Goal: Task Accomplishment & Management: Use online tool/utility

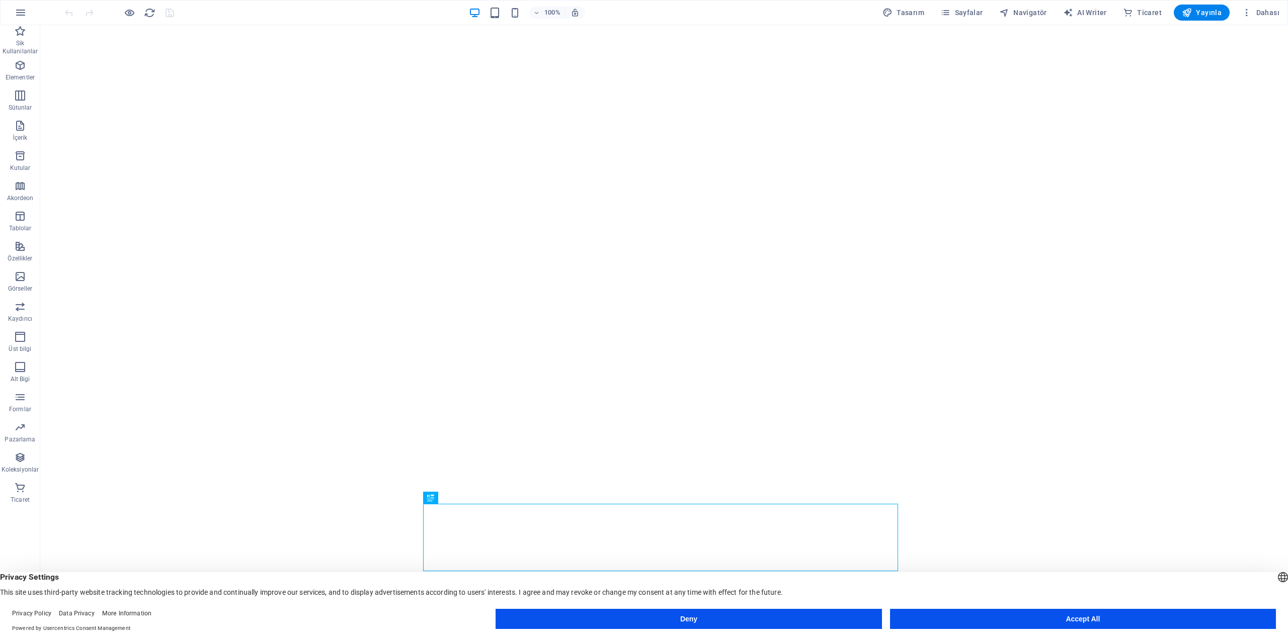
click at [958, 618] on button "Accept All" at bounding box center [1083, 619] width 386 height 20
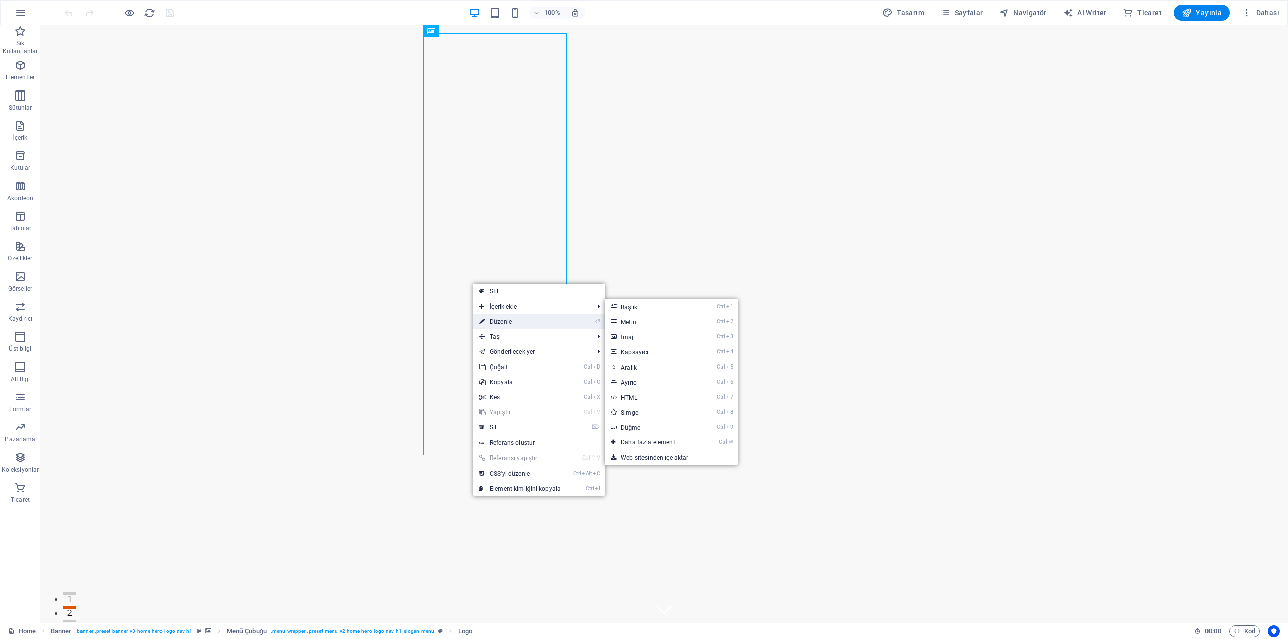
click at [517, 319] on link "⏎ Düzenle" at bounding box center [520, 321] width 94 height 15
select select "px"
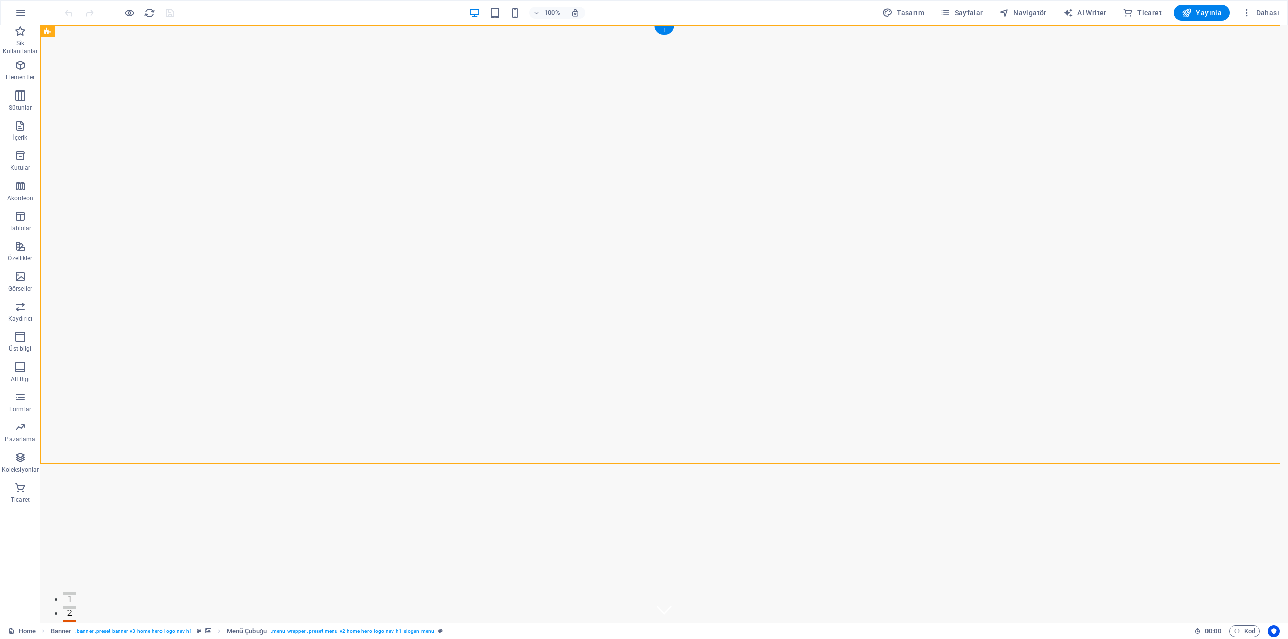
drag, startPoint x: 408, startPoint y: 456, endPoint x: 587, endPoint y: 416, distance: 183.2
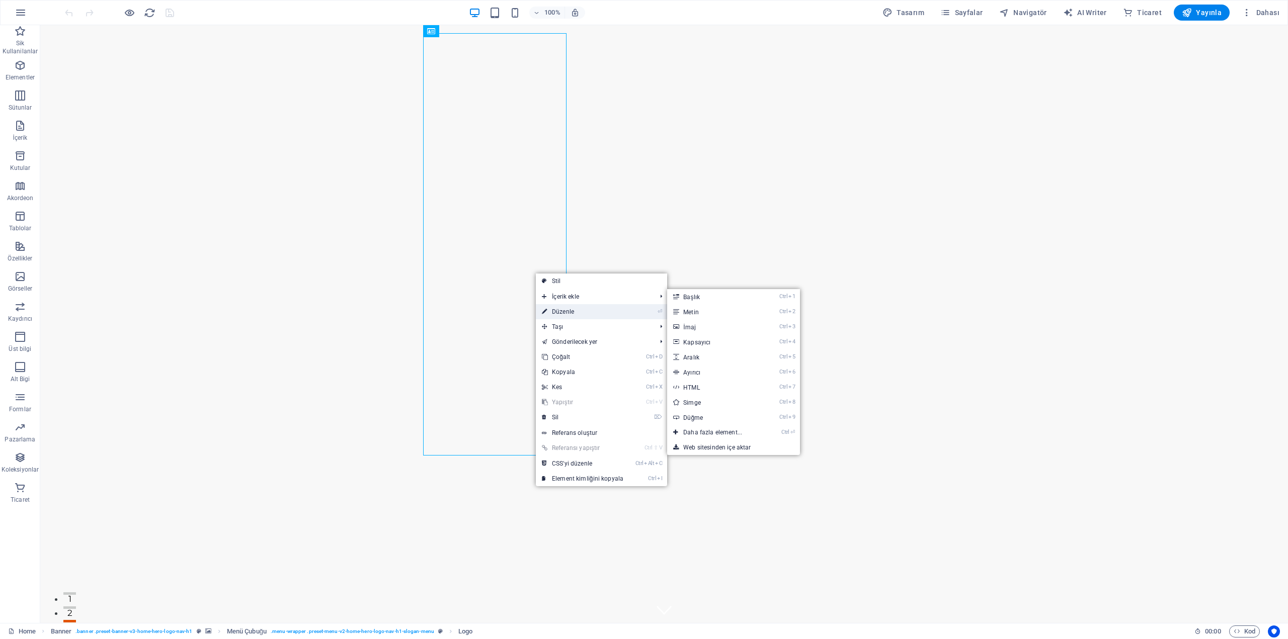
click at [575, 305] on link "⏎ Düzenle" at bounding box center [583, 311] width 94 height 15
select select "px"
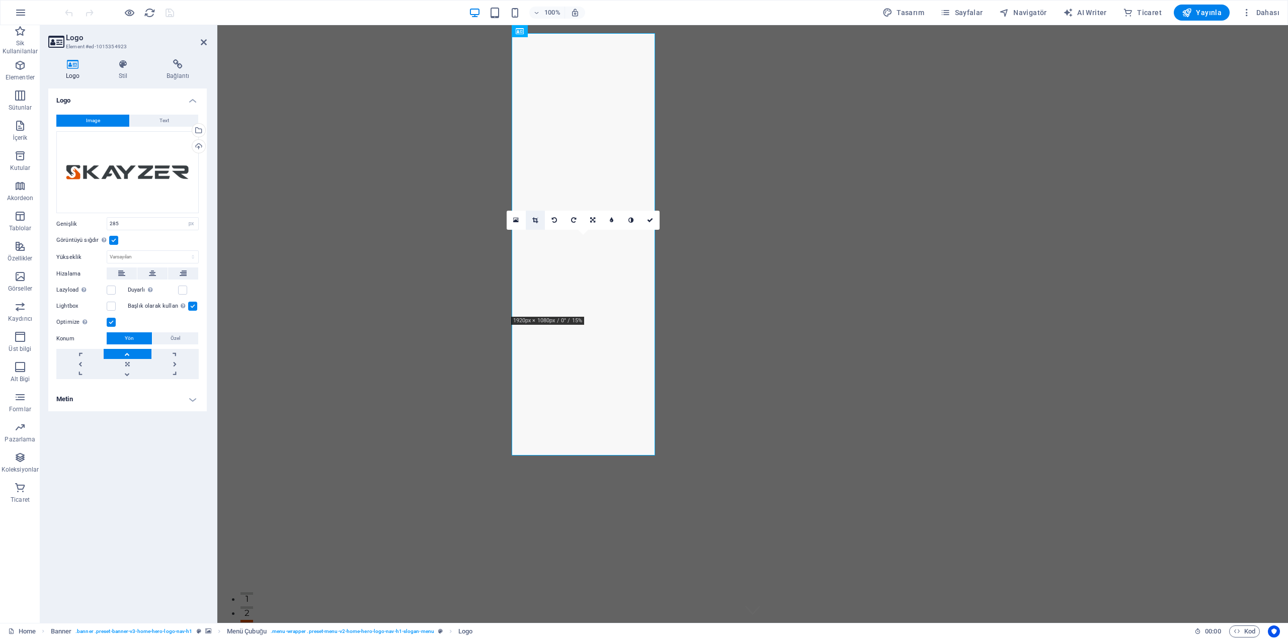
click at [535, 218] on icon at bounding box center [535, 220] width 6 height 6
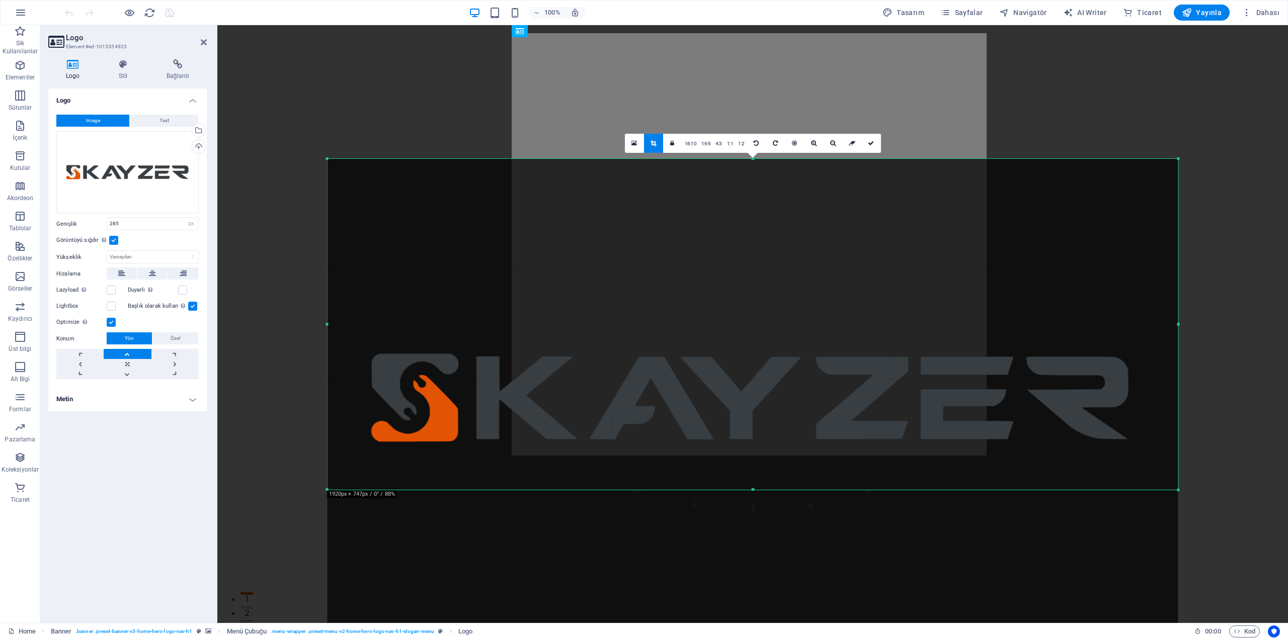
drag, startPoint x: 752, startPoint y: 564, endPoint x: 750, endPoint y: 415, distance: 148.9
click at [750, 415] on div "180 170 160 150 140 130 120 110 100 90 80 70 60 50 40 30 20 10 0 -10 -20 -30 -4…" at bounding box center [753, 323] width 851 height 331
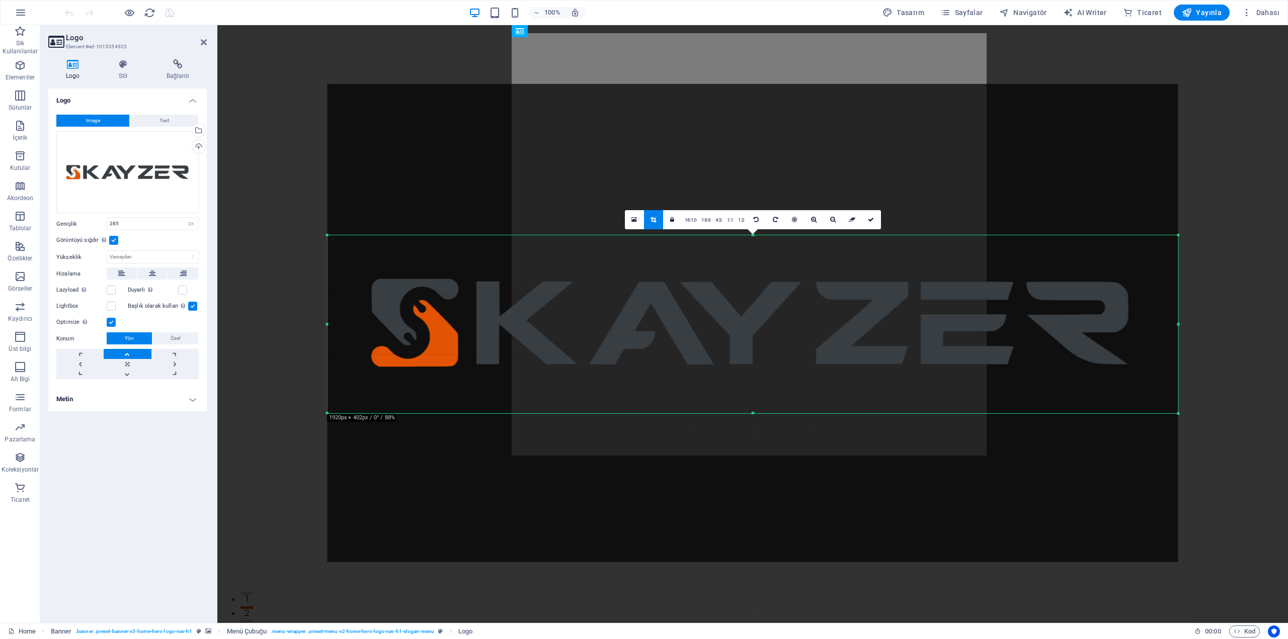
drag, startPoint x: 752, startPoint y: 160, endPoint x: 751, endPoint y: 311, distance: 151.4
click at [751, 311] on div "180 170 160 150 140 130 120 110 100 90 80 70 60 50 40 30 20 10 0 -10 -20 -30 -4…" at bounding box center [753, 324] width 851 height 178
click at [869, 222] on icon at bounding box center [871, 219] width 6 height 6
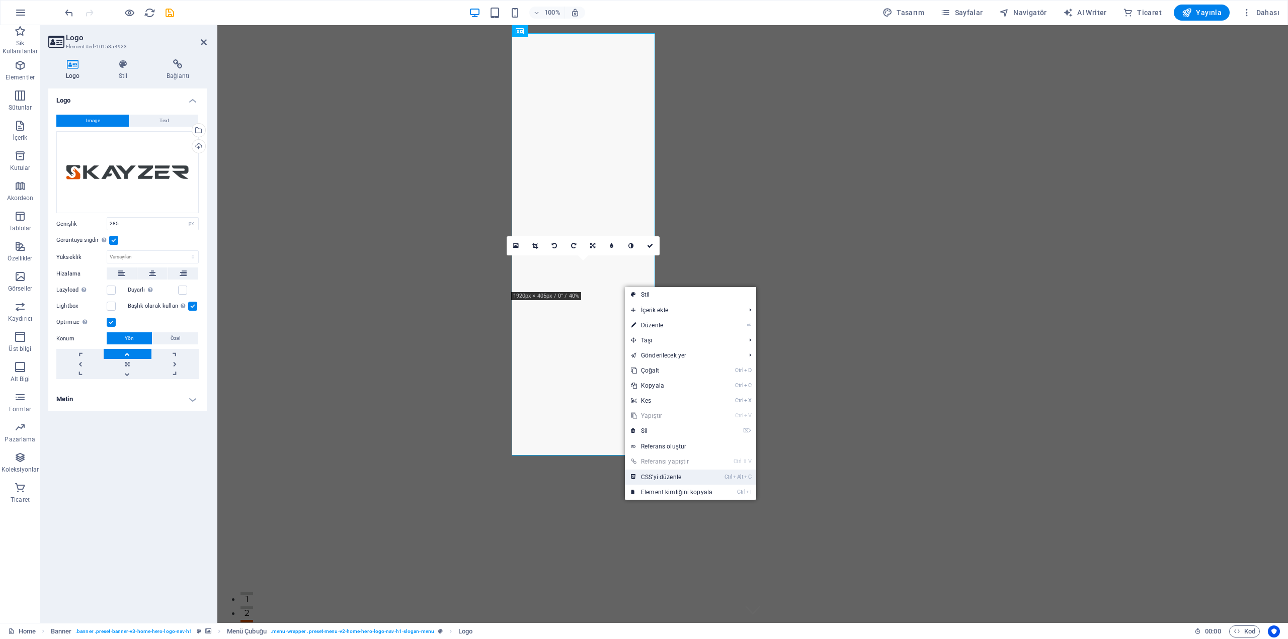
click at [661, 482] on link "Ctrl Alt C CSS'yi düzenle" at bounding box center [672, 477] width 94 height 15
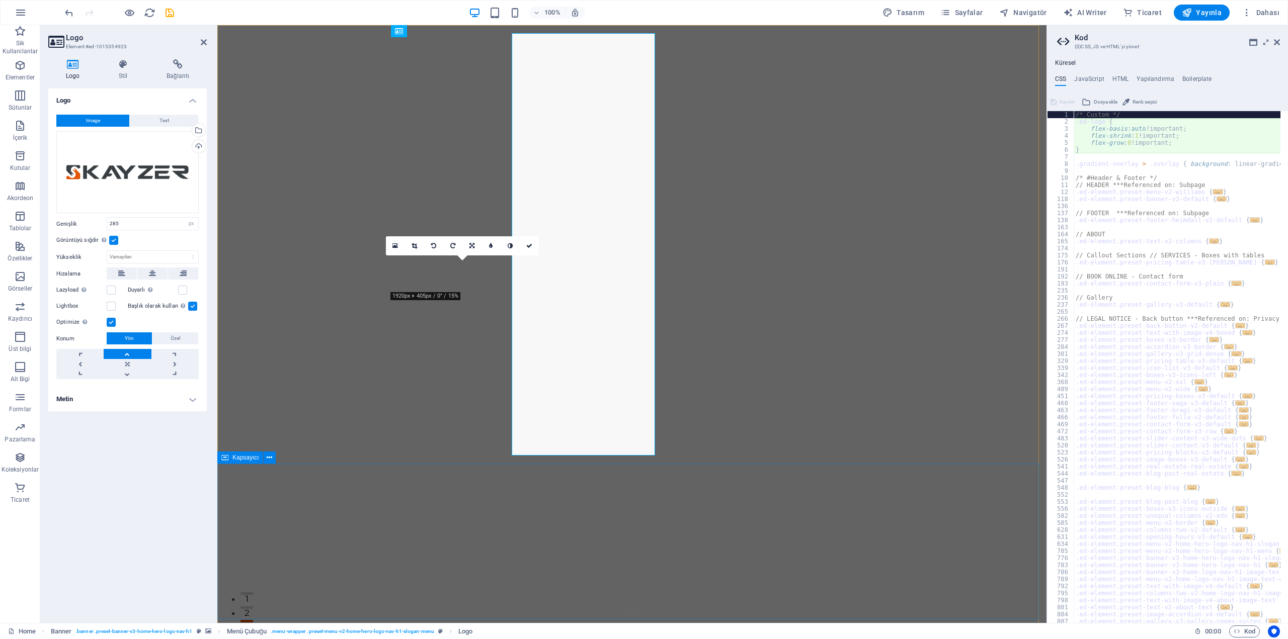
type textarea "flex-basis: auto!important;"
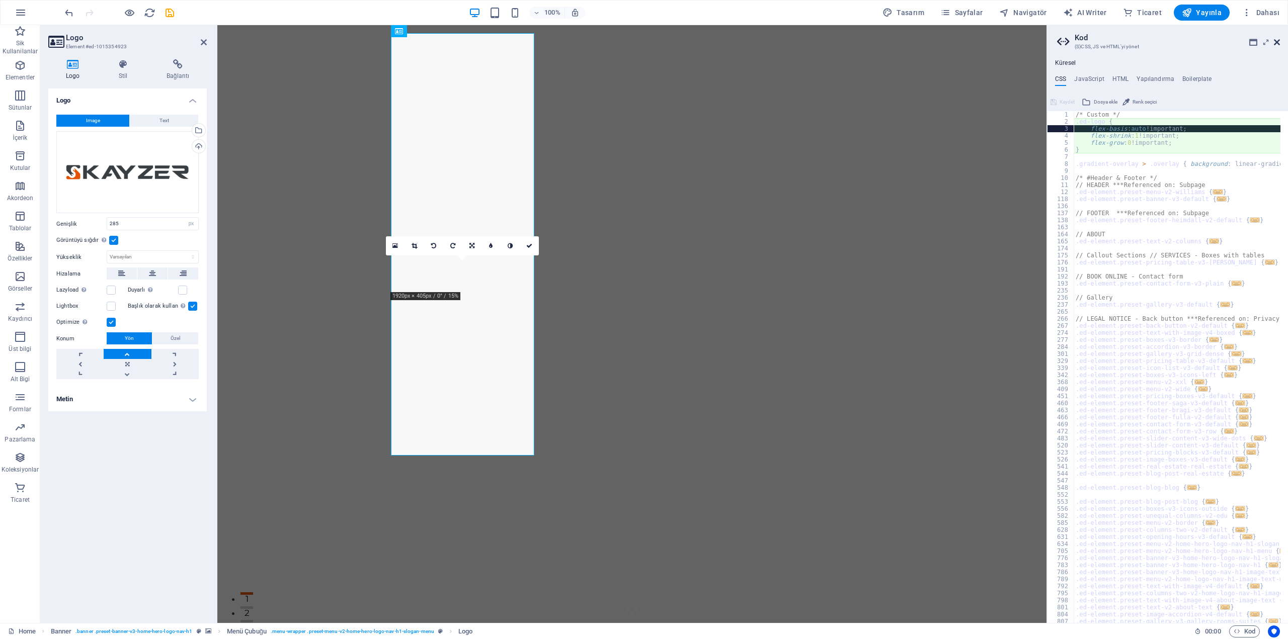
click at [1275, 41] on icon at bounding box center [1277, 42] width 6 height 8
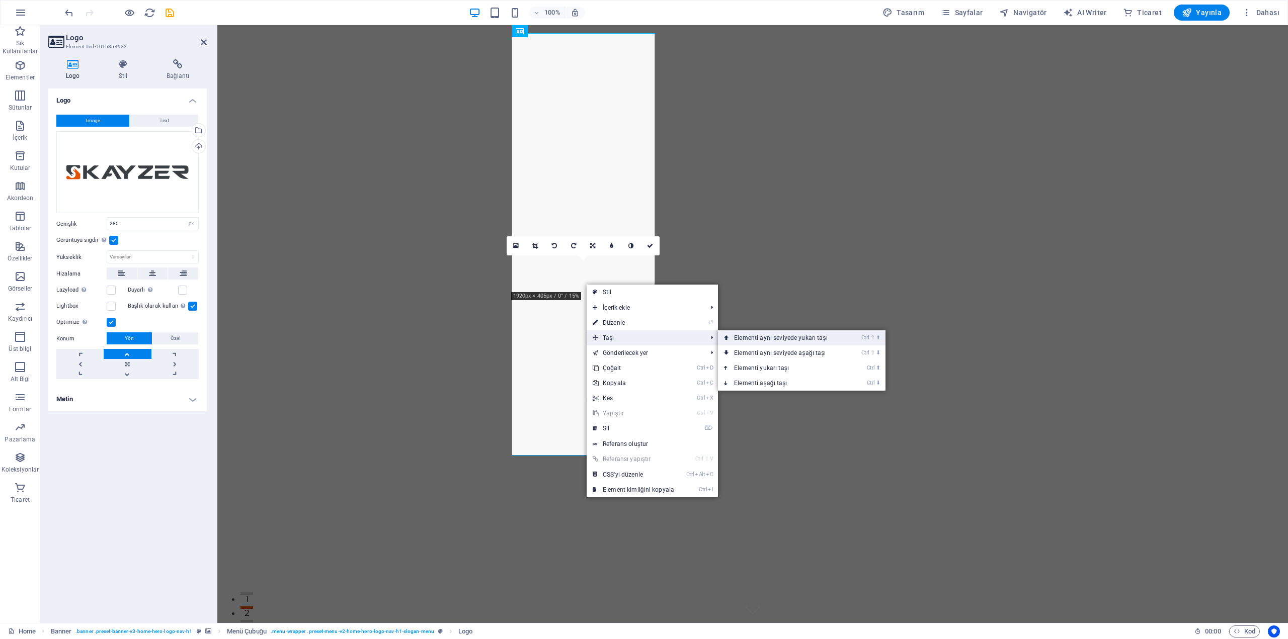
click at [773, 341] on link "Ctrl ⇧ ⬆ Elementi aynı seviyede yukarı taşı" at bounding box center [783, 338] width 130 height 15
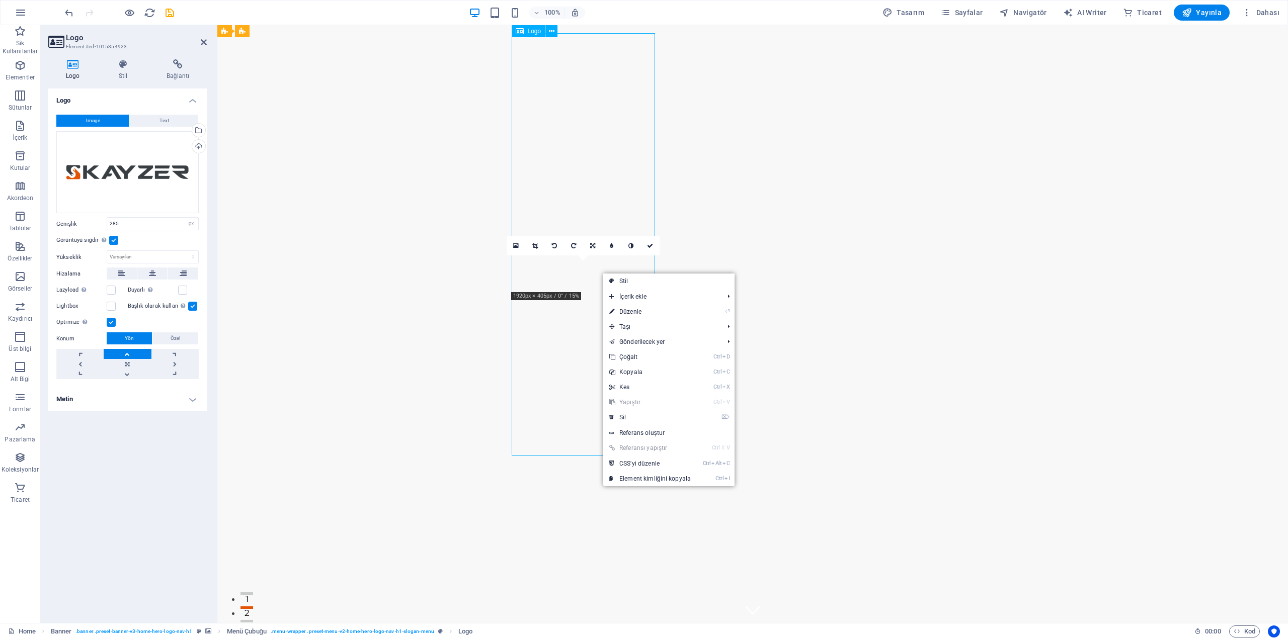
drag, startPoint x: 594, startPoint y: 267, endPoint x: 597, endPoint y: 229, distance: 37.8
click at [549, 28] on icon at bounding box center [552, 31] width 6 height 11
click at [593, 248] on icon at bounding box center [592, 246] width 5 height 6
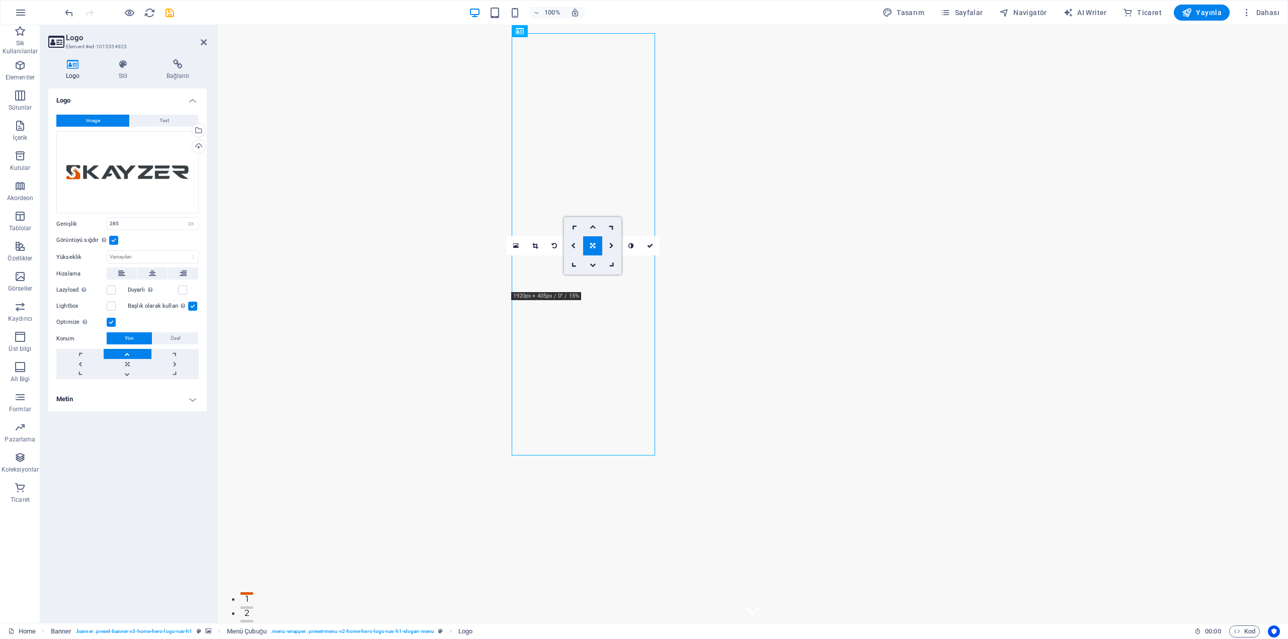
click at [592, 229] on icon at bounding box center [593, 227] width 6 height 6
click at [120, 66] on icon at bounding box center [123, 64] width 44 height 10
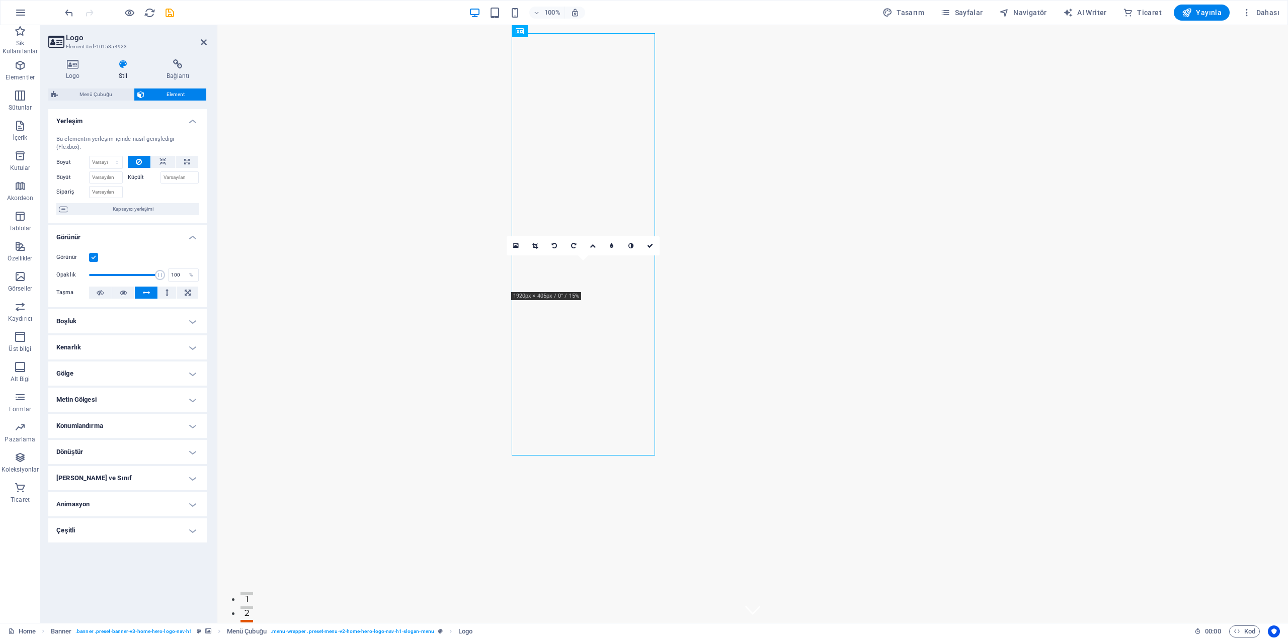
click at [89, 315] on h4 "Boşluk" at bounding box center [127, 321] width 158 height 24
click at [87, 376] on h4 "Kenarlık" at bounding box center [127, 388] width 158 height 24
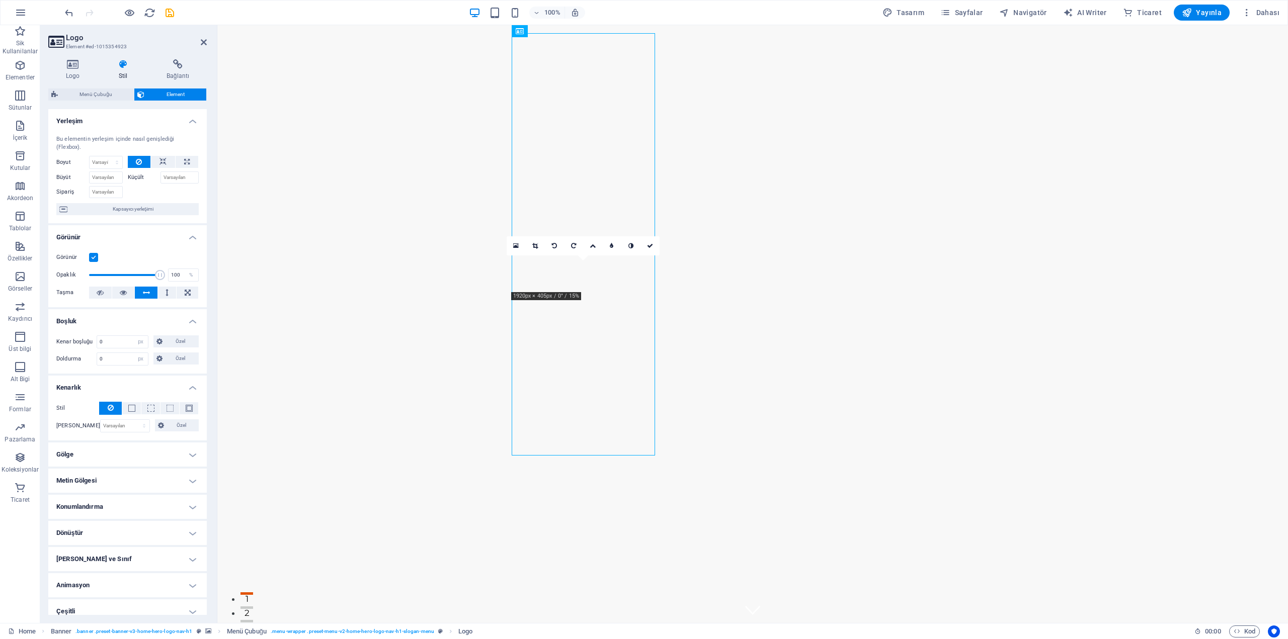
click at [110, 457] on h4 "Gölge" at bounding box center [127, 455] width 158 height 24
click at [96, 505] on h4 "Metin Gölgesi" at bounding box center [127, 504] width 158 height 24
click at [110, 558] on h4 "Konumlandırma" at bounding box center [127, 552] width 158 height 24
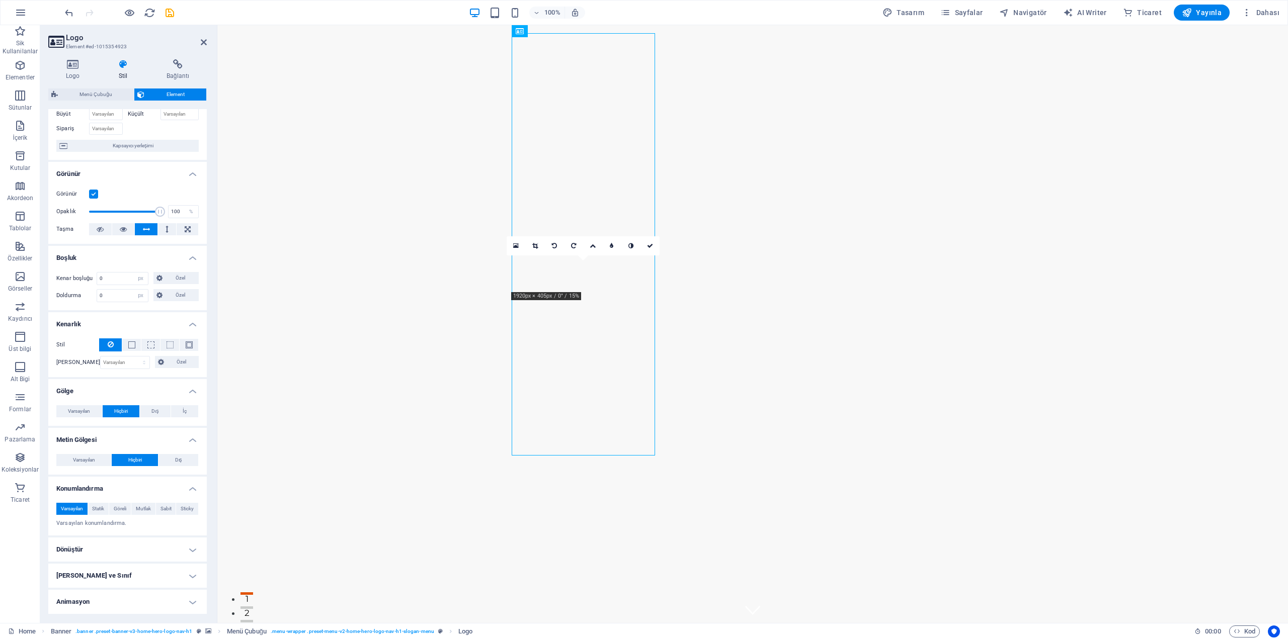
scroll to position [89, 0]
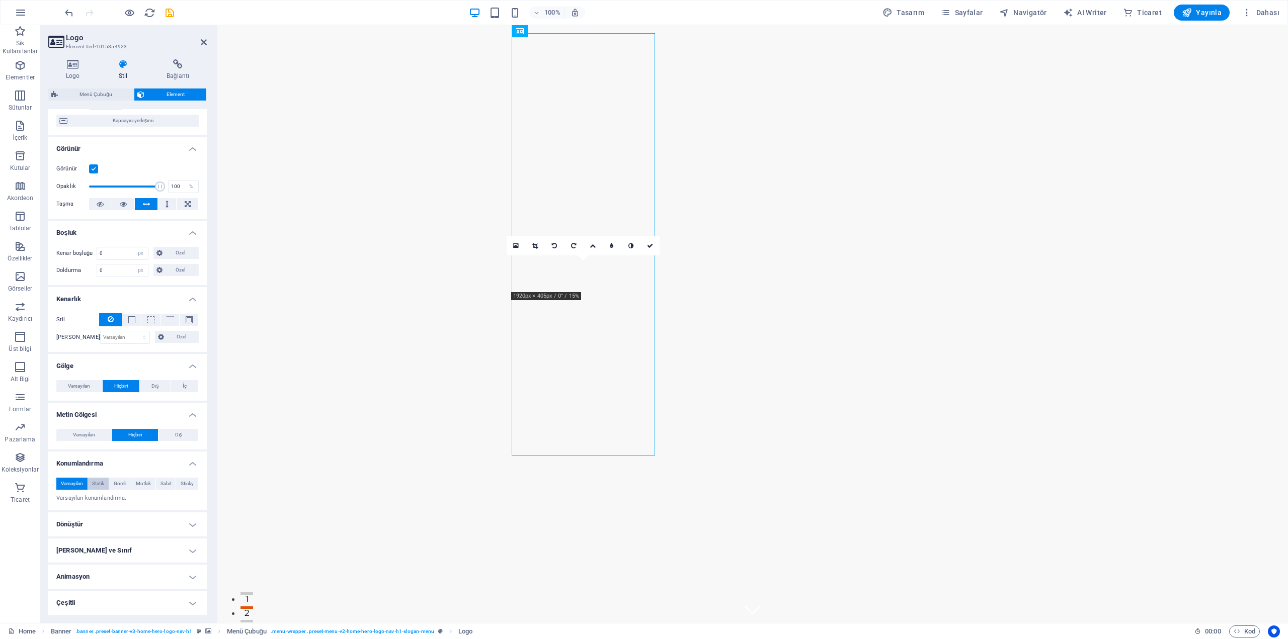
click at [93, 486] on span "Statik" at bounding box center [98, 484] width 12 height 12
click at [75, 486] on span "Varsayılan" at bounding box center [72, 484] width 22 height 12
click at [85, 521] on h4 "Dönüştür" at bounding box center [127, 525] width 158 height 24
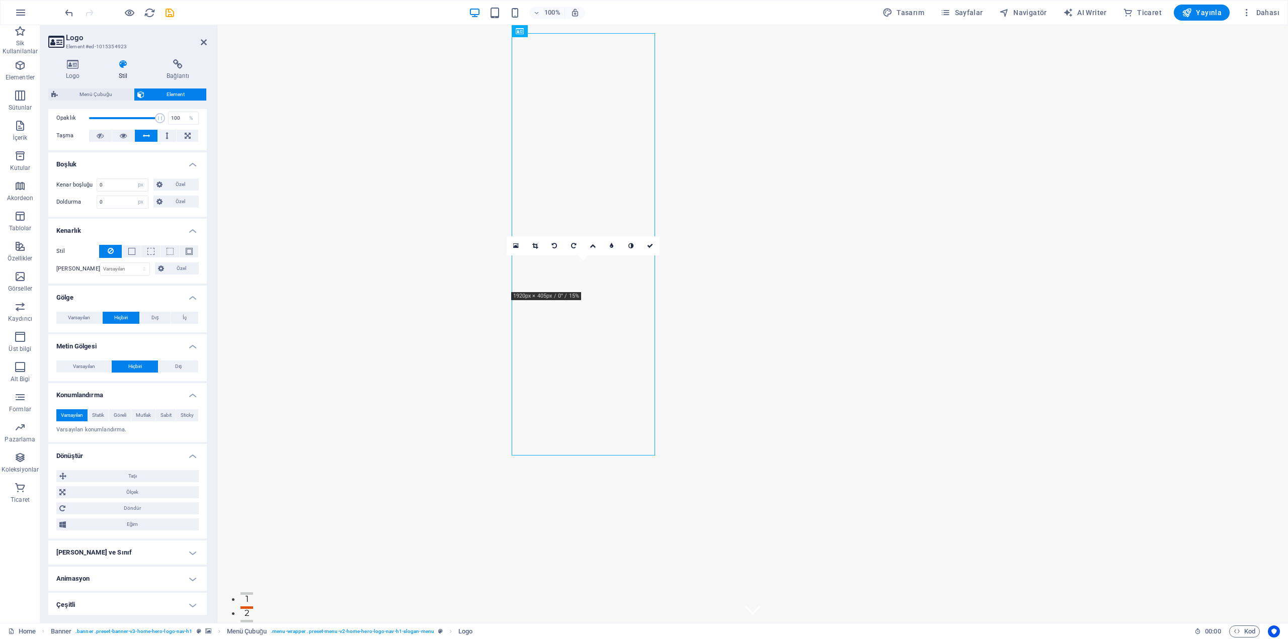
scroll to position [159, 0]
click at [114, 547] on h4 "[PERSON_NAME] ve Sınıf" at bounding box center [127, 551] width 158 height 24
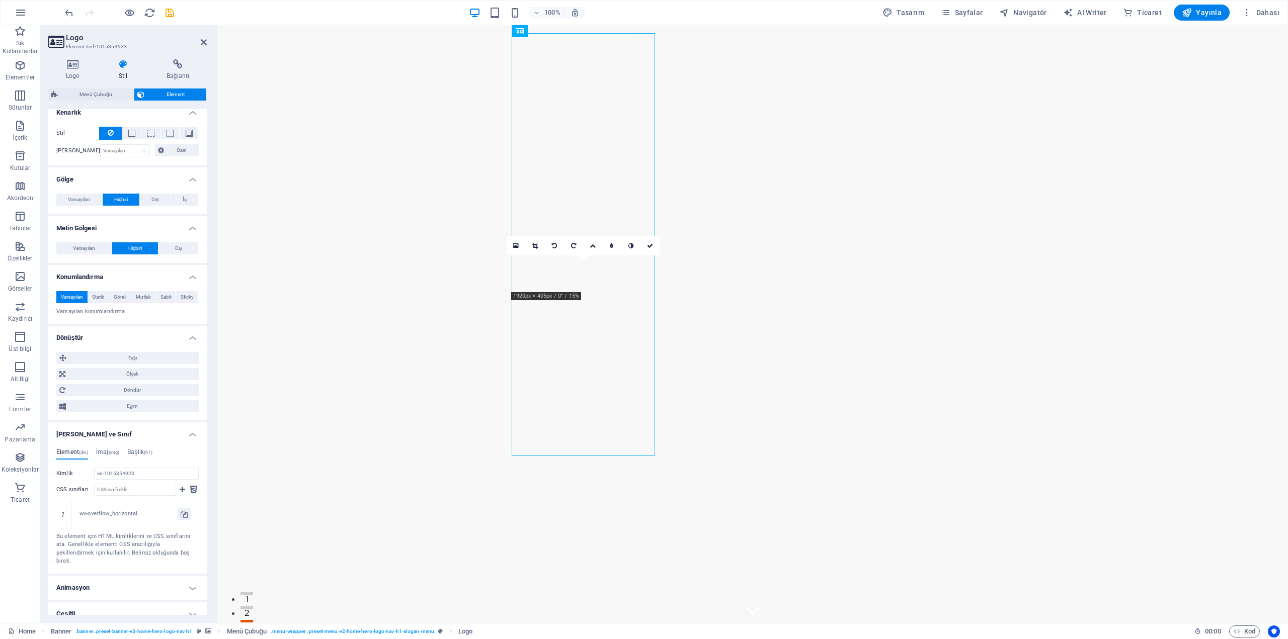
scroll to position [278, 0]
click at [76, 608] on h4 "Çeşitli" at bounding box center [127, 612] width 158 height 24
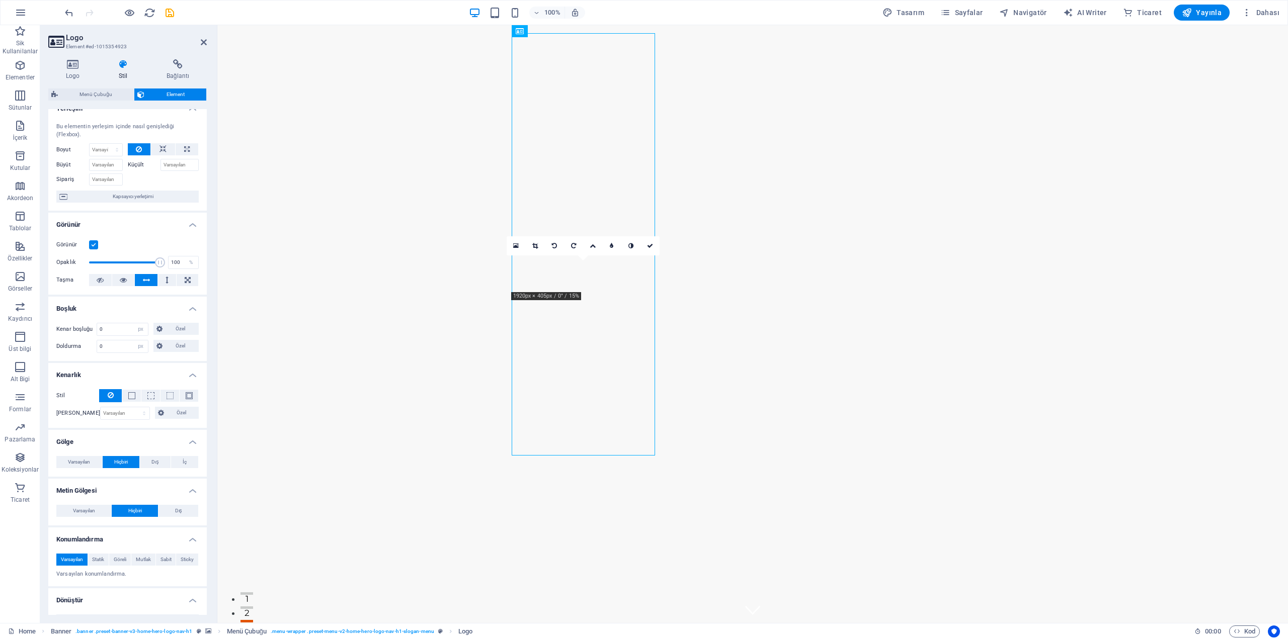
scroll to position [0, 0]
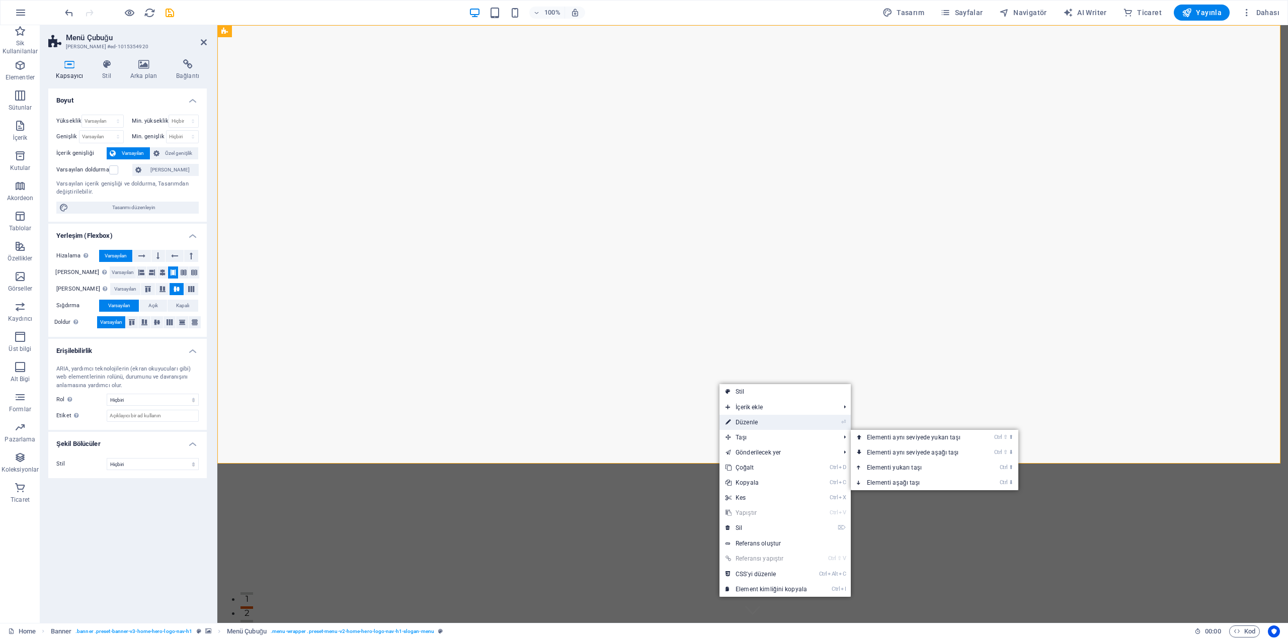
click at [750, 426] on link "⏎ Düzenle" at bounding box center [766, 422] width 94 height 15
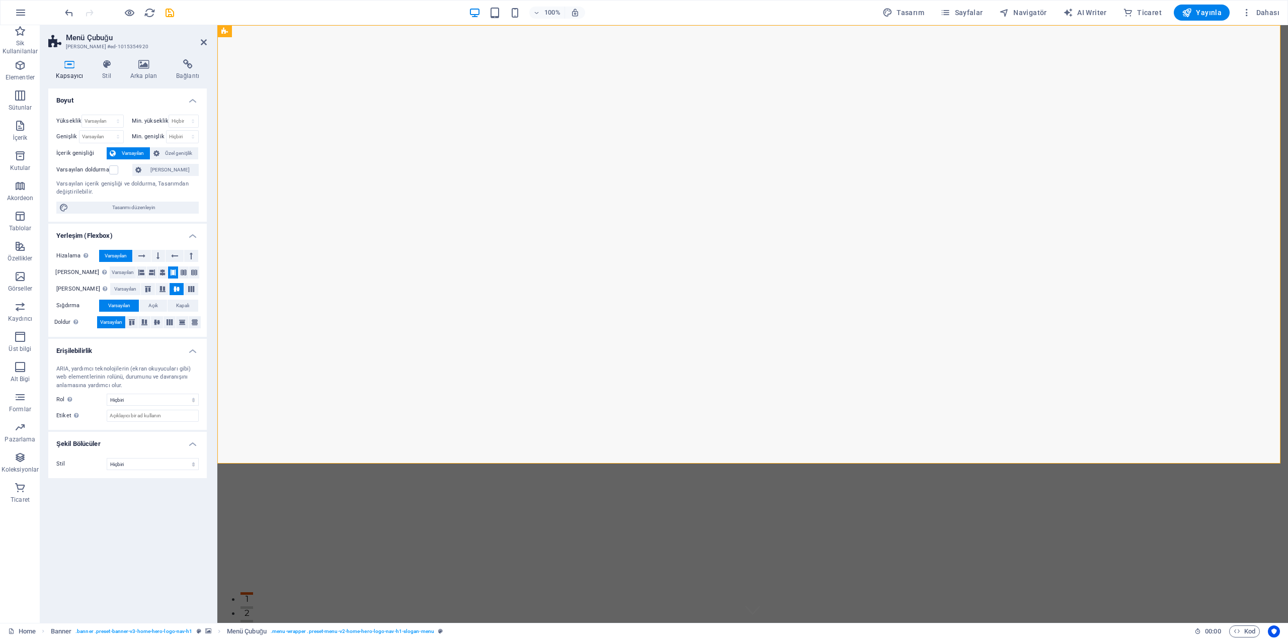
click at [72, 74] on h4 "Kapsayıcı" at bounding box center [71, 69] width 46 height 21
click at [139, 76] on h4 "Arka plan" at bounding box center [146, 69] width 46 height 21
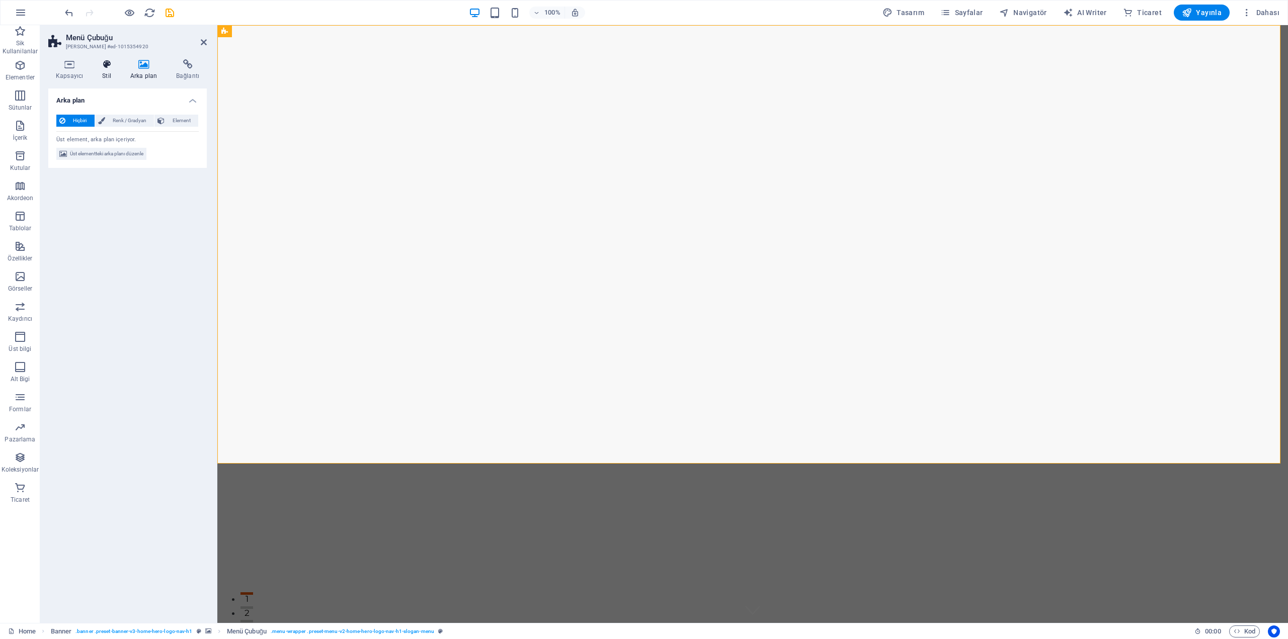
click at [113, 72] on h4 "Stil" at bounding box center [109, 69] width 28 height 21
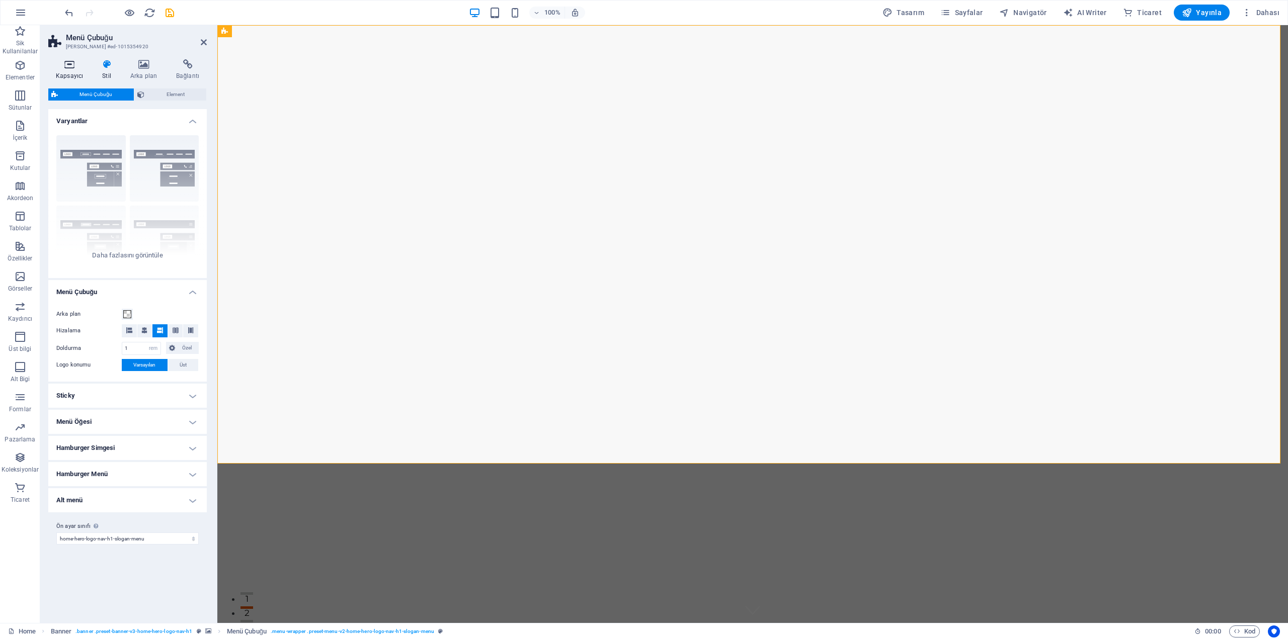
click at [65, 72] on h4 "Kapsayıcı" at bounding box center [71, 69] width 46 height 21
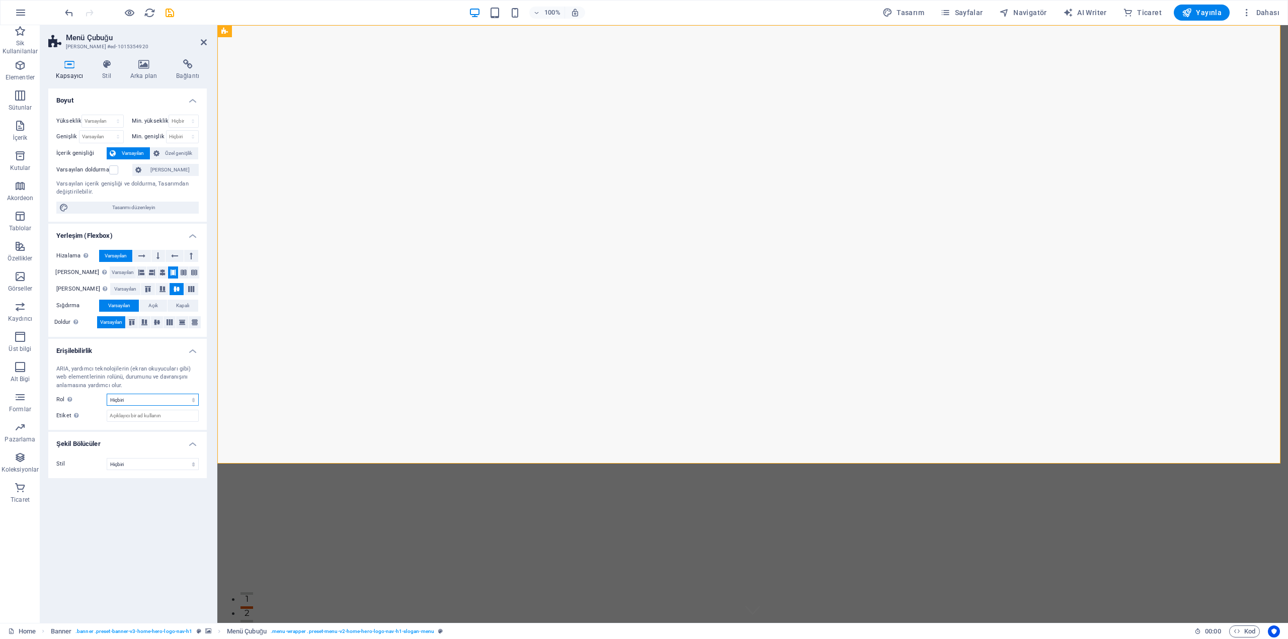
click at [125, 404] on select "Hiçbiri Alert Alt Bigi Article Banner Comment Complementary Dialog Marquee Pres…" at bounding box center [153, 400] width 92 height 12
click at [24, 102] on span "Sütunlar" at bounding box center [20, 102] width 40 height 24
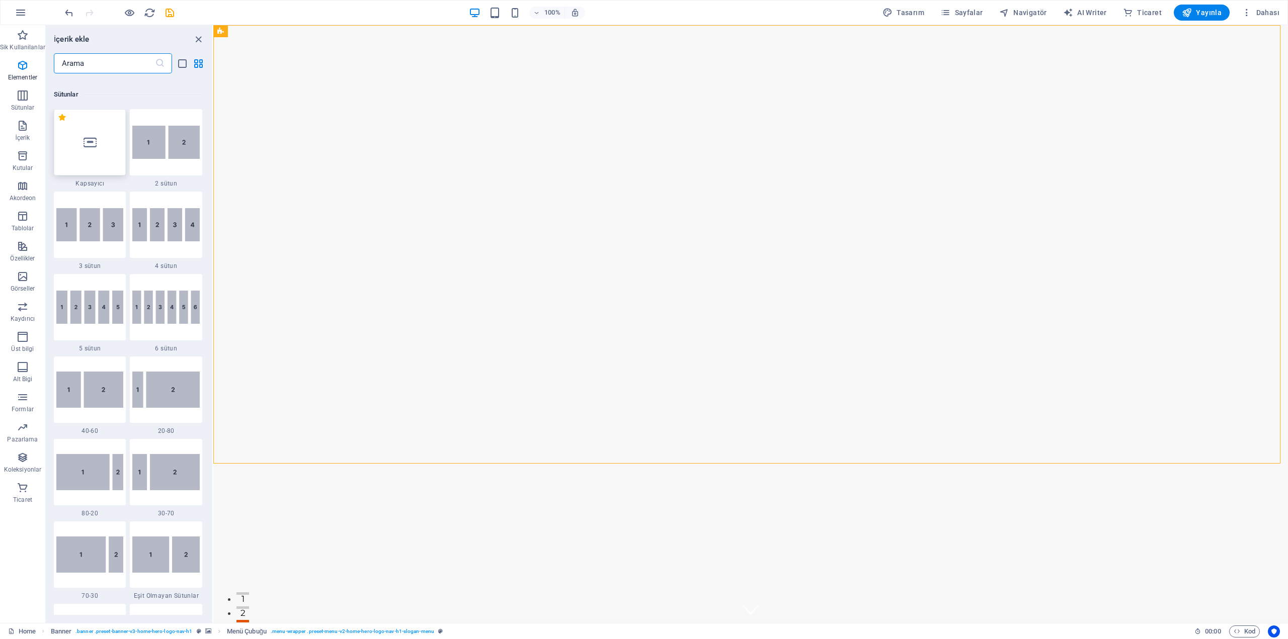
scroll to position [498, 0]
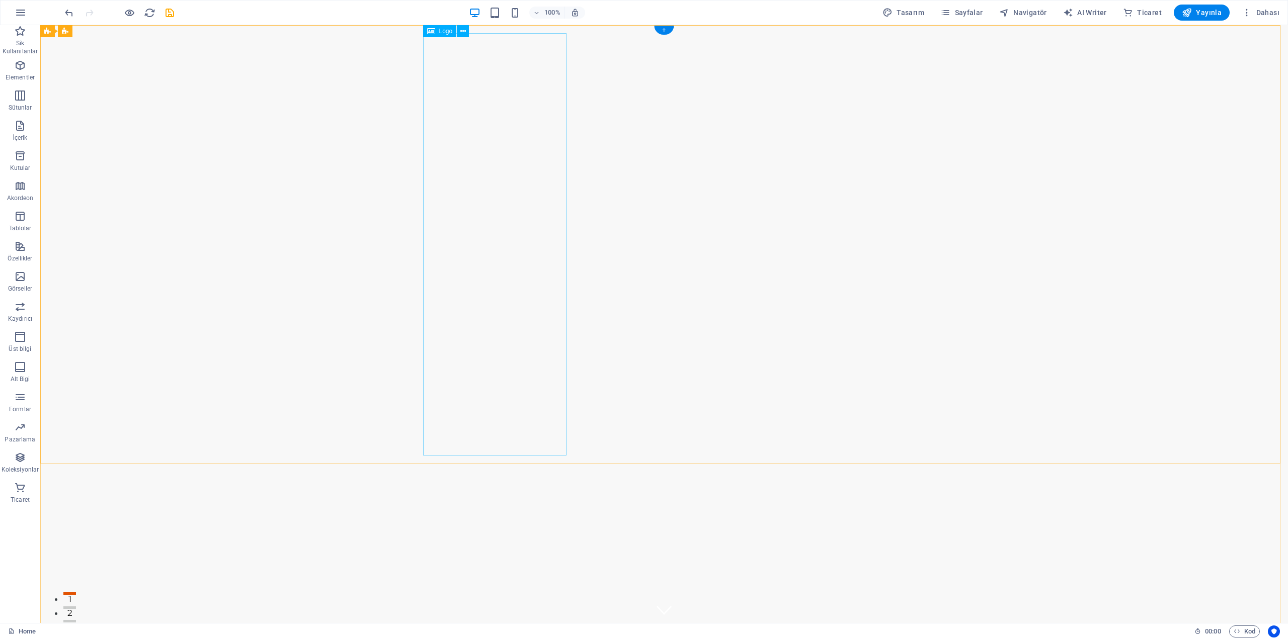
click at [662, 31] on div "+" at bounding box center [664, 30] width 20 height 9
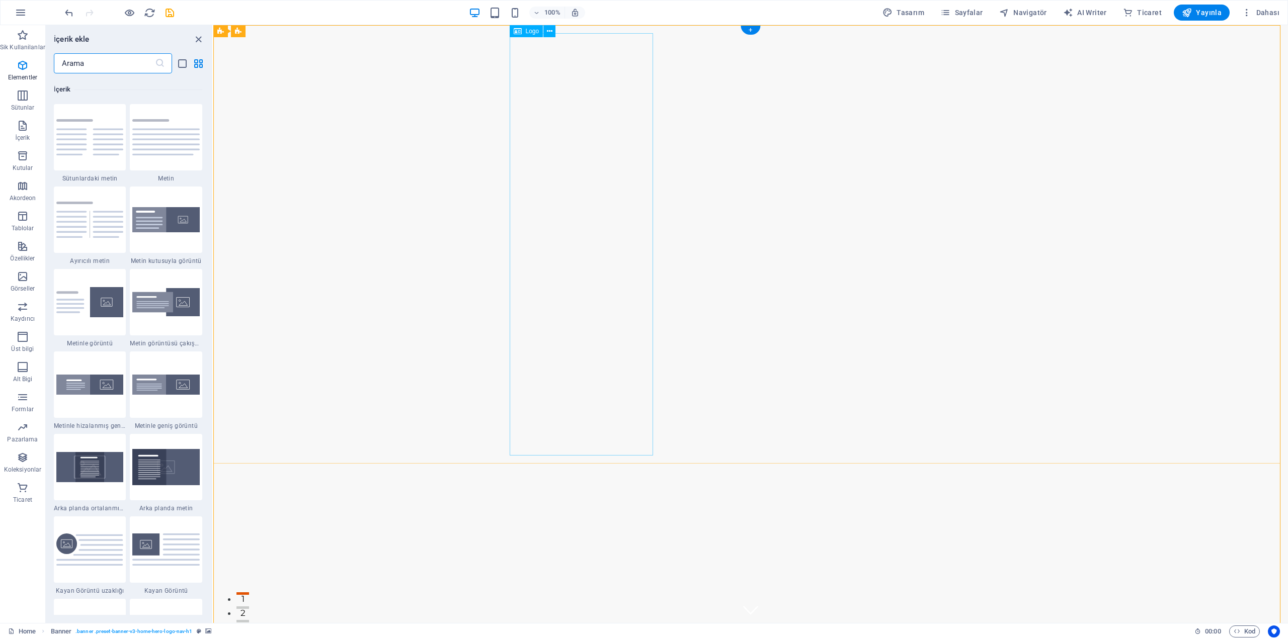
scroll to position [1760, 0]
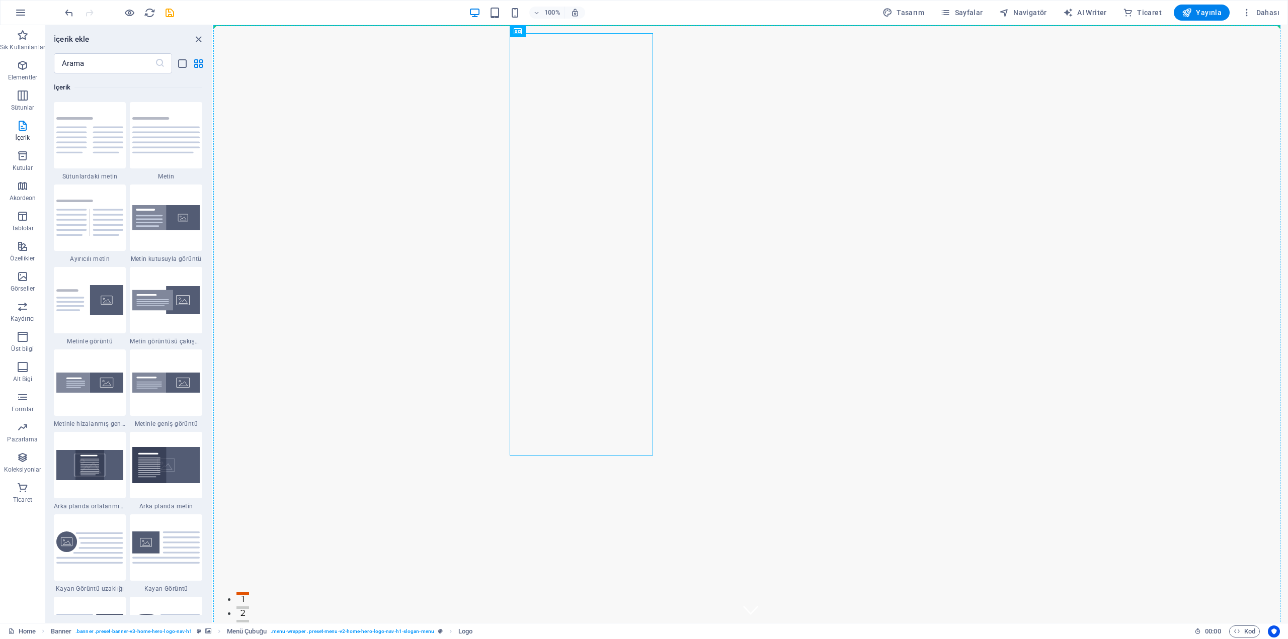
drag, startPoint x: 595, startPoint y: 276, endPoint x: 669, endPoint y: 12, distance: 274.9
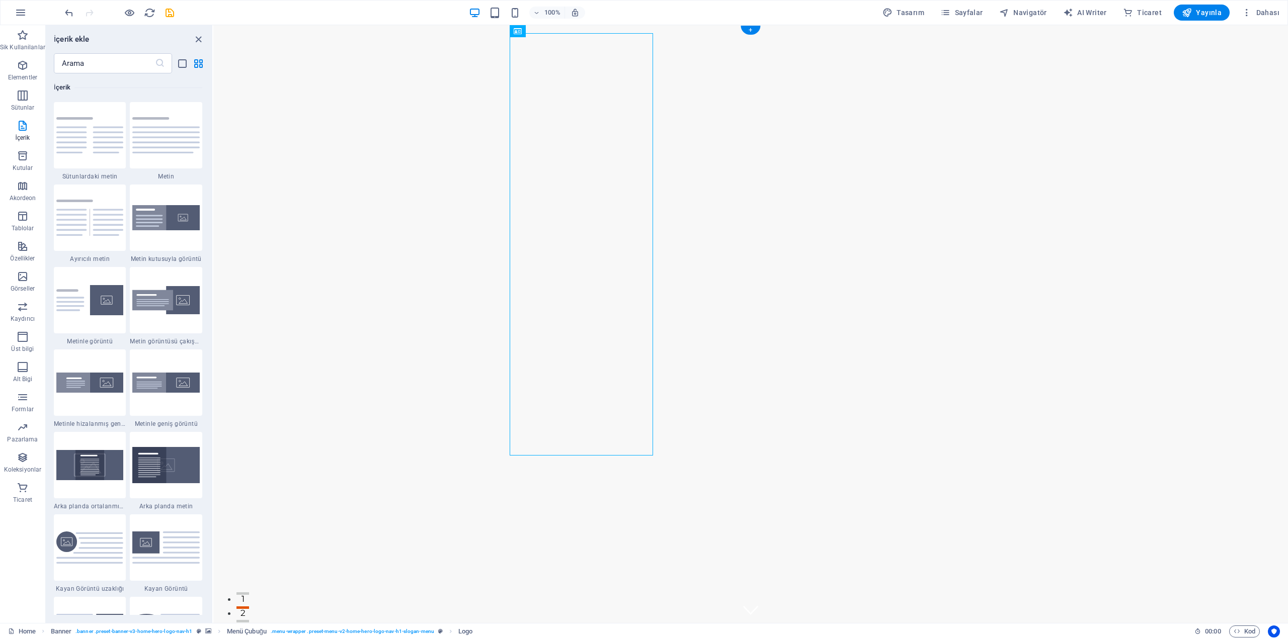
drag, startPoint x: 586, startPoint y: 281, endPoint x: 644, endPoint y: 36, distance: 251.8
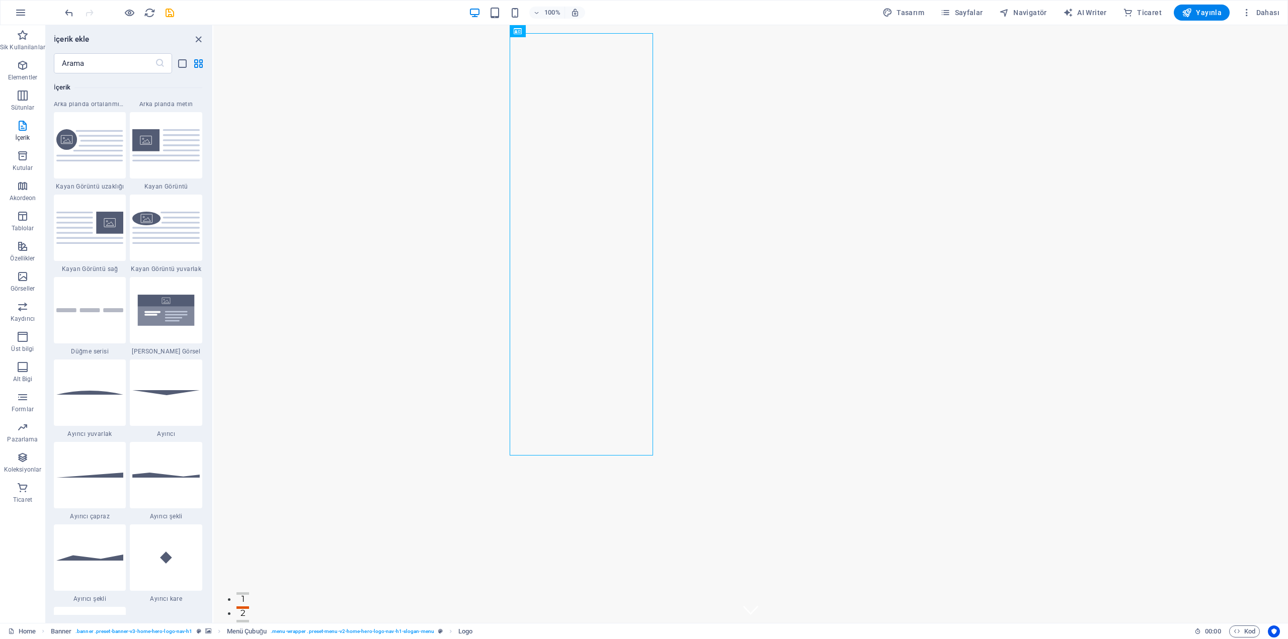
scroll to position [2465, 0]
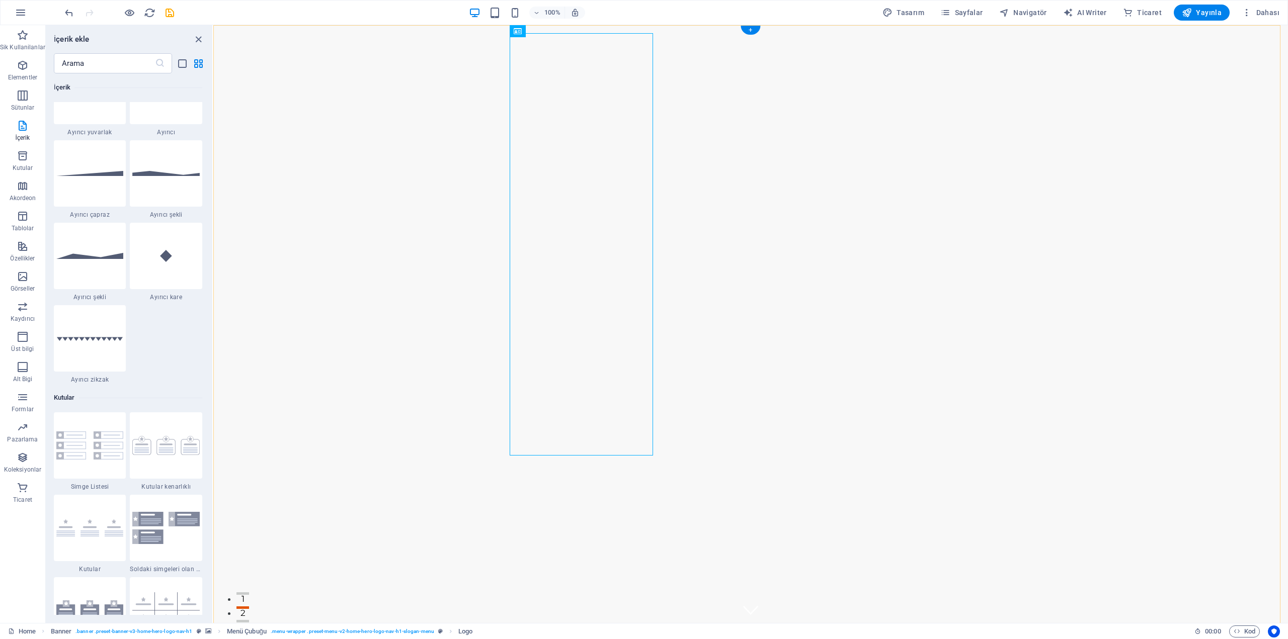
click at [753, 25] on header "100% Tasarım Sayfalar Navigatör AI Writer Ticaret Yayınla Dahası" at bounding box center [644, 12] width 1288 height 25
click at [749, 31] on div "+" at bounding box center [751, 30] width 20 height 9
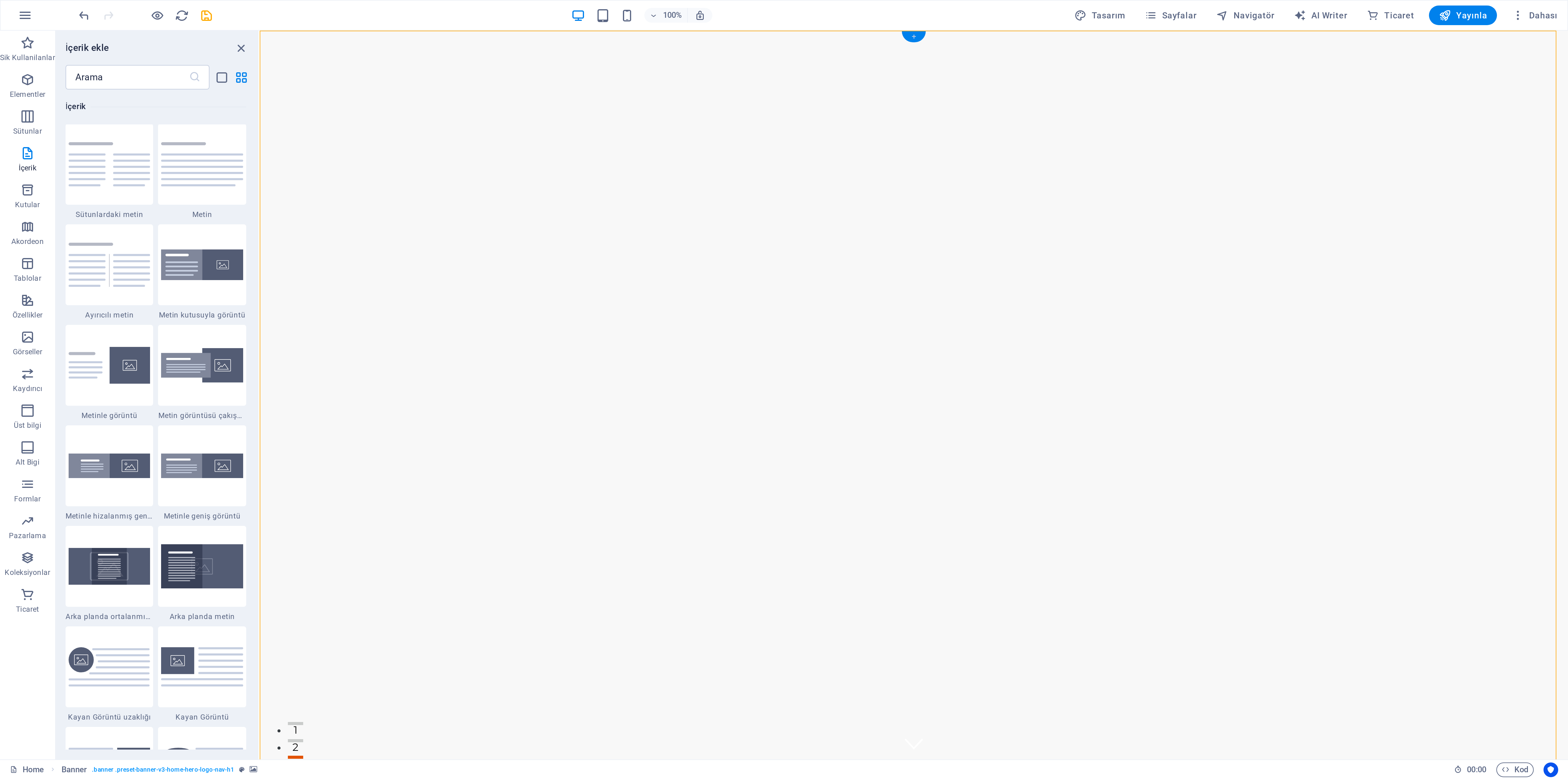
scroll to position [1072, 0]
click at [455, 19] on div "+" at bounding box center [457, 18] width 12 height 5
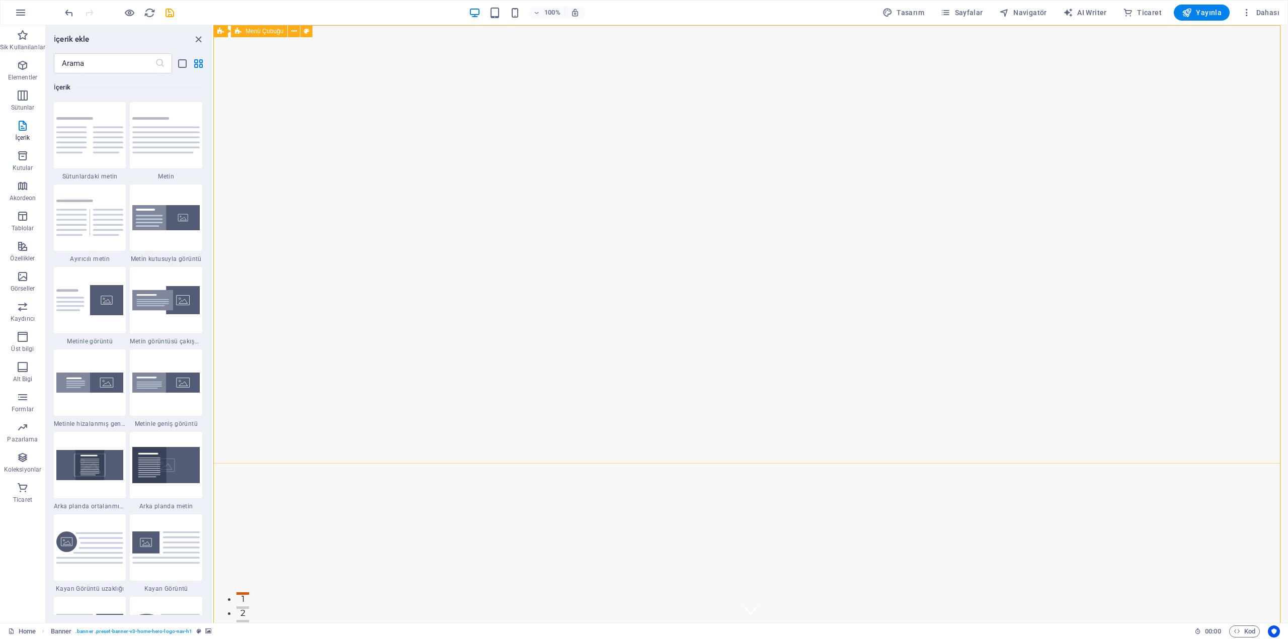
click at [271, 30] on span "Menü Çubuğu" at bounding box center [265, 31] width 38 height 6
click at [292, 33] on icon at bounding box center [294, 31] width 6 height 11
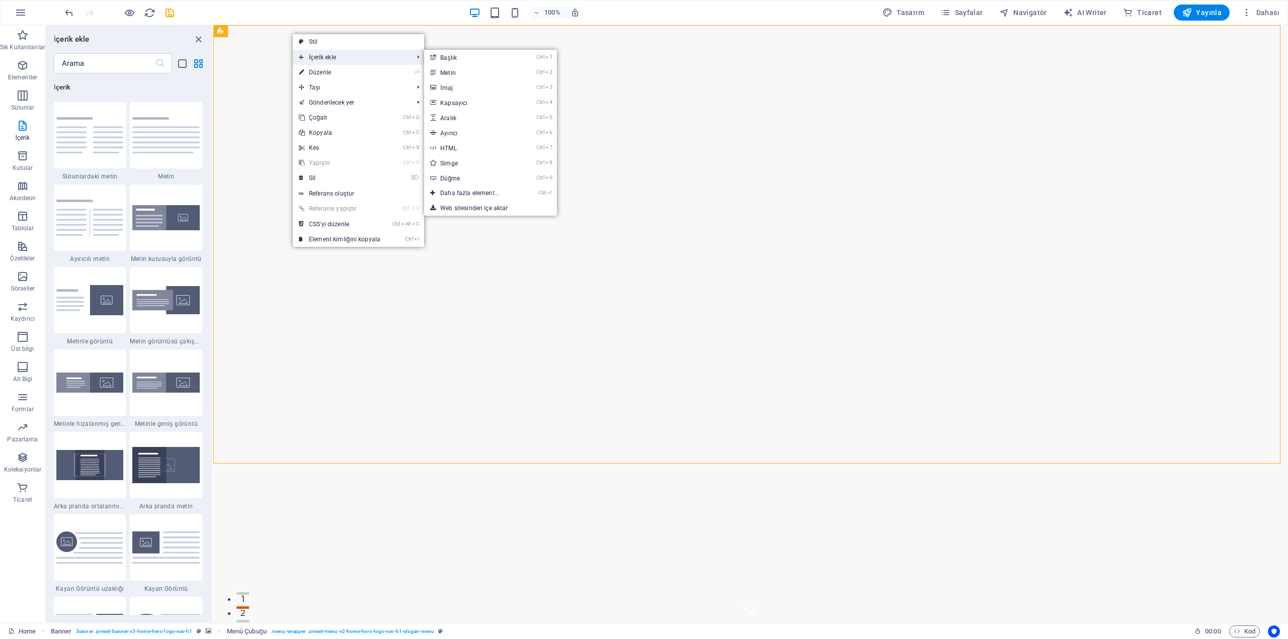
click at [334, 61] on span "İçerik ekle" at bounding box center [351, 57] width 116 height 15
drag, startPoint x: 468, startPoint y: 176, endPoint x: 252, endPoint y: 150, distance: 217.9
click at [468, 176] on link "Ctrl 9 Düğme" at bounding box center [471, 178] width 95 height 15
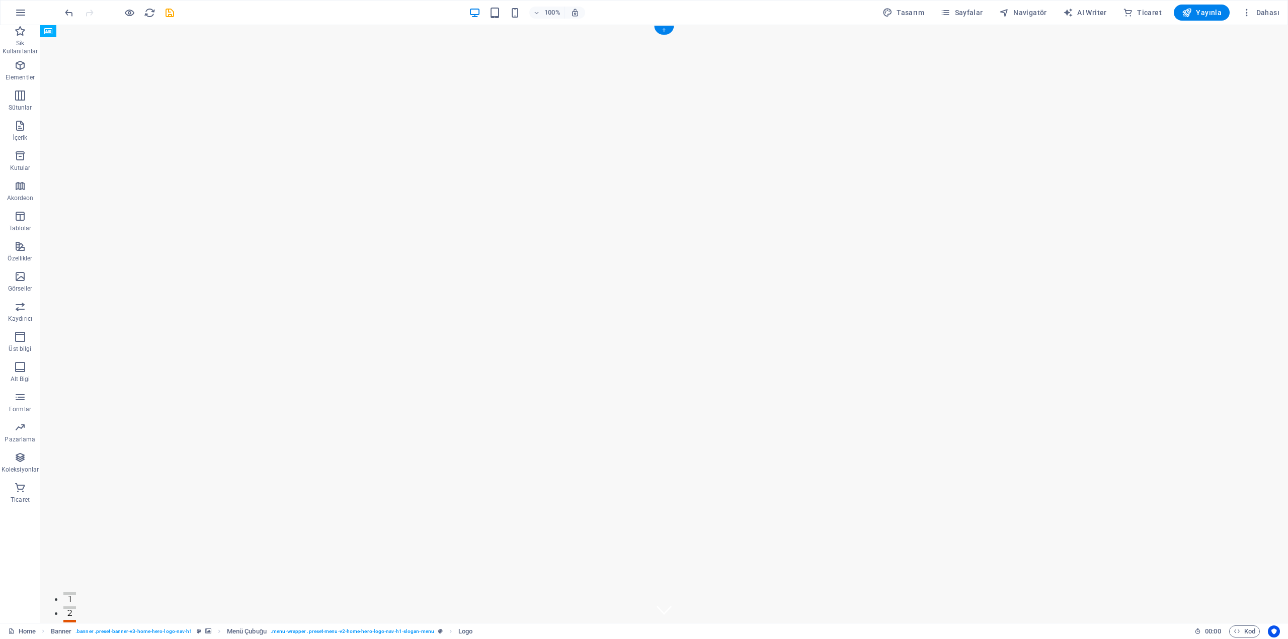
drag, startPoint x: 495, startPoint y: 298, endPoint x: 499, endPoint y: 55, distance: 243.0
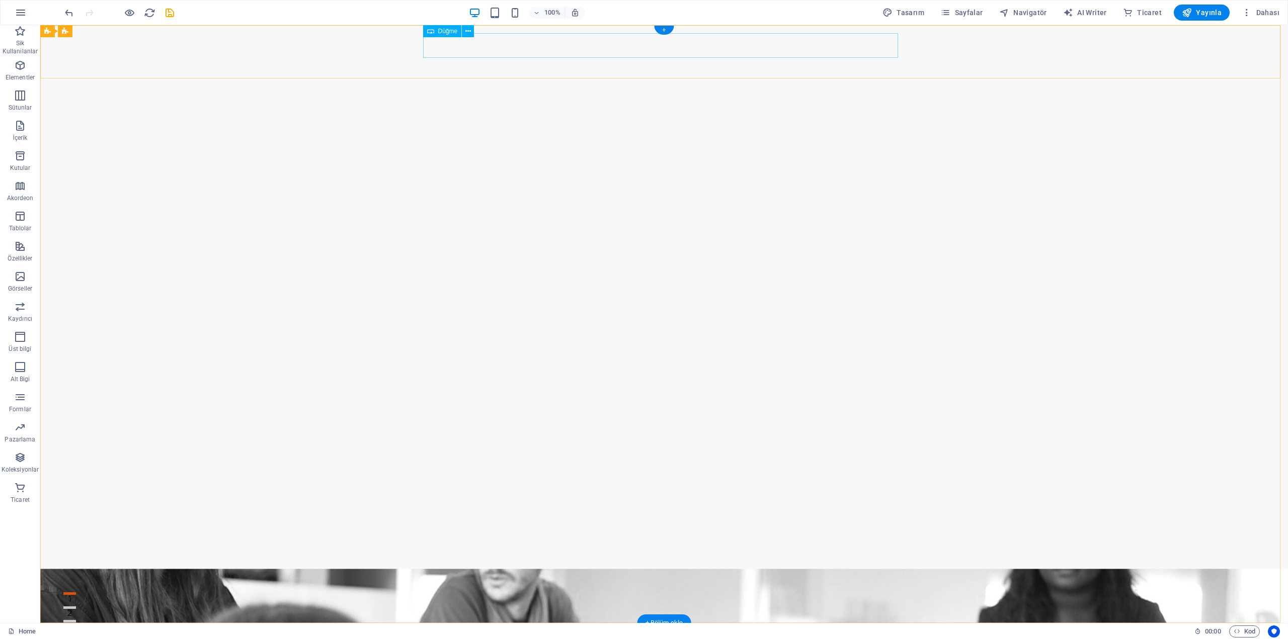
click at [497, 631] on div "Buton metni" at bounding box center [664, 643] width 475 height 25
click at [464, 631] on div "Buton metni" at bounding box center [664, 643] width 475 height 25
click at [465, 631] on div "Buton metni" at bounding box center [664, 643] width 475 height 25
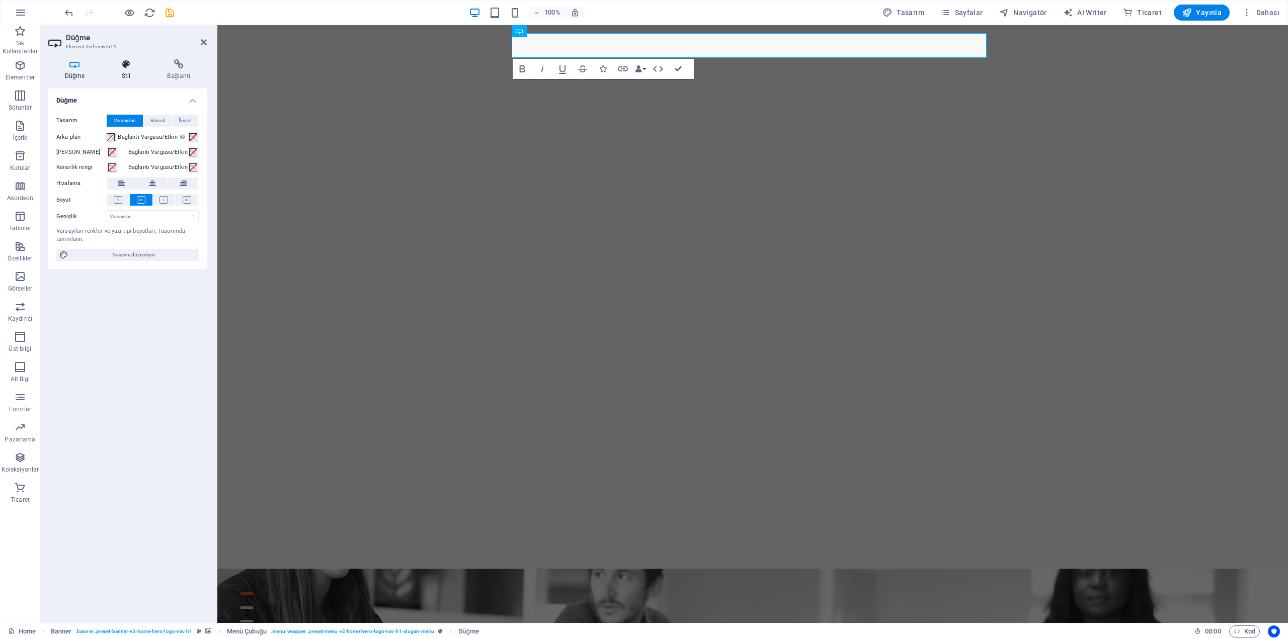
click at [125, 70] on h4 "Stil" at bounding box center [128, 69] width 46 height 21
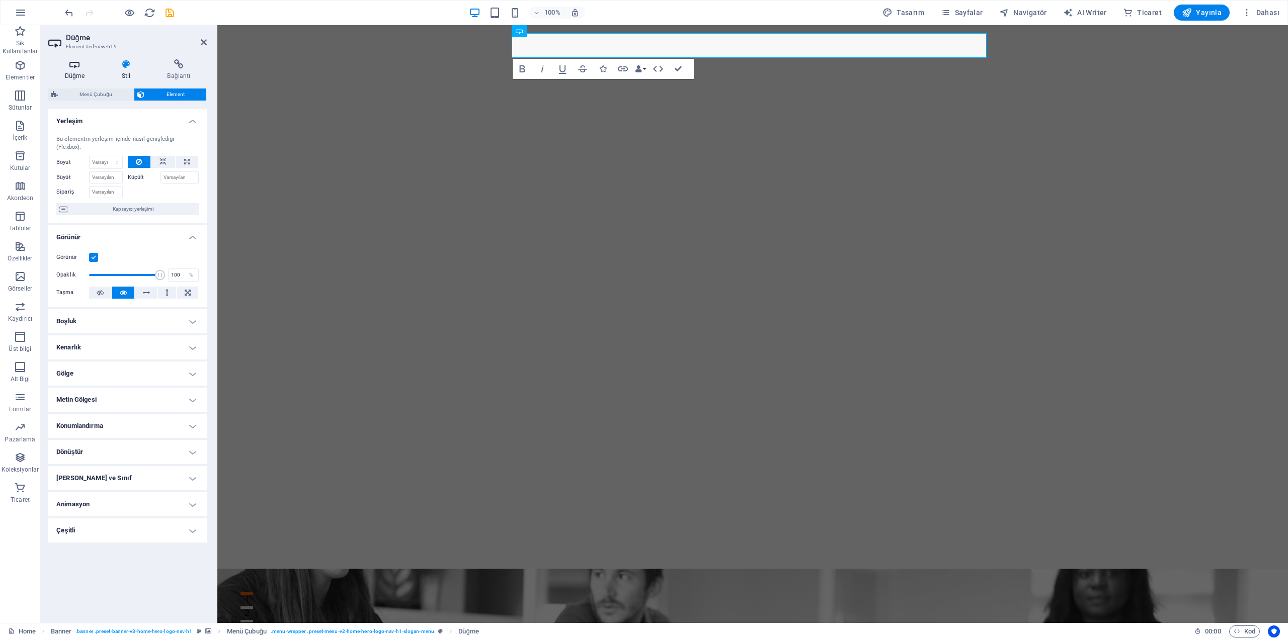
click at [60, 68] on icon at bounding box center [74, 64] width 53 height 10
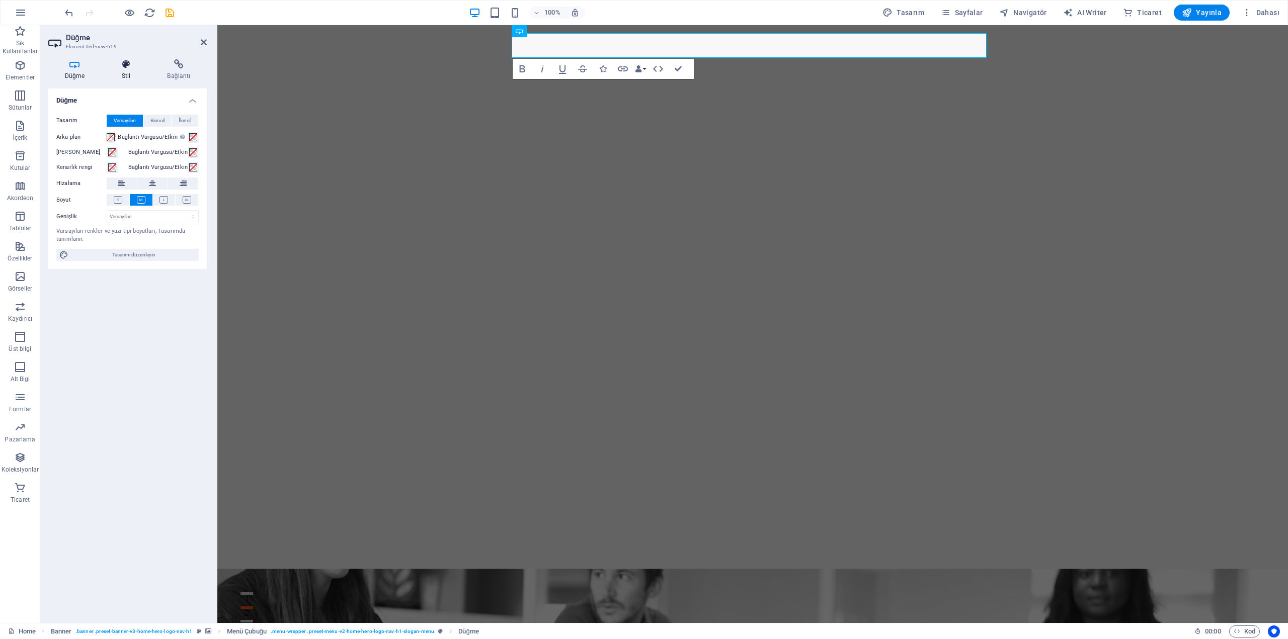
click at [131, 71] on h4 "Stil" at bounding box center [128, 69] width 46 height 21
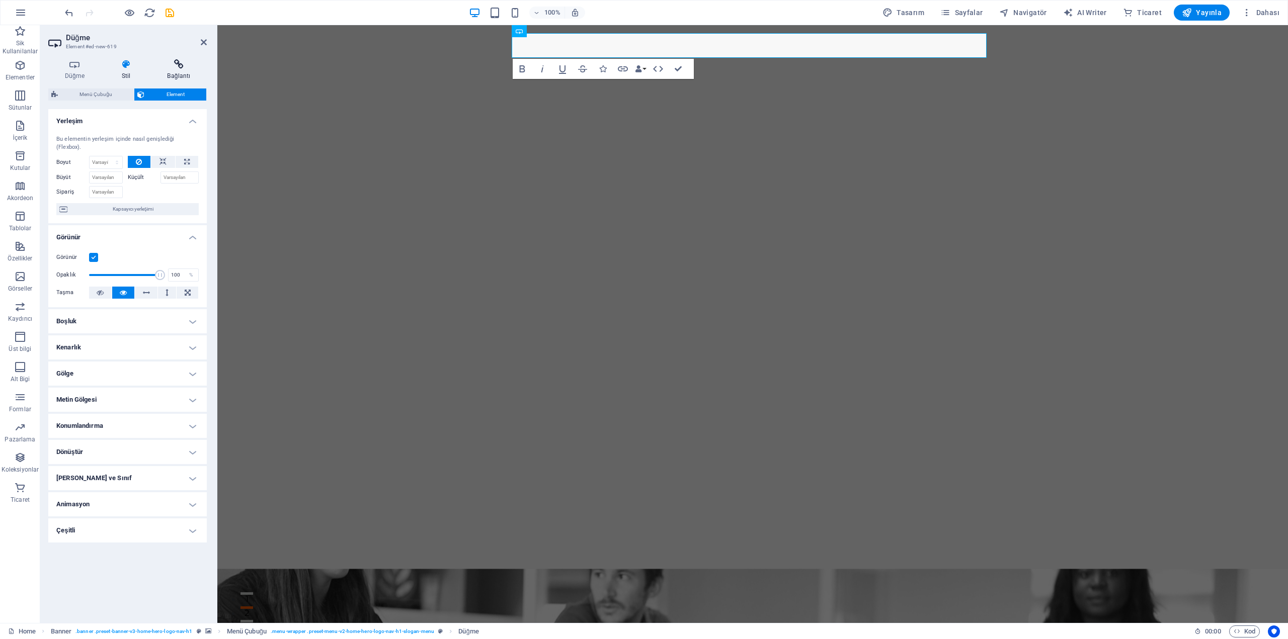
click at [172, 65] on icon at bounding box center [179, 64] width 56 height 10
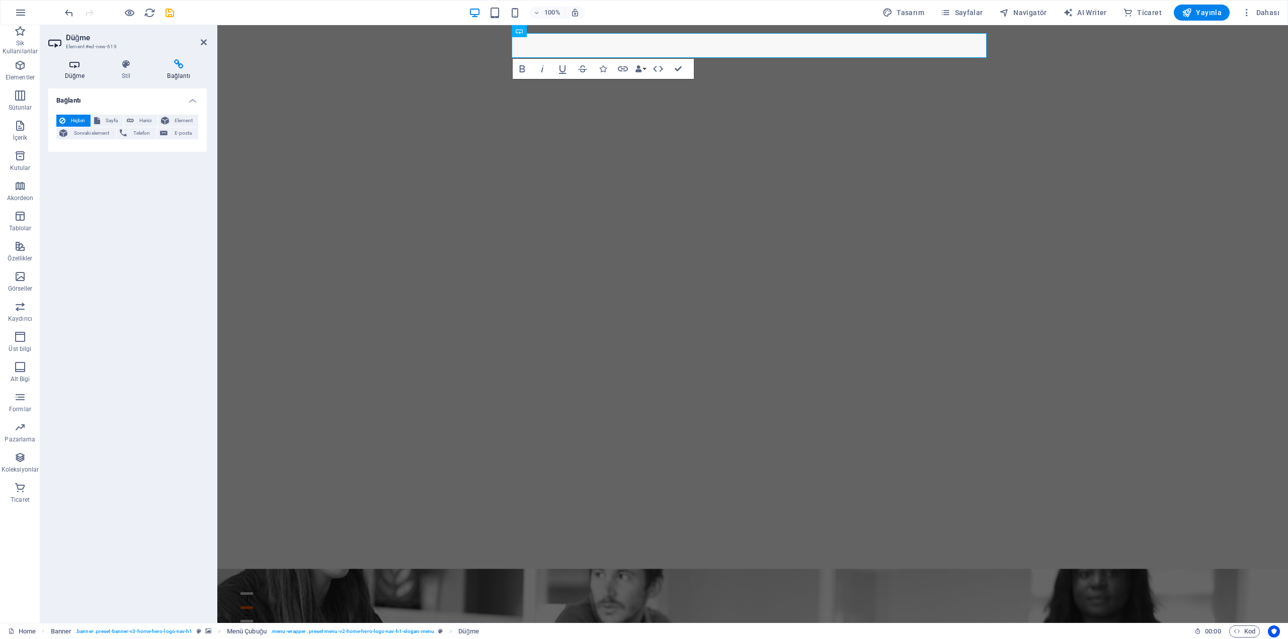
click at [90, 69] on icon at bounding box center [74, 64] width 53 height 10
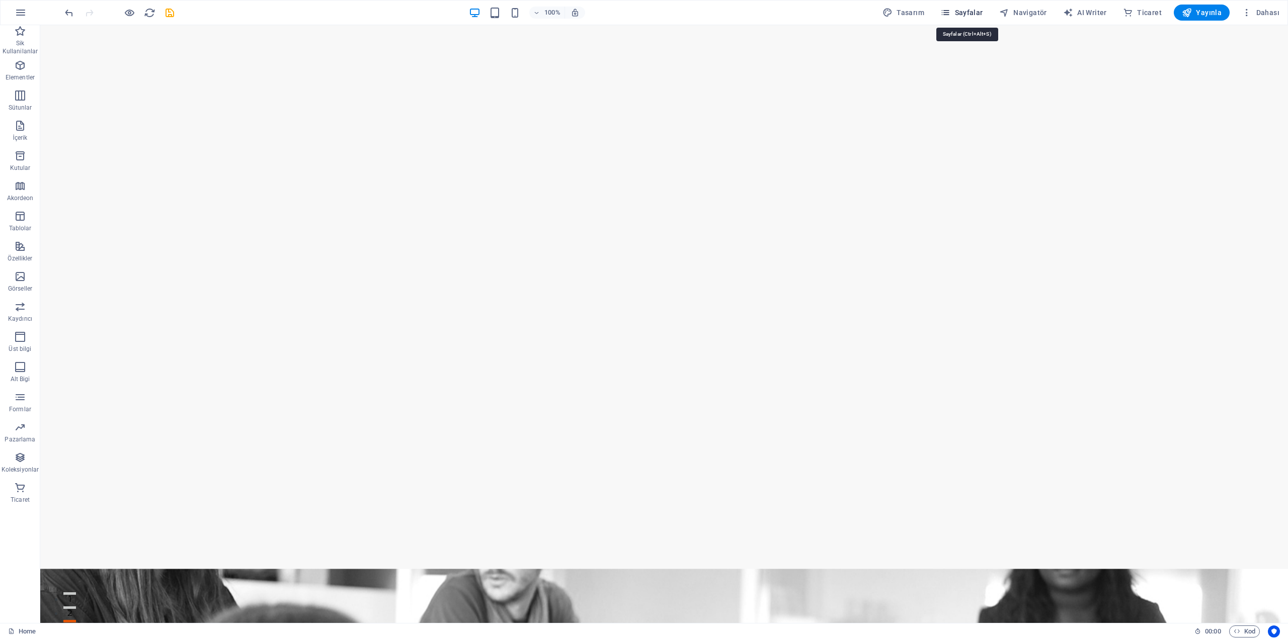
click at [972, 7] on button "Sayfalar" at bounding box center [961, 13] width 51 height 16
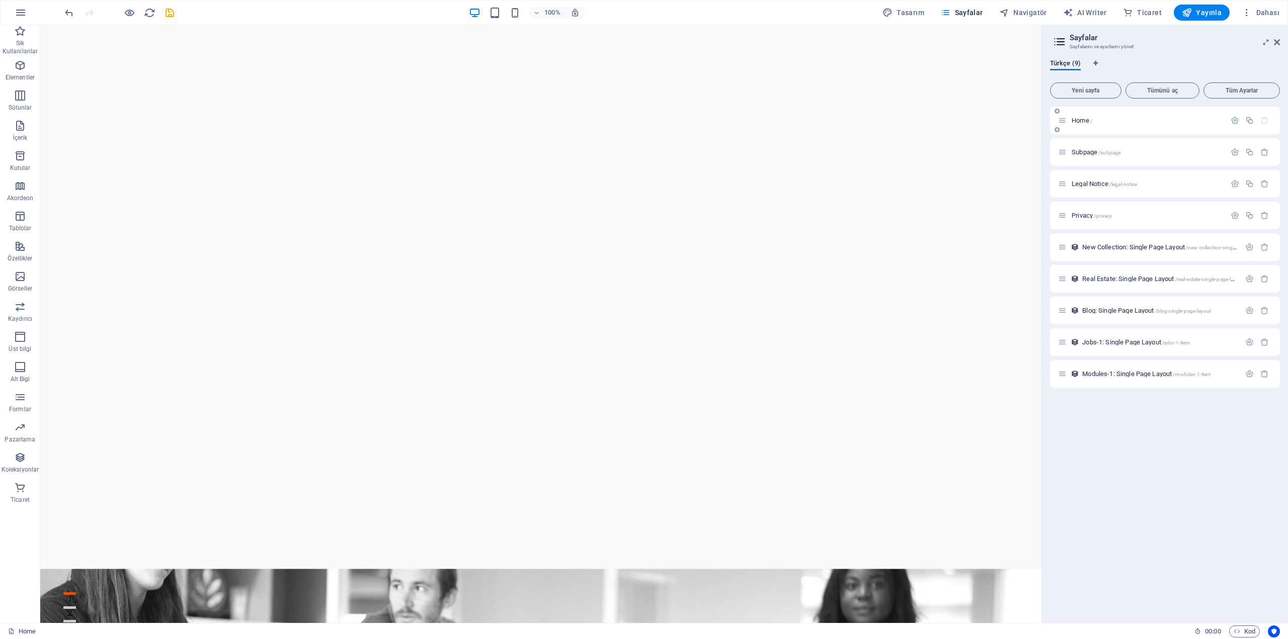
click at [1118, 110] on div "Home /" at bounding box center [1165, 121] width 230 height 28
click at [1112, 118] on p "Home /" at bounding box center [1147, 120] width 151 height 7
click at [1086, 121] on span "Home /" at bounding box center [1082, 121] width 21 height 8
click at [1067, 121] on div "Home /" at bounding box center [1142, 121] width 168 height 12
drag, startPoint x: 1115, startPoint y: 149, endPoint x: 455, endPoint y: 53, distance: 666.6
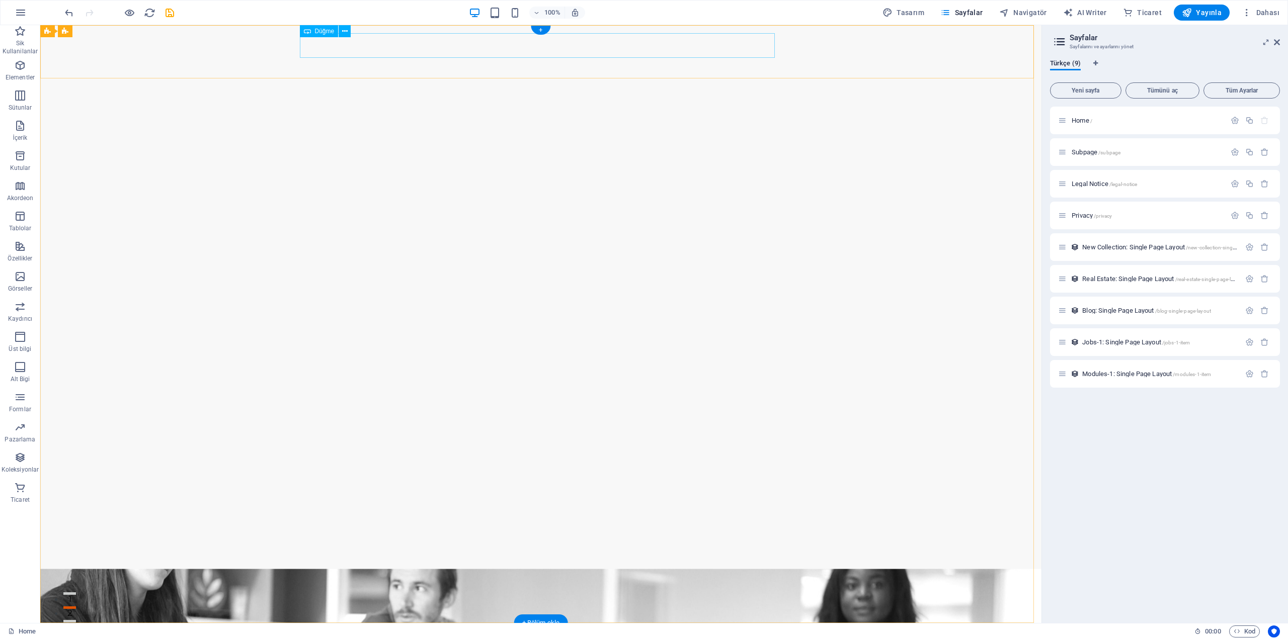
click at [346, 631] on div "Buton metni" at bounding box center [540, 643] width 475 height 25
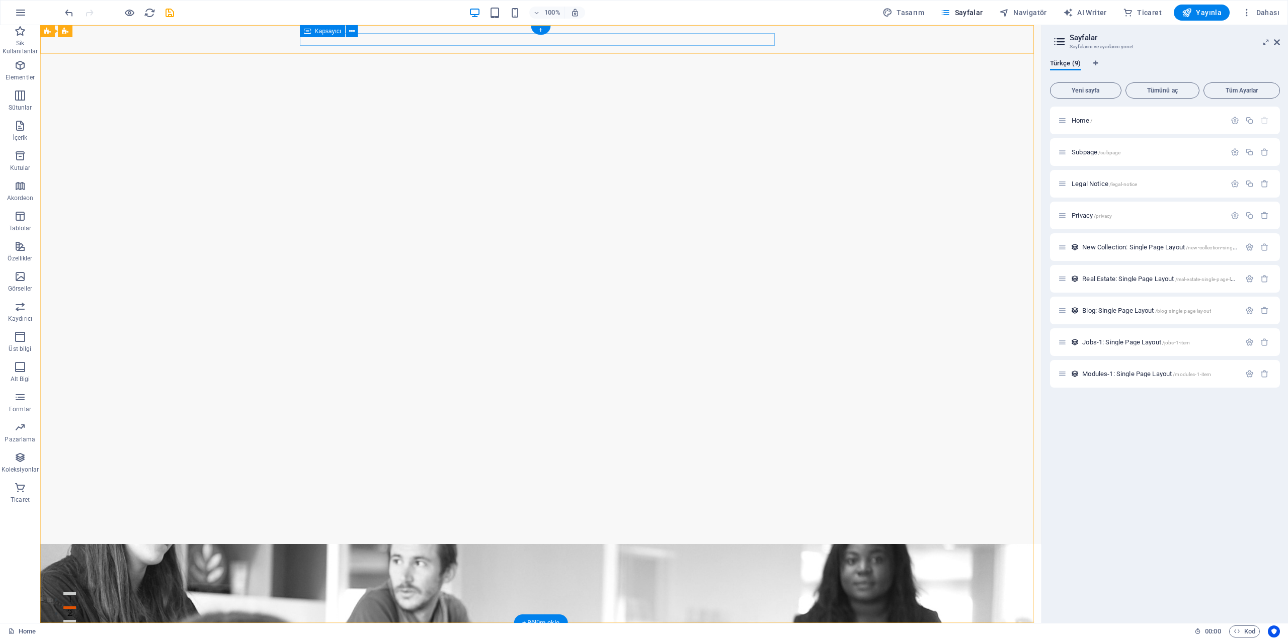
drag, startPoint x: 1113, startPoint y: 156, endPoint x: 439, endPoint y: 38, distance: 684.6
click at [416, 631] on div at bounding box center [540, 637] width 475 height 13
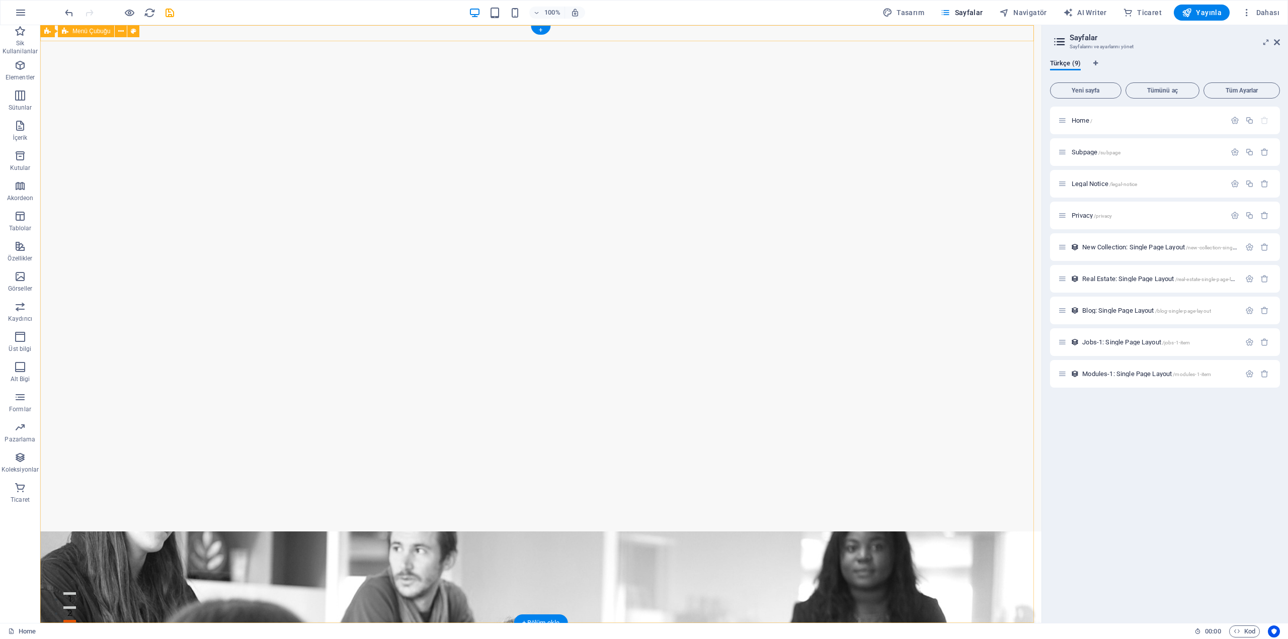
click at [605, 623] on div "Anasayfa Hakkımızda Hizmetler SSS İletişim" at bounding box center [540, 631] width 1001 height 16
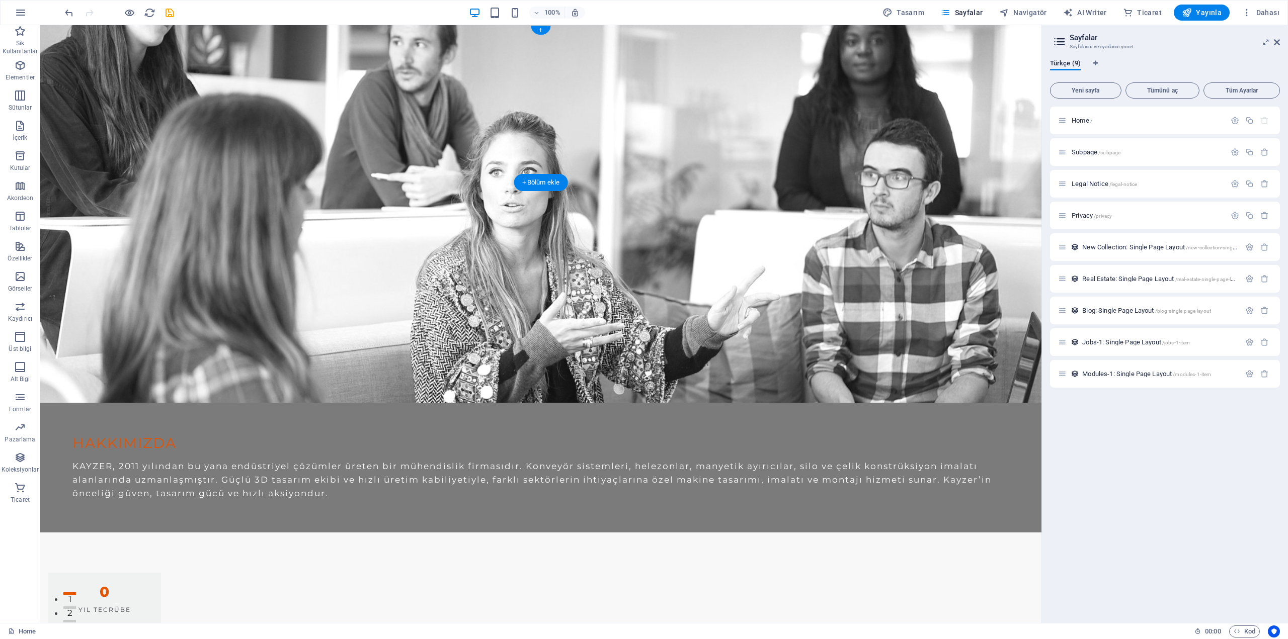
click at [622, 122] on figure at bounding box center [540, 214] width 1001 height 378
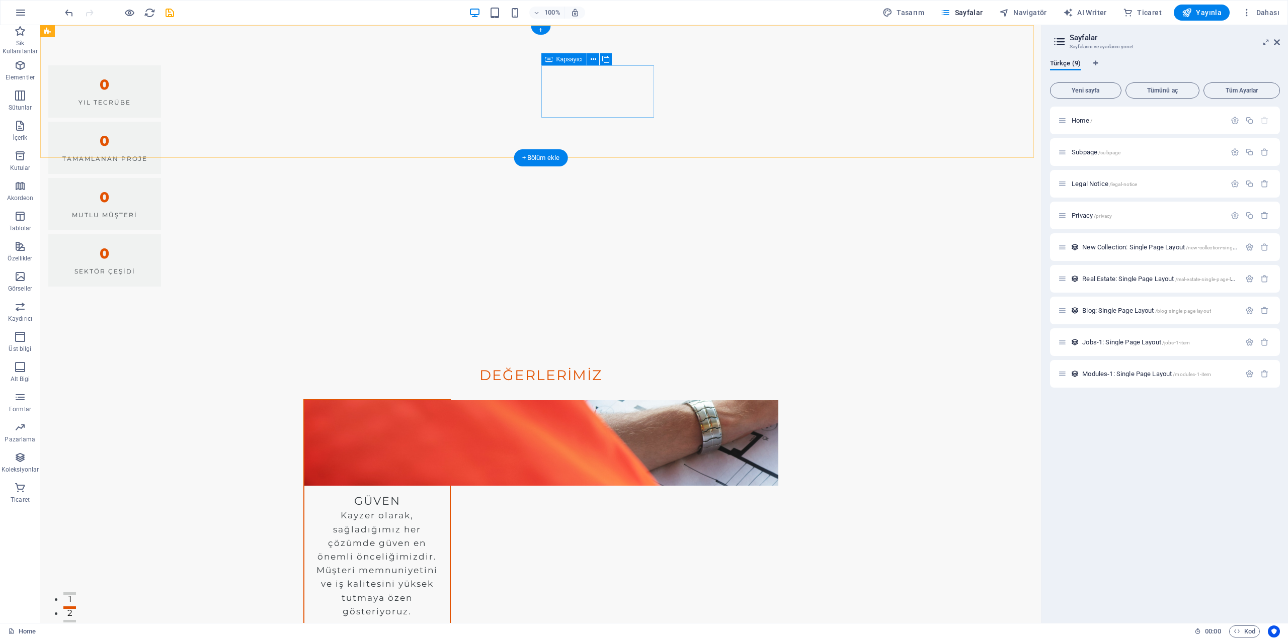
click at [161, 178] on div "0 Mutlu Müşteri" at bounding box center [104, 204] width 113 height 52
click at [621, 128] on div "0 Yıl Tecrübe 0 Tamamlanan Proje 0 Mutlu Müşteri 0 Sektör Çeşidi" at bounding box center [540, 176] width 1001 height 302
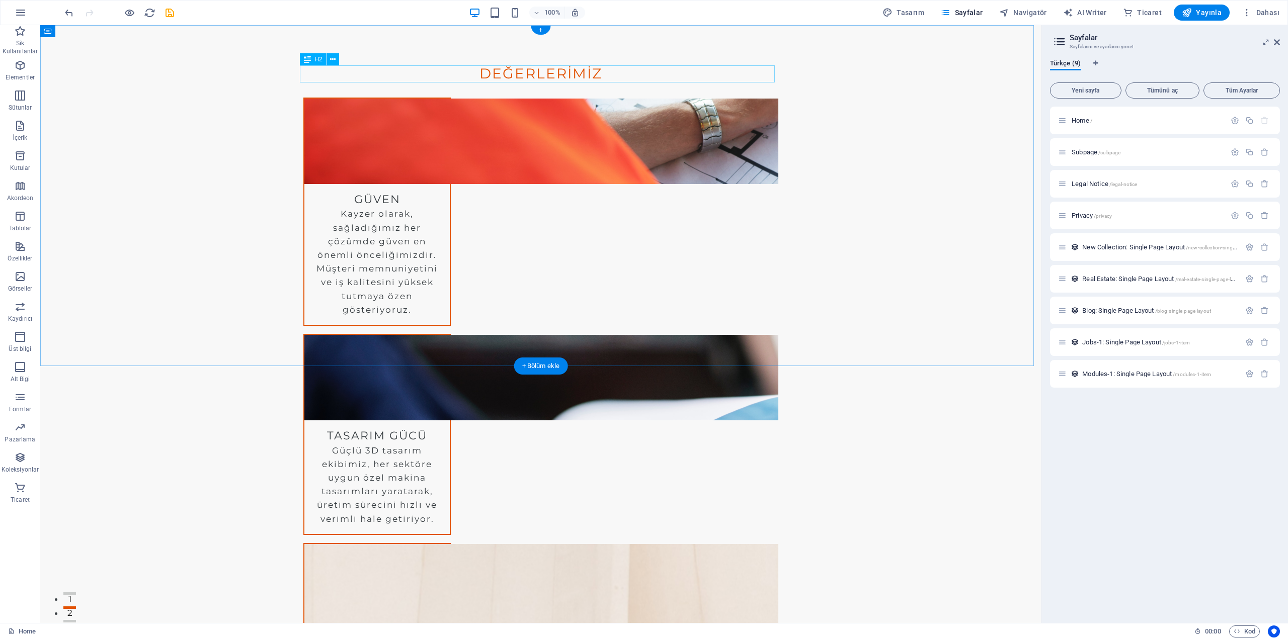
click at [631, 82] on div "Değerlerimiz" at bounding box center [540, 73] width 475 height 17
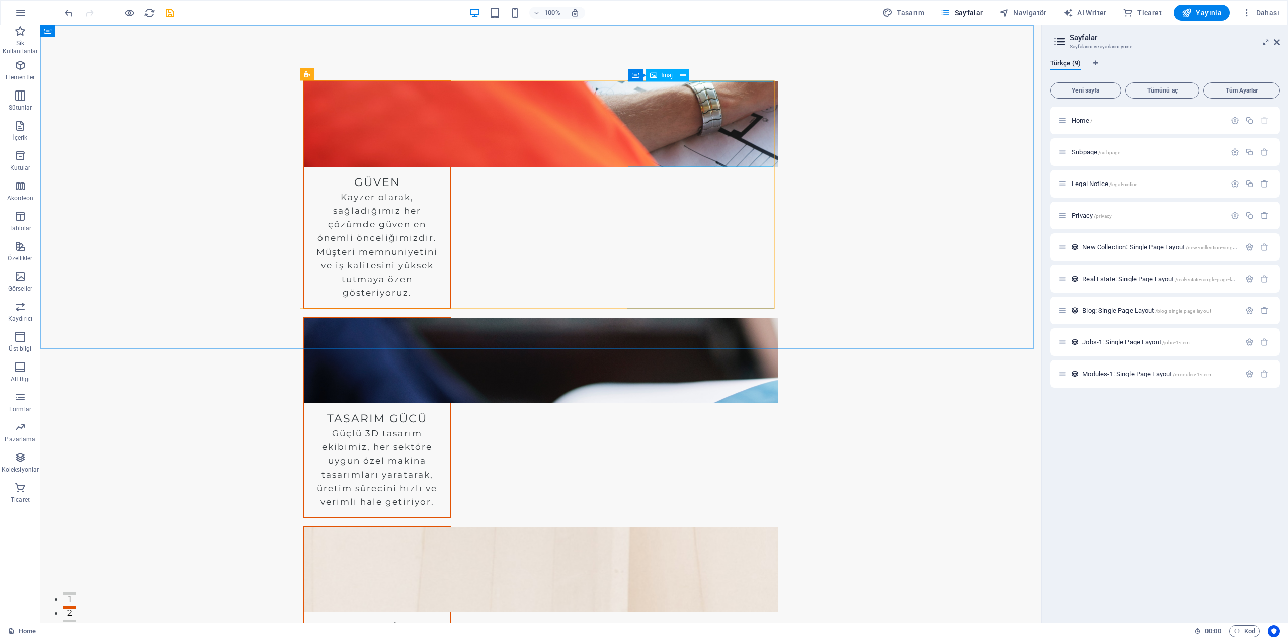
click at [631, 82] on div "Kapsayıcı İmaj" at bounding box center [662, 75] width 68 height 13
click at [588, 58] on div "Güven Kayzer olarak, sağladığımız her çözümde güven en önemli önceliğimizdir. M…" at bounding box center [540, 389] width 1001 height 729
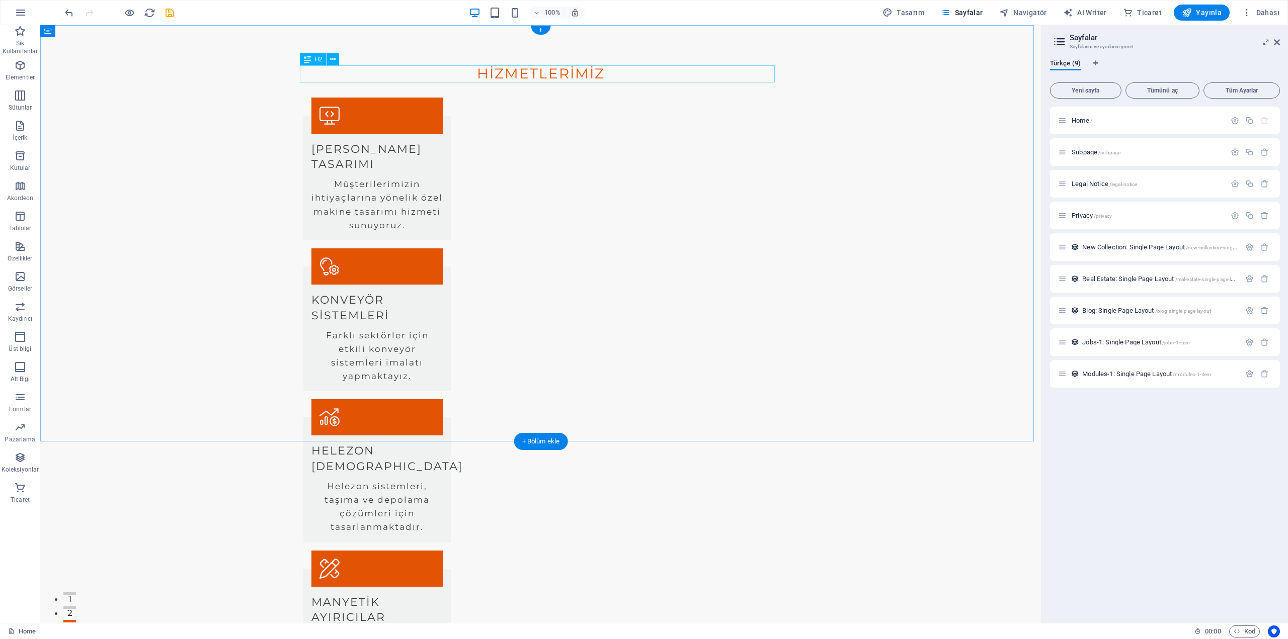
click at [630, 68] on div "Hizmetlerimiz" at bounding box center [540, 73] width 475 height 17
click at [731, 47] on div "Hizmetlerimiz Özel Makine Tasarımı Müşterilerimizin ihtiyaçlarına yönelik özel …" at bounding box center [540, 524] width 1001 height 999
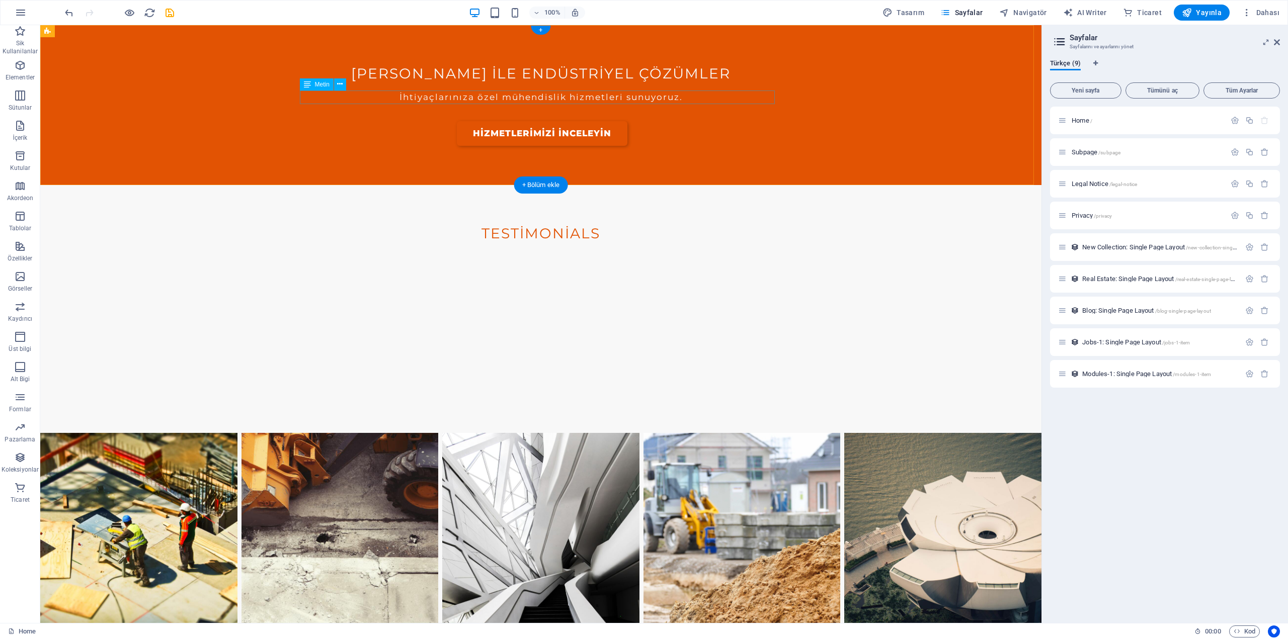
click at [749, 93] on div "İhtiyaçlarınıza özel mühendislik hizmetleri sunuyoruz." at bounding box center [540, 98] width 475 height 14
click at [796, 91] on div "KAYZER ile Endüstriyel Çözümler İhtiyaçlarınıza özel mühendislik hizmetleri sun…" at bounding box center [540, 105] width 1001 height 160
click at [809, 102] on div "KAYZER ile Endüstriyel Çözümler İhtiyaçlarınıza özel mühendislik hizmetleri sun…" at bounding box center [540, 105] width 1001 height 160
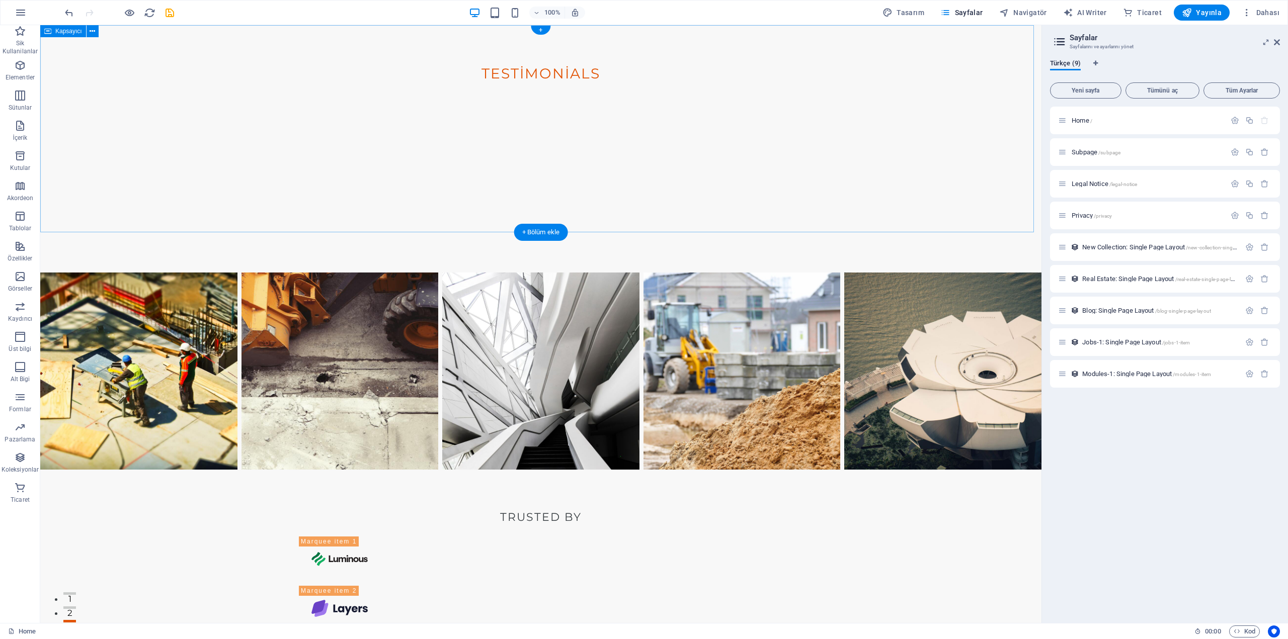
click at [795, 109] on div "Testimonials Müşteri Yorumları Yüksek kaliteli hizmetleri ve dikkate değer tasa…" at bounding box center [540, 149] width 1001 height 248
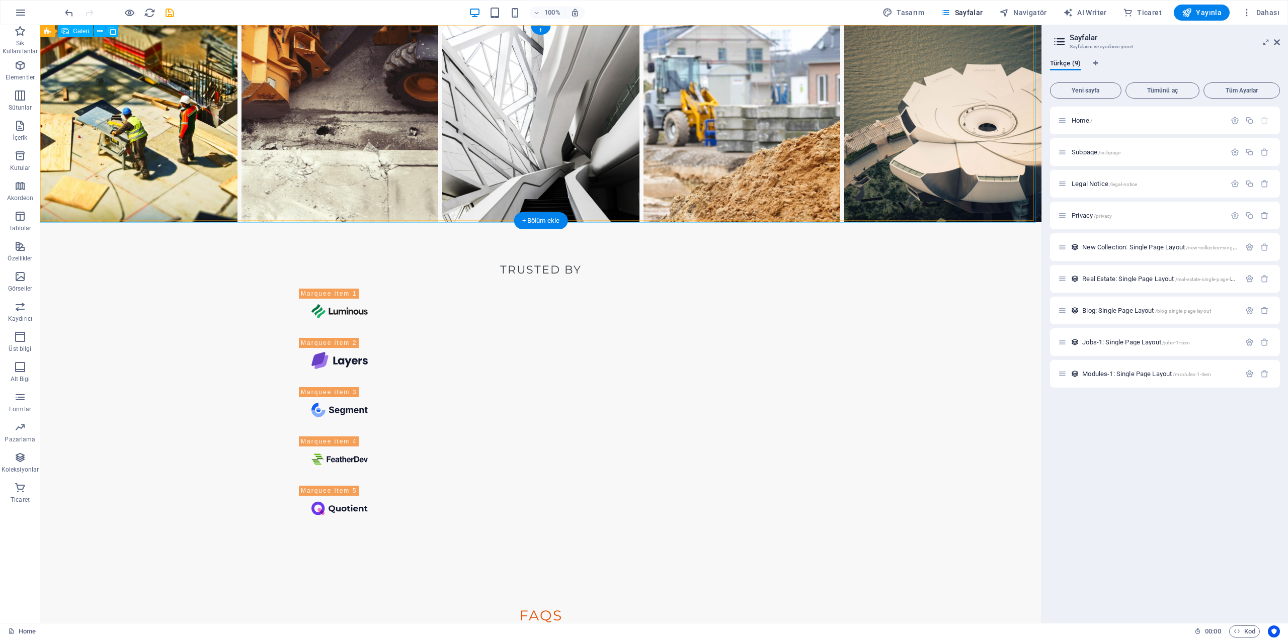
click at [801, 118] on li at bounding box center [741, 123] width 197 height 197
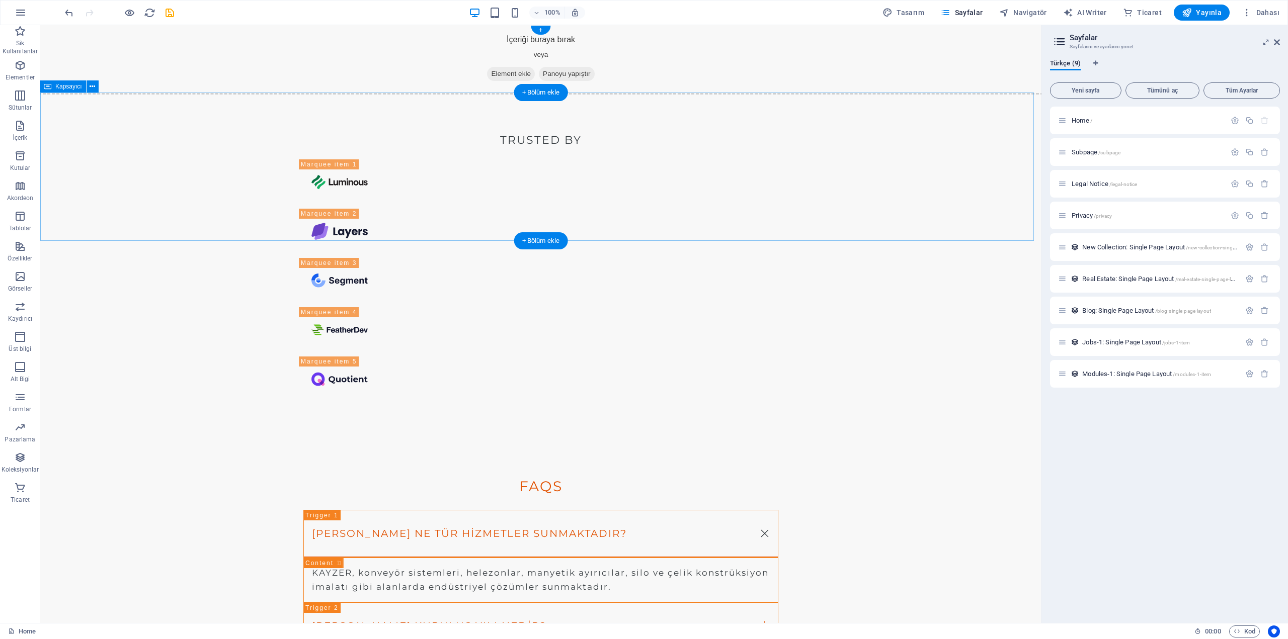
click at [801, 116] on div "Trusted by" at bounding box center [540, 266] width 1001 height 346
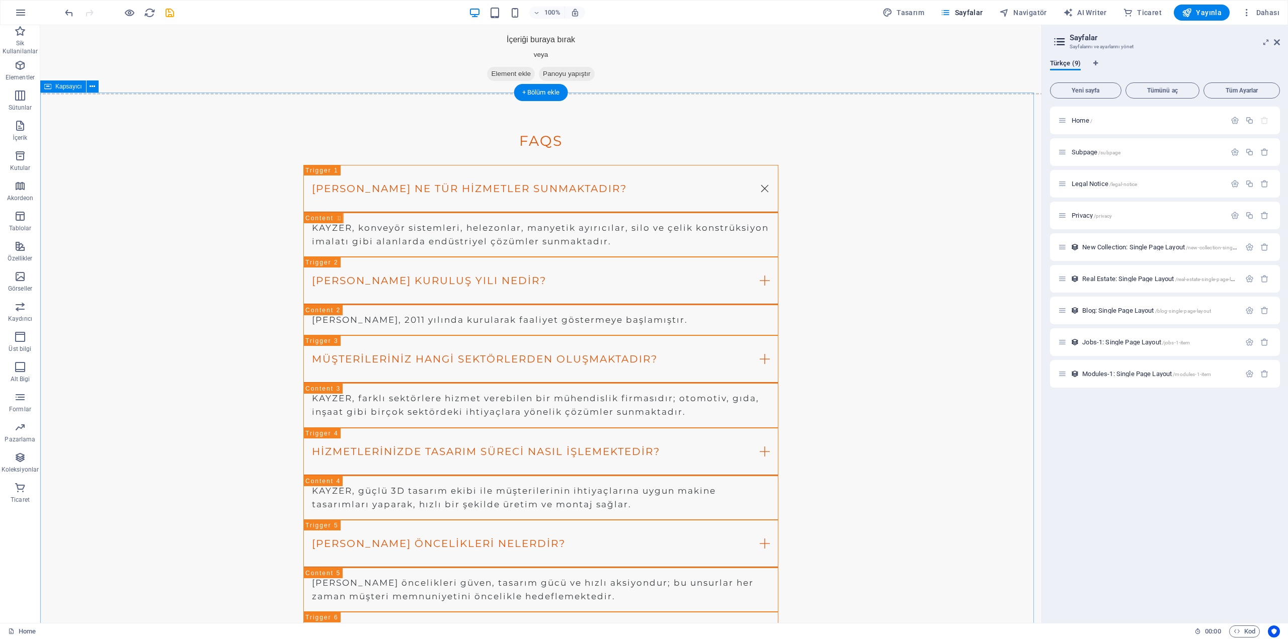
click at [801, 116] on div "FAQs KAYZER ne tür hizmetler sunmaktadır? KAYZER, konveyör sistemleri, helezonl…" at bounding box center [540, 419] width 1001 height 653
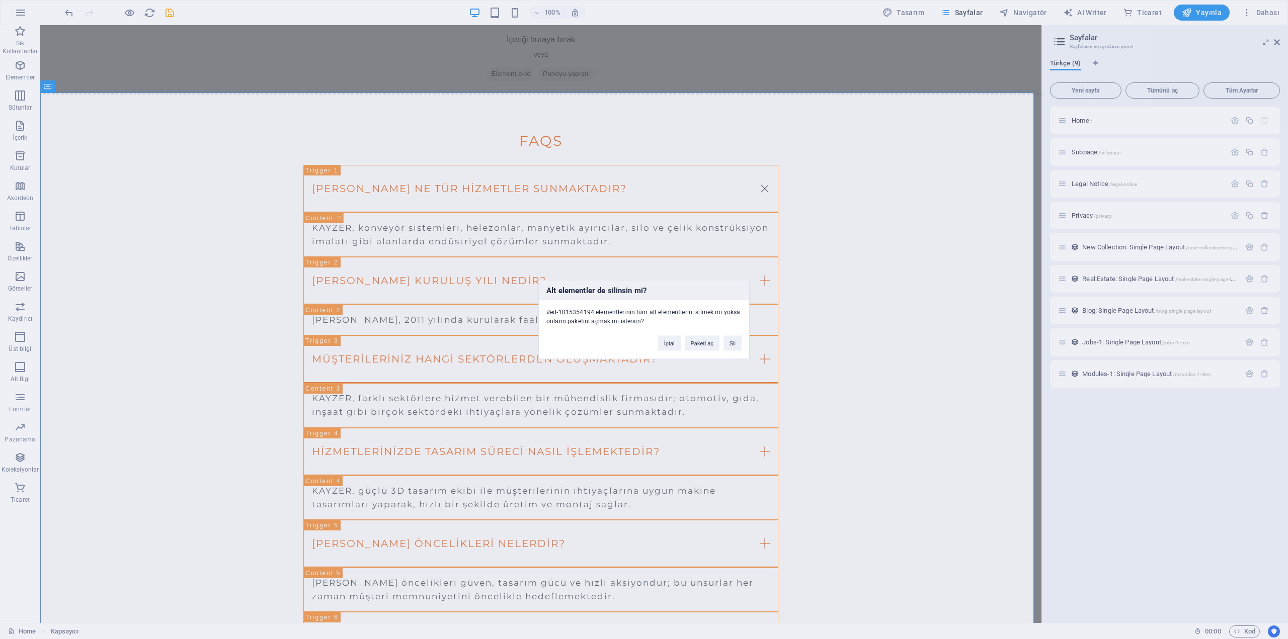
click at [802, 115] on div "Alt elementler de silinsin mi? #ed-1015354194 elementlerinin tüm alt elementler…" at bounding box center [644, 319] width 1288 height 639
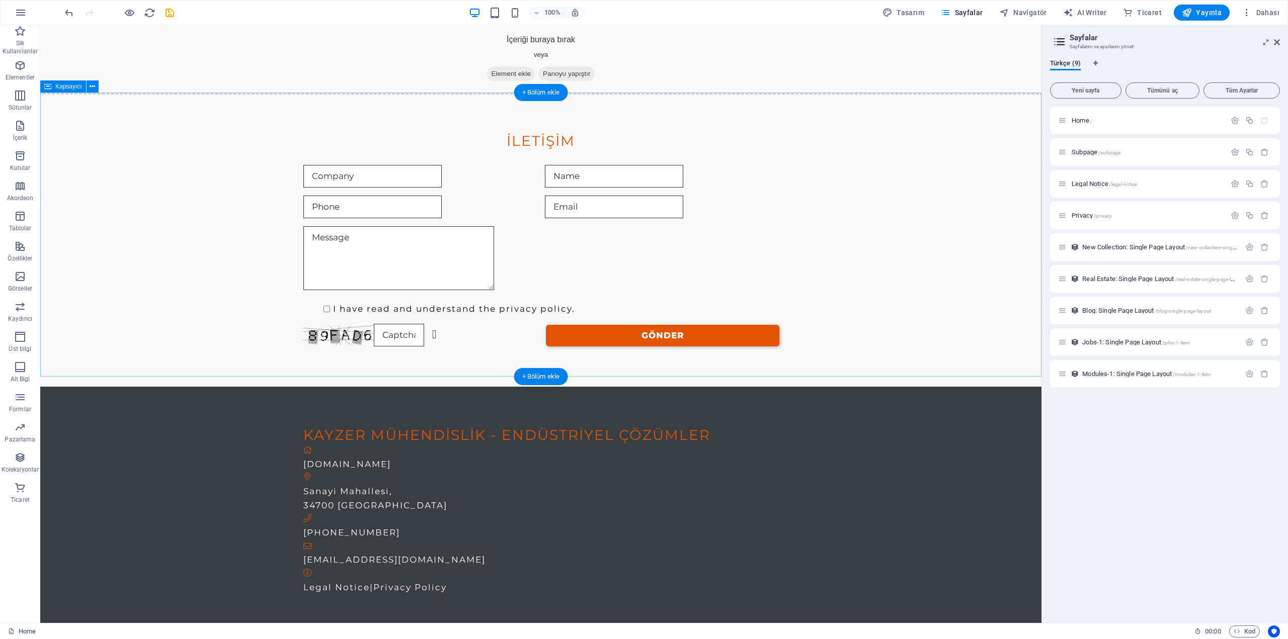
click at [802, 115] on div "İletişim I have read and understand the privacy policy. Unreadable? Load new Gö…" at bounding box center [540, 240] width 1001 height 294
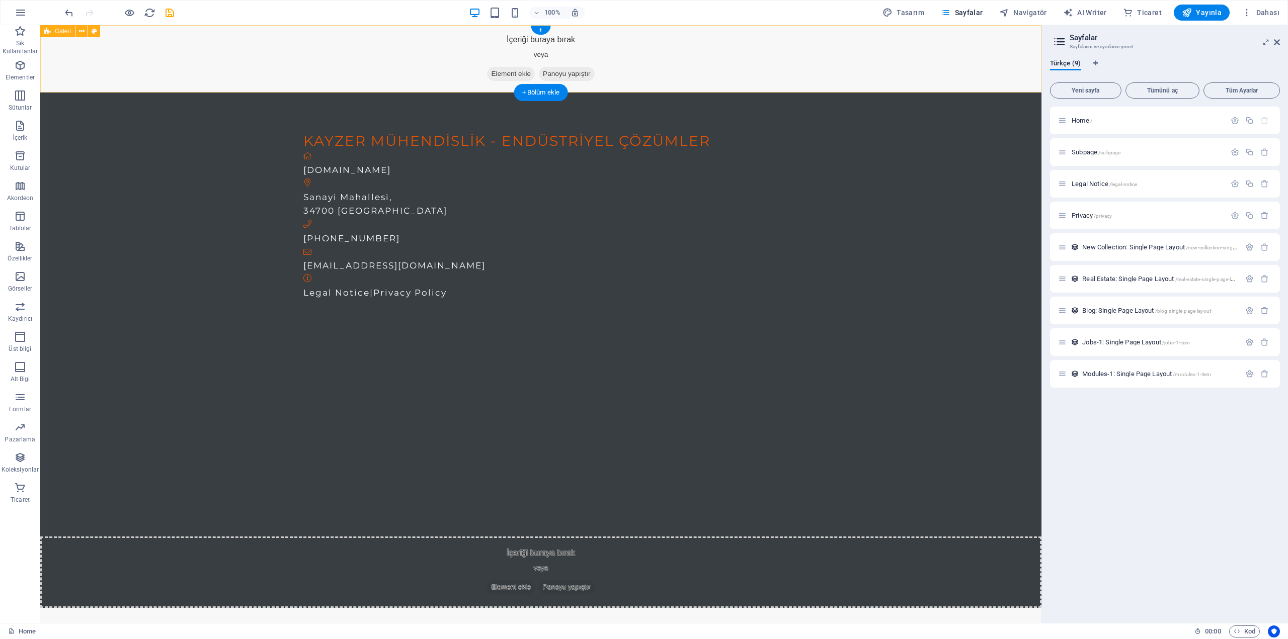
click at [774, 80] on div "İçeriği buraya bırak veya Element ekle Panoyu yapıştır" at bounding box center [540, 58] width 1005 height 71
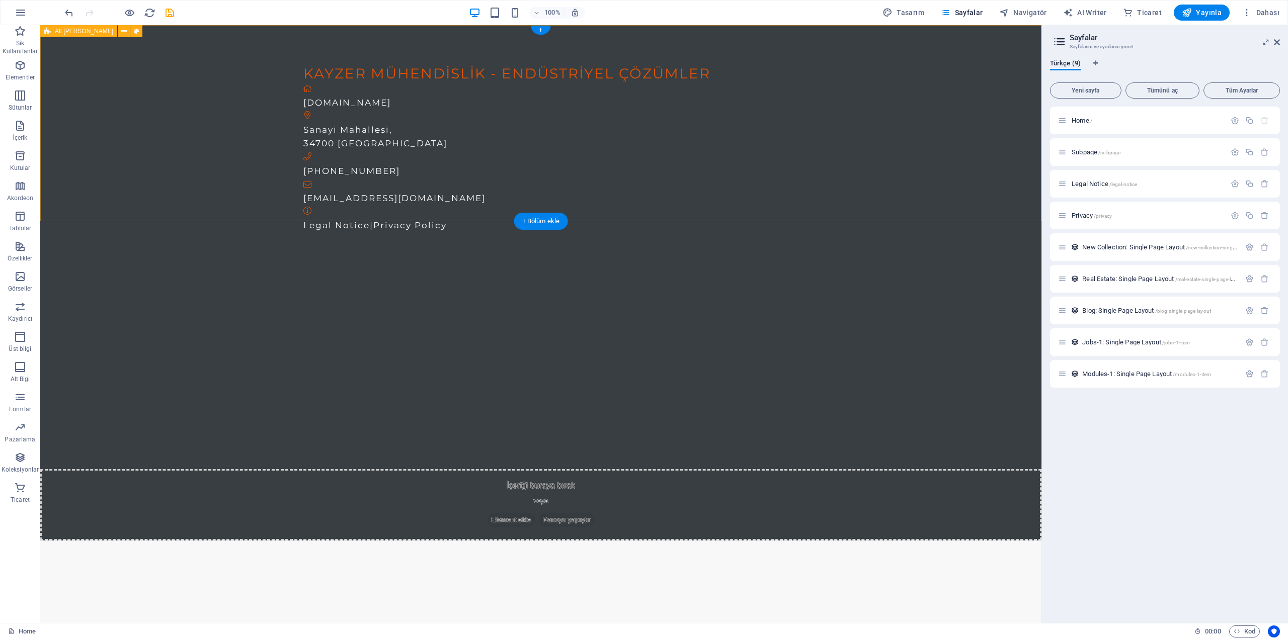
click at [271, 135] on div "KAYZER Mühendislik - Endüstriyel Çözümler kayzer.tr Sanayi Mahallesi , 34700 İs…" at bounding box center [540, 283] width 1001 height 516
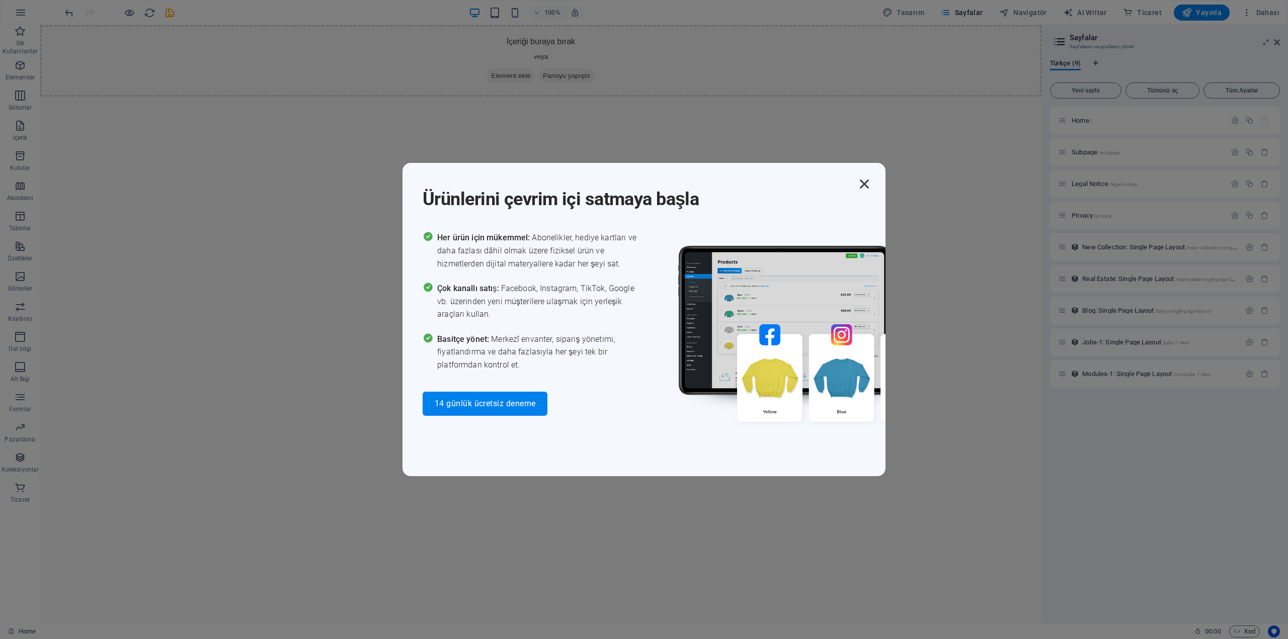
click at [864, 182] on icon "button" at bounding box center [864, 184] width 18 height 18
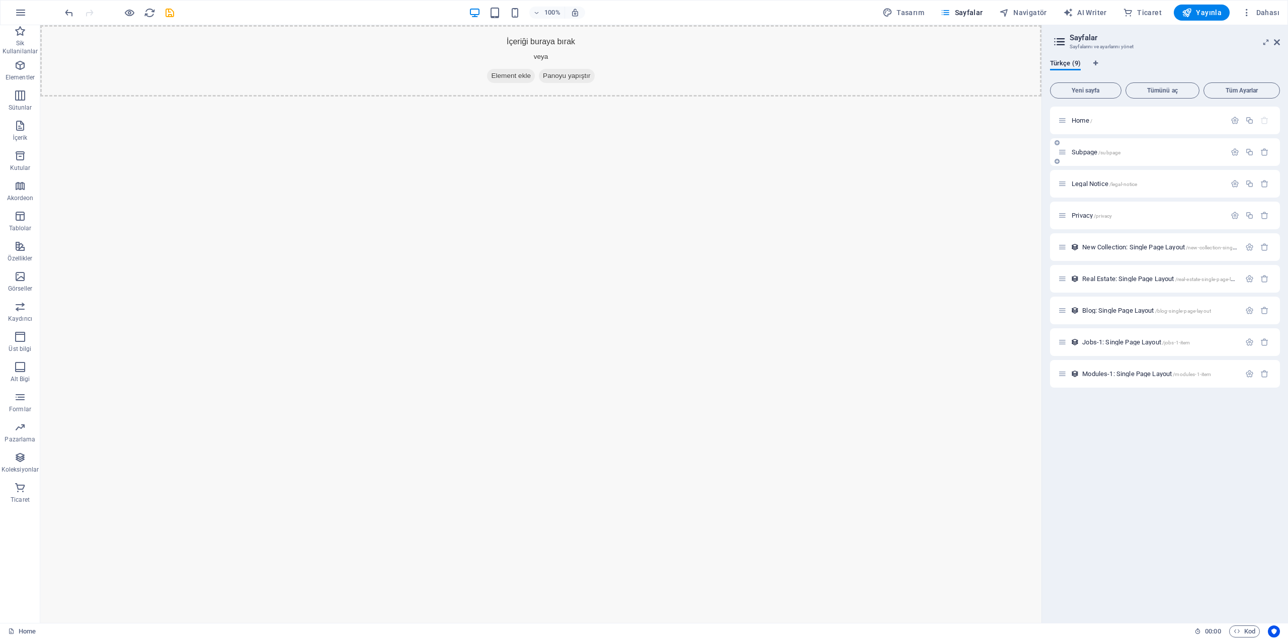
click at [1096, 155] on div "Subpage /subpage" at bounding box center [1142, 152] width 168 height 12
click at [1087, 153] on span "Subpage /subpage" at bounding box center [1096, 152] width 49 height 8
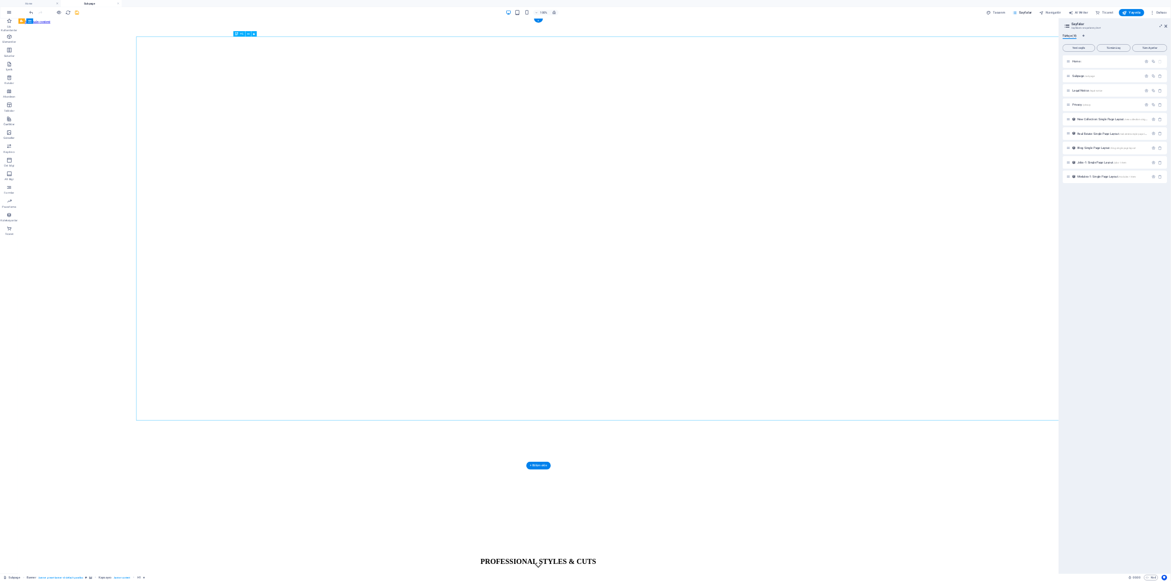
scroll to position [0, 0]
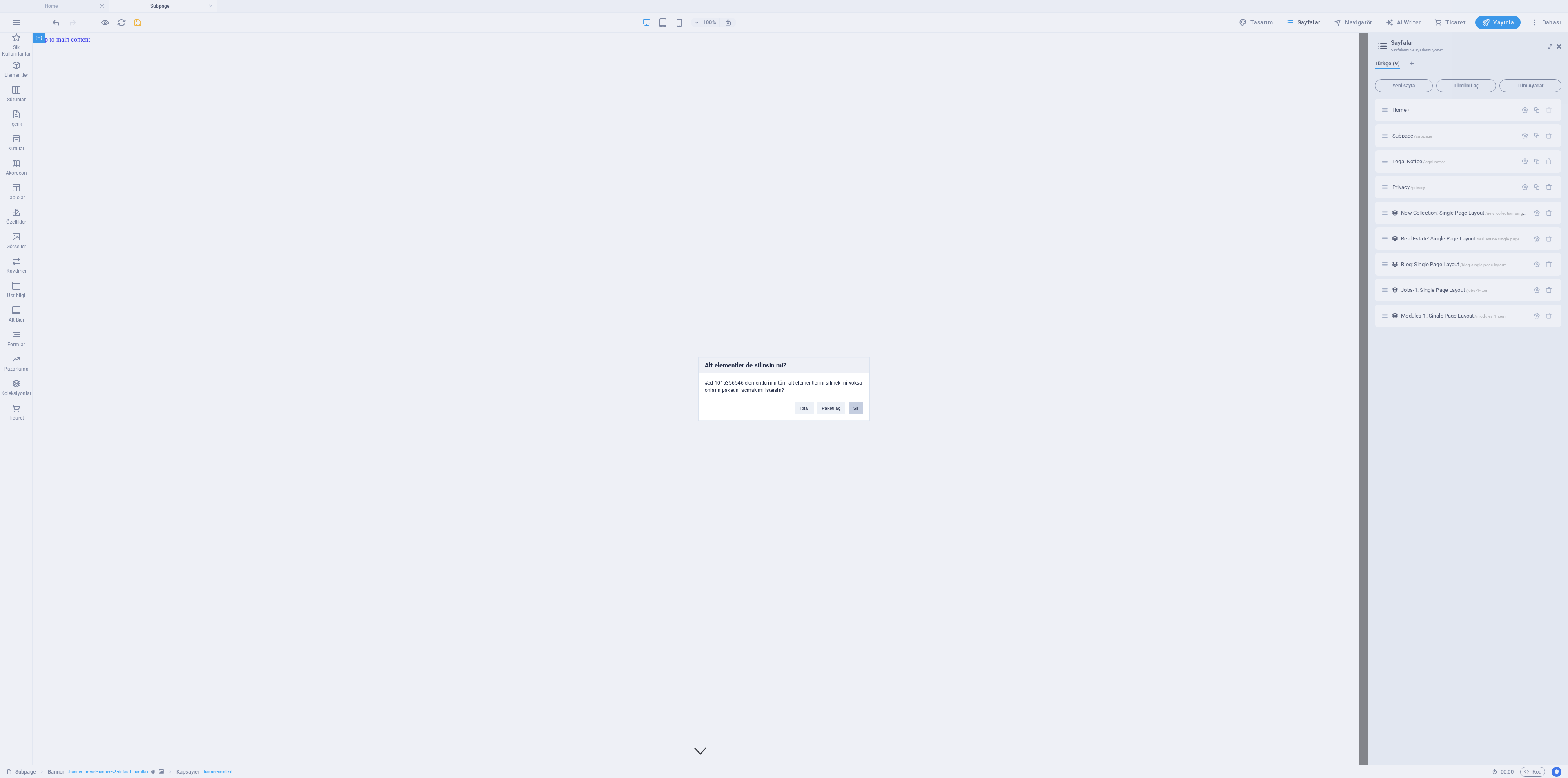
drag, startPoint x: 858, startPoint y: 411, endPoint x: 1327, endPoint y: 146, distance: 538.7
click at [858, 411] on button "Sil" at bounding box center [855, 408] width 15 height 12
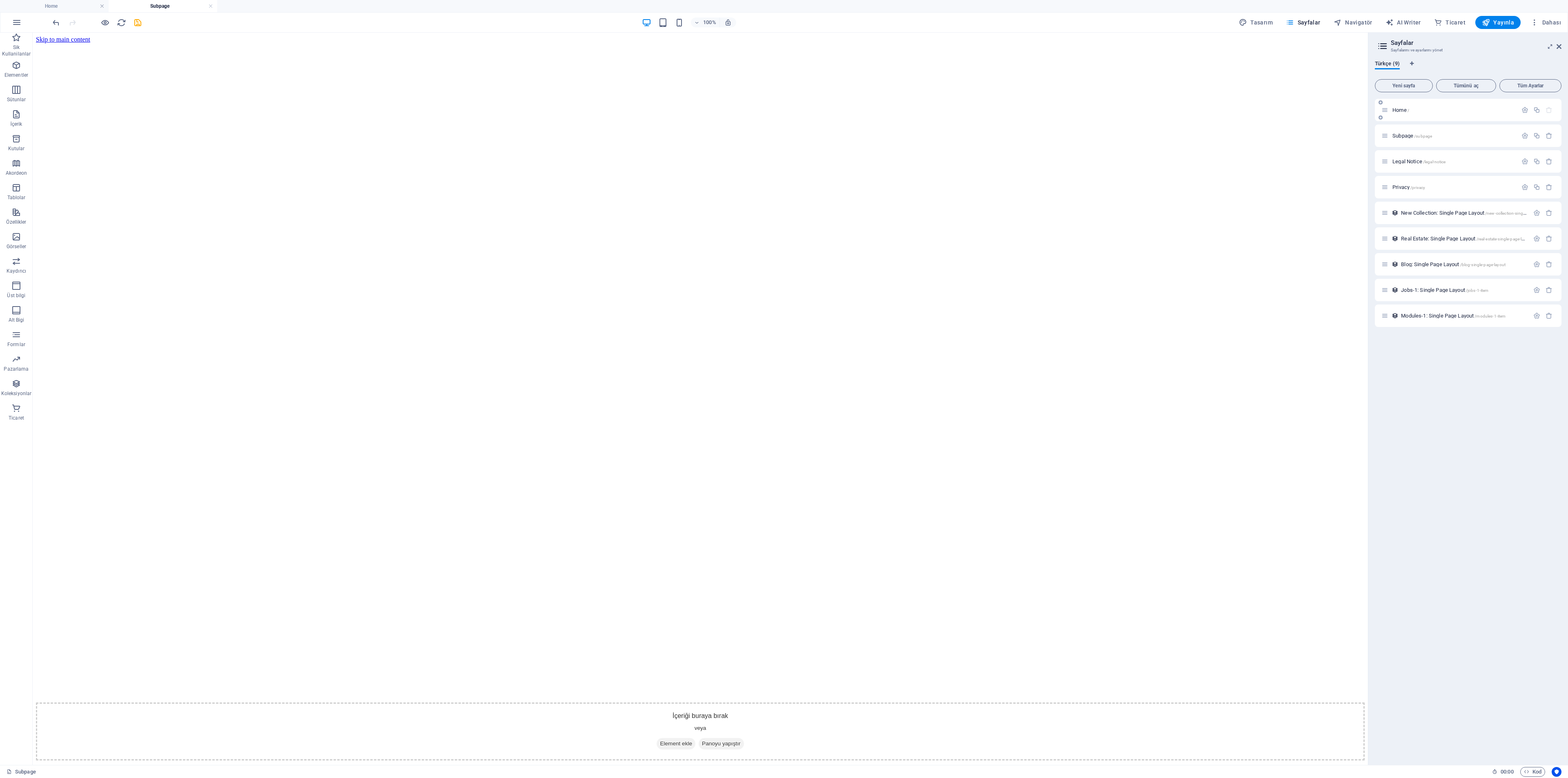
click at [1045, 112] on span "Home /" at bounding box center [1401, 110] width 17 height 6
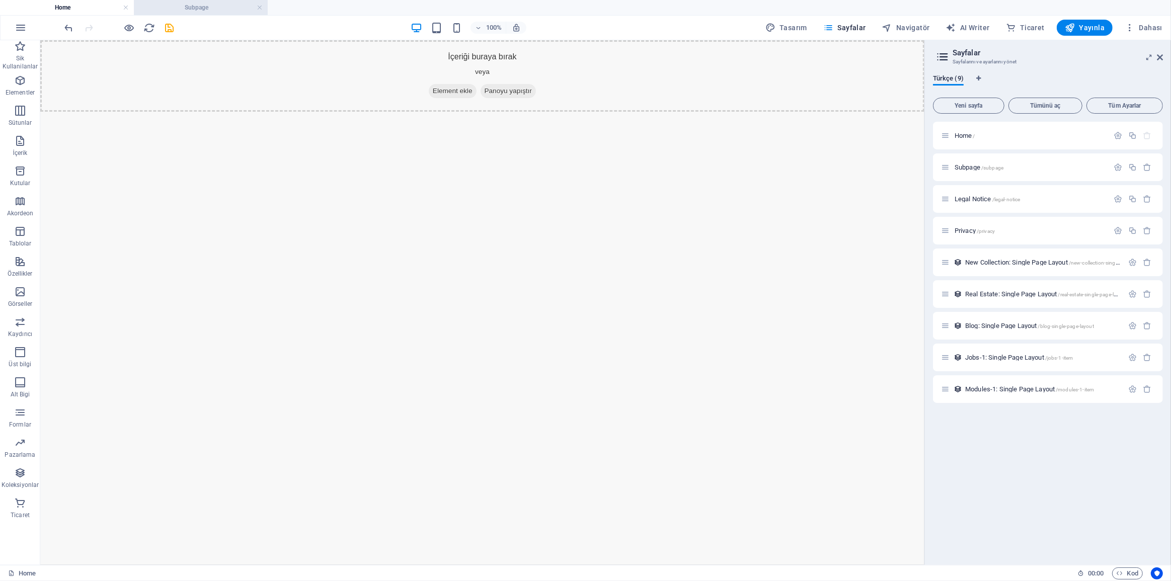
click at [256, 6] on h4 "Subpage" at bounding box center [201, 7] width 134 height 11
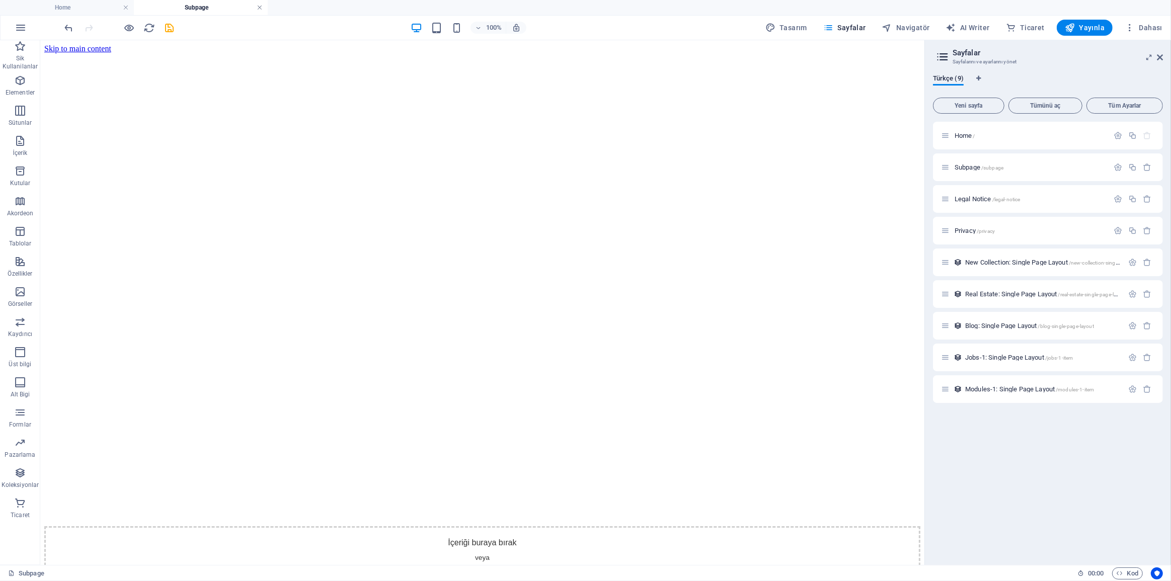
click at [260, 9] on link at bounding box center [260, 8] width 6 height 10
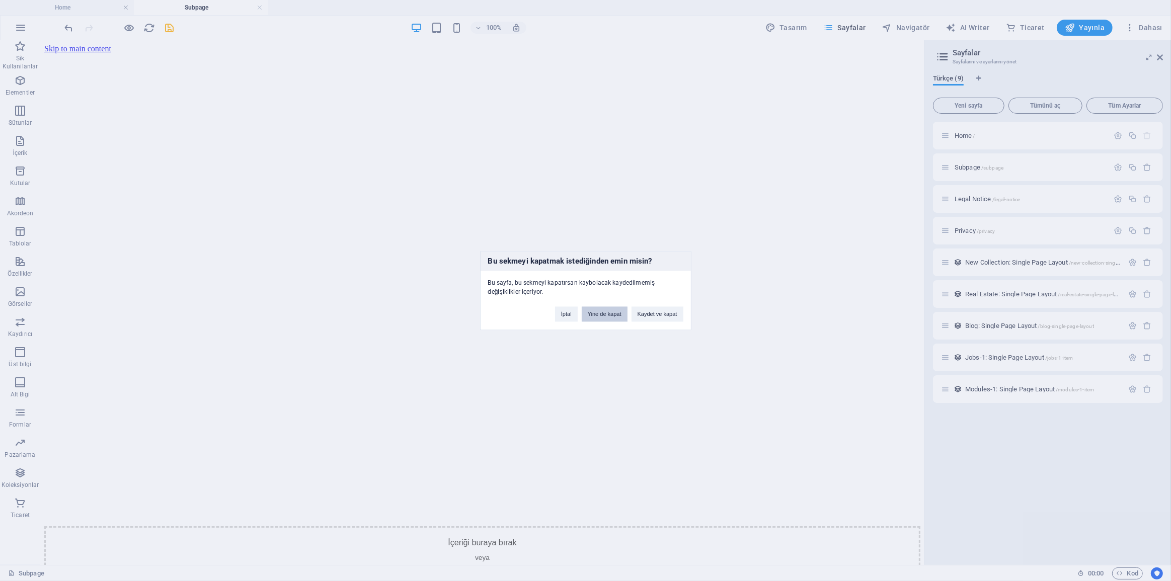
click at [602, 315] on button "Yine de kapat" at bounding box center [605, 313] width 46 height 15
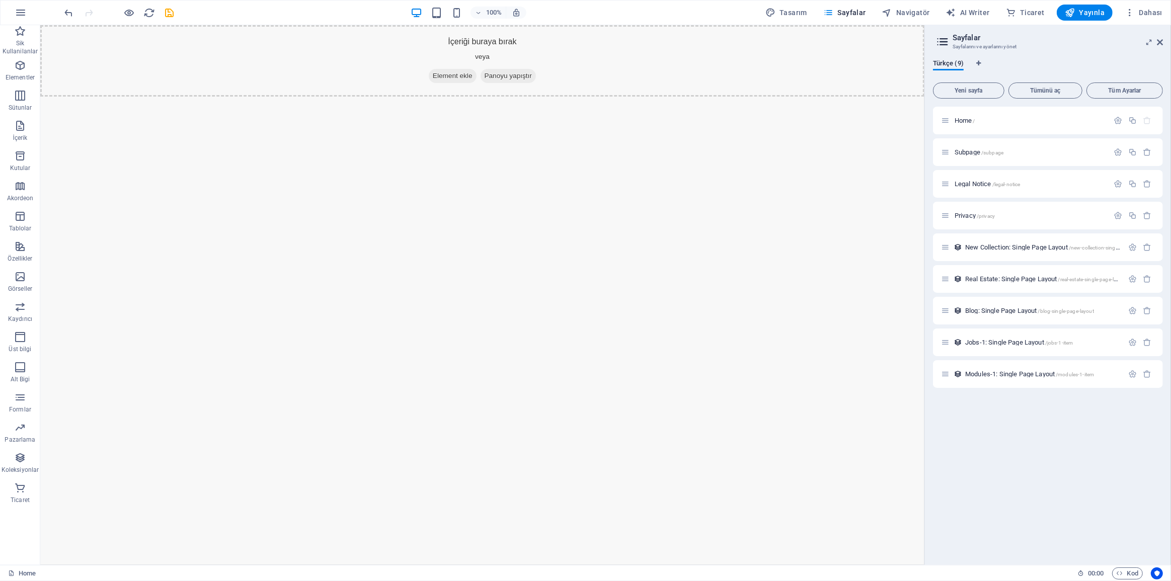
click at [726, 97] on html "Skip to main content İçeriği buraya bırak veya Element ekle Panoyu yapıştır" at bounding box center [482, 60] width 884 height 71
click at [481, 92] on div "+ Bölüm ekle" at bounding box center [482, 96] width 54 height 17
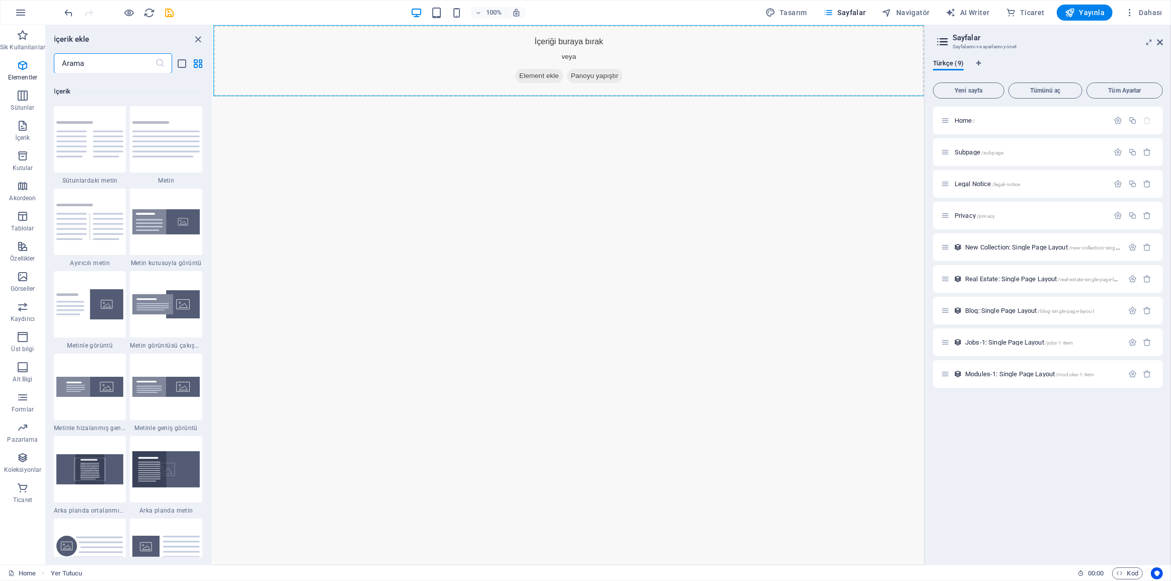
scroll to position [1760, 0]
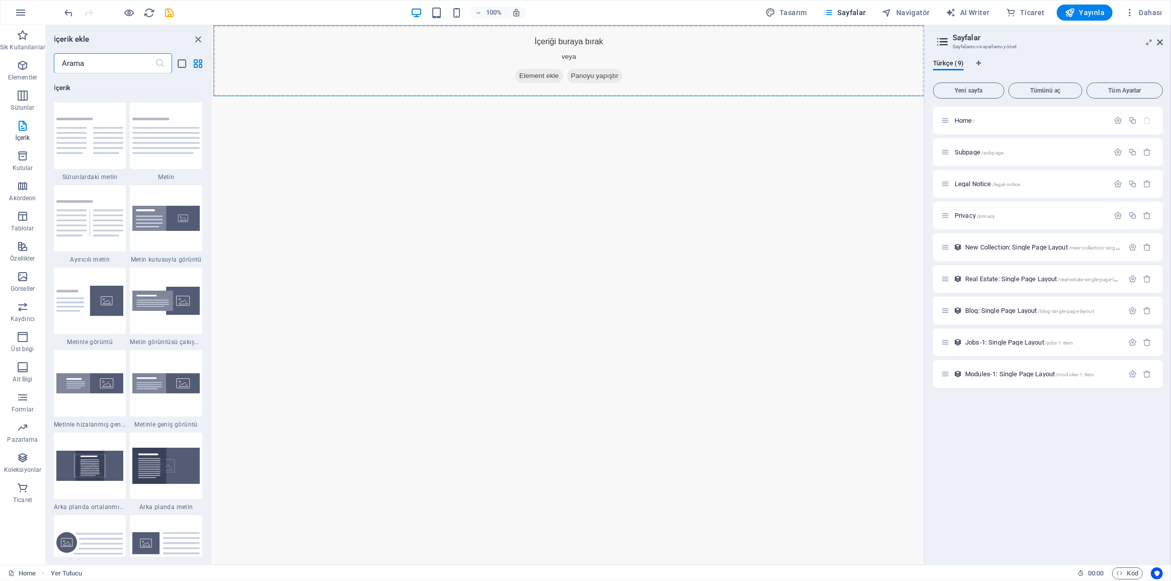
click at [114, 66] on input "text" at bounding box center [104, 63] width 101 height 20
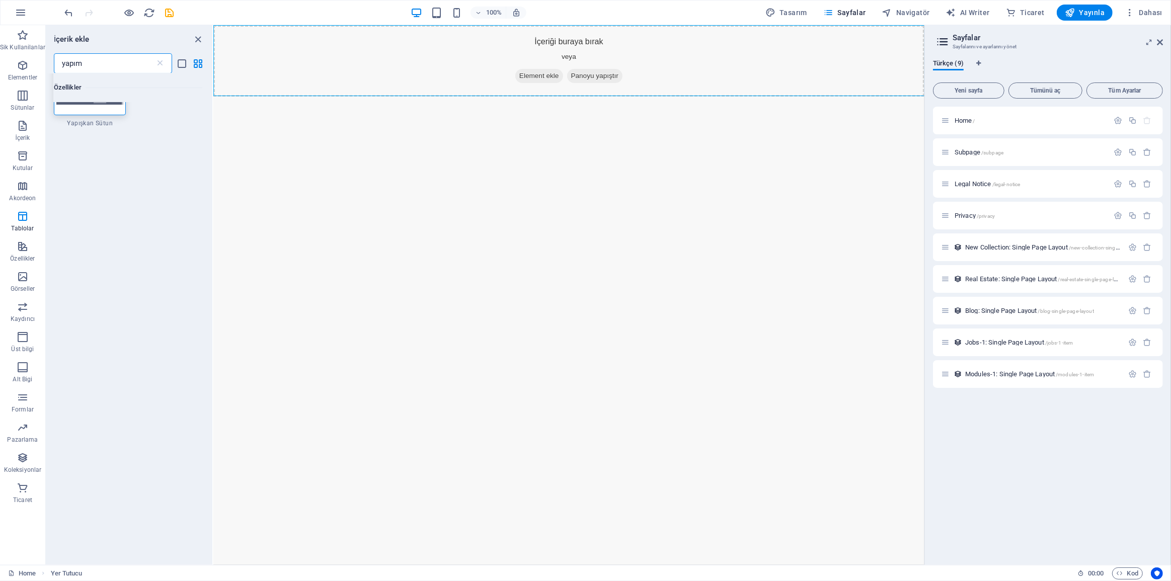
scroll to position [0, 0]
type input "y"
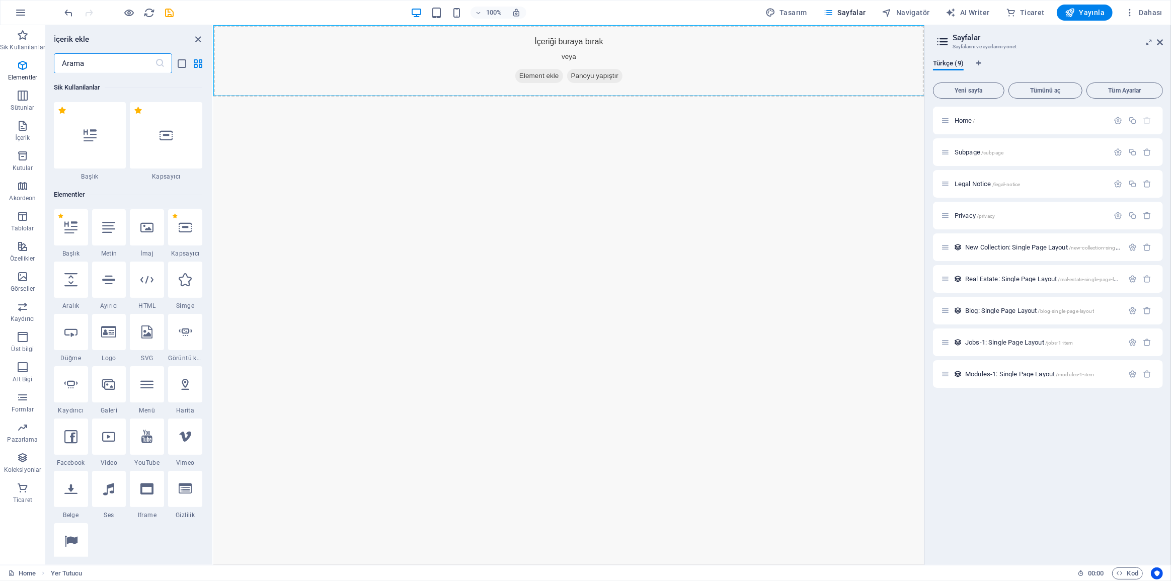
drag, startPoint x: 210, startPoint y: 278, endPoint x: 2, endPoint y: 68, distance: 296.0
click at [170, 131] on icon at bounding box center [165, 135] width 13 height 13
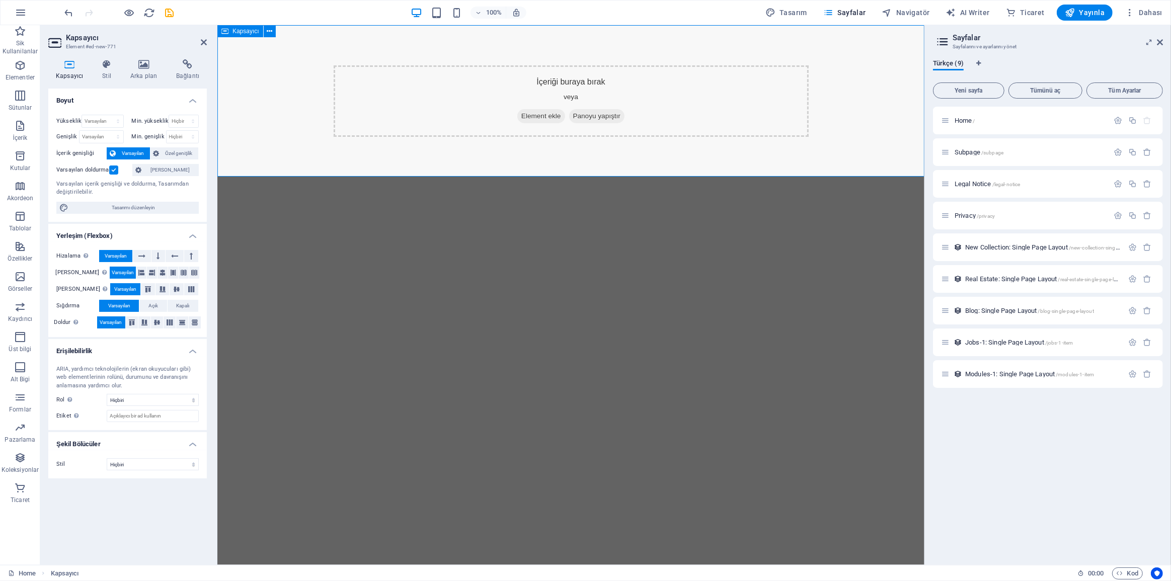
click at [453, 157] on div "İçeriği buraya bırak veya Element ekle Panoyu yapıştır" at bounding box center [570, 101] width 707 height 152
click at [484, 177] on html "Skip to main content İçeriği buraya bırak veya Element ekle Panoyu yapıştır" at bounding box center [570, 101] width 707 height 152
click at [574, 177] on html "Skip to main content İçeriği buraya bırak veya Element ekle Panoyu yapıştır" at bounding box center [570, 101] width 707 height 152
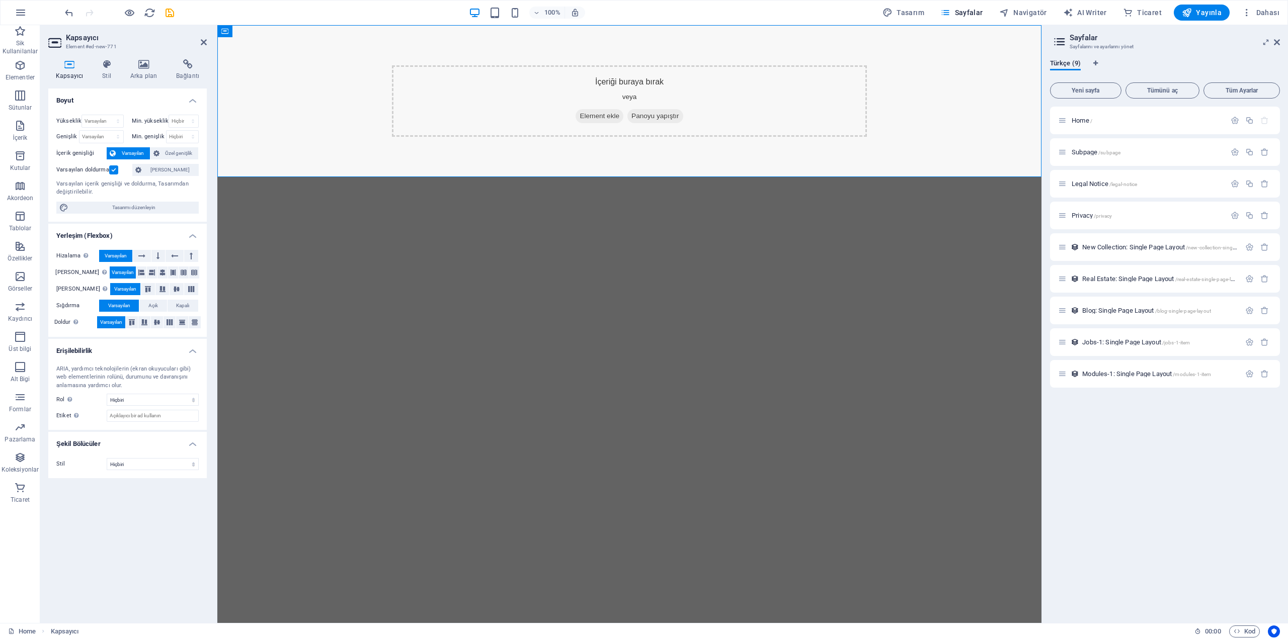
drag, startPoint x: 1900, startPoint y: 952, endPoint x: 633, endPoint y: 317, distance: 1417.1
drag, startPoint x: 633, startPoint y: 317, endPoint x: 540, endPoint y: 313, distance: 93.7
click at [540, 177] on html "Skip to main content İçeriği buraya bırak veya Element ekle Panoyu yapıştır" at bounding box center [629, 101] width 824 height 152
click at [310, 177] on html "Skip to main content İçeriği buraya bırak veya Element ekle Panoyu yapıştır" at bounding box center [629, 101] width 824 height 152
click at [410, 177] on html "Skip to main content İçeriği buraya bırak veya Element ekle Panoyu yapıştır" at bounding box center [629, 101] width 824 height 152
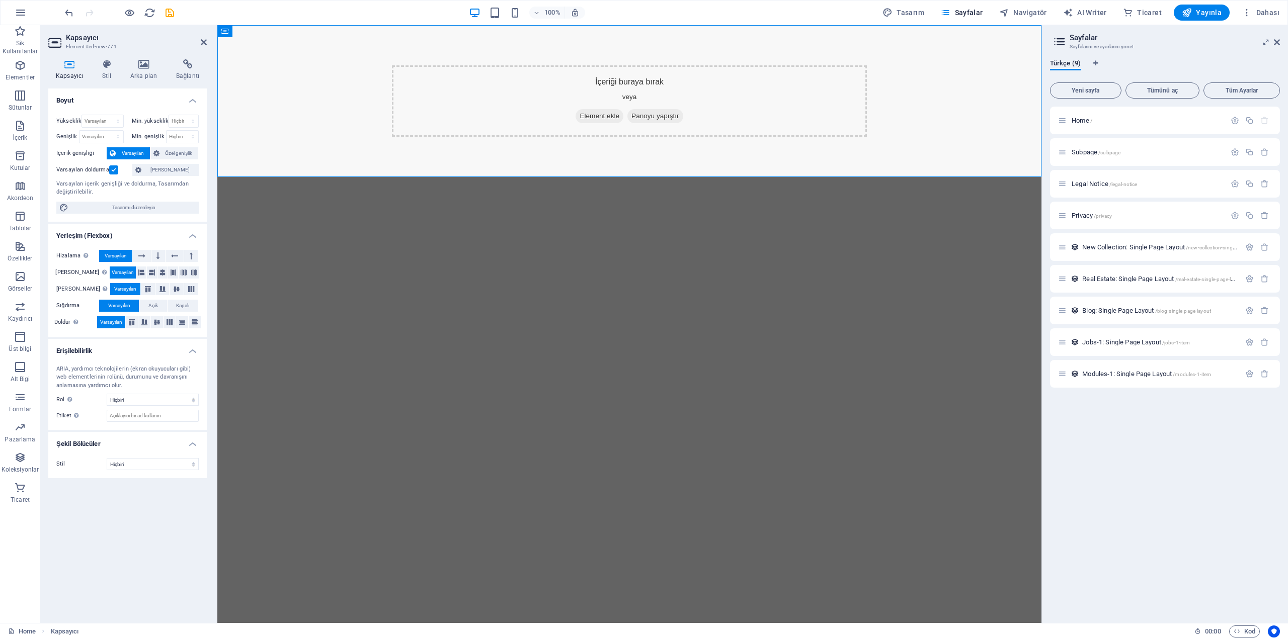
click at [410, 177] on html "Skip to main content İçeriği buraya bırak veya Element ekle Panoyu yapıştır" at bounding box center [629, 101] width 824 height 152
click at [142, 73] on h4 "Arka plan" at bounding box center [146, 69] width 46 height 21
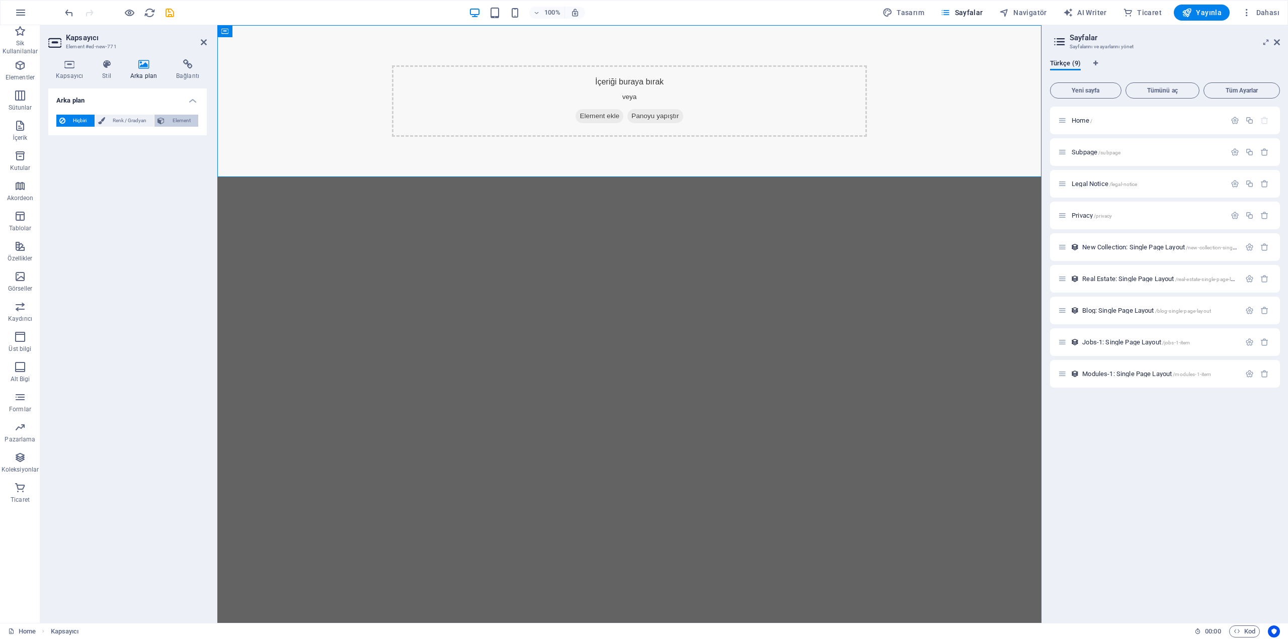
click at [179, 117] on span "Element" at bounding box center [182, 121] width 28 height 12
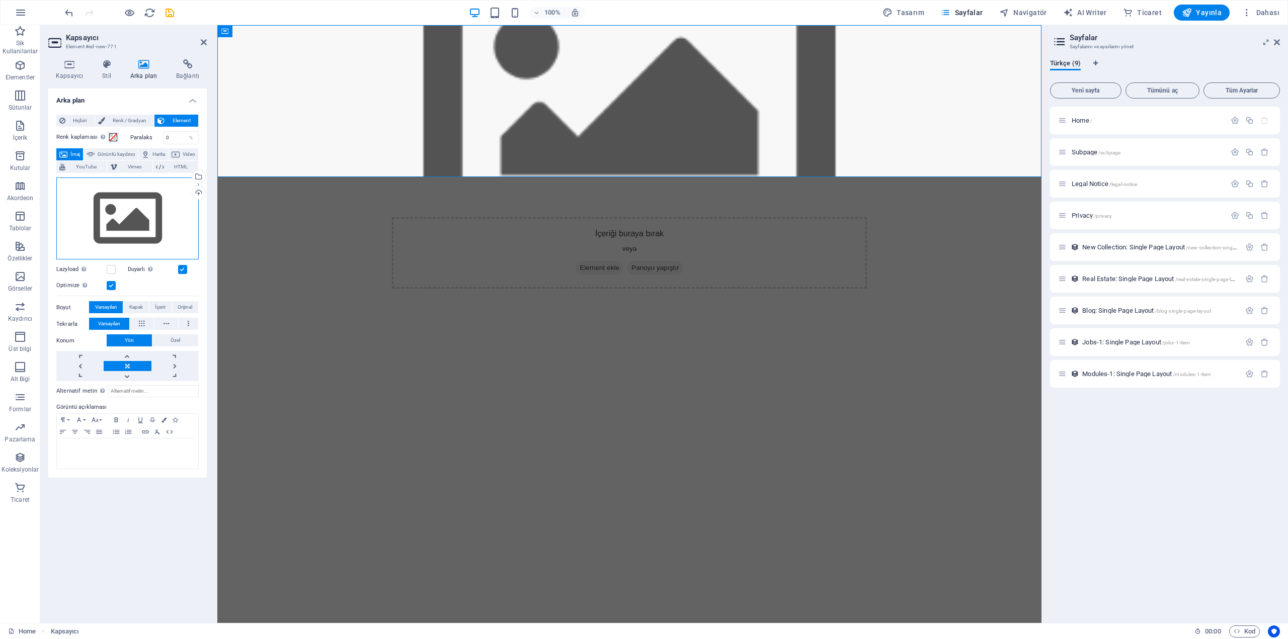
click at [122, 214] on div "Dosyaları buraya sürükleyin, dosyaları seçmek için tıklayın veya Dosyalardan ya…" at bounding box center [127, 219] width 142 height 83
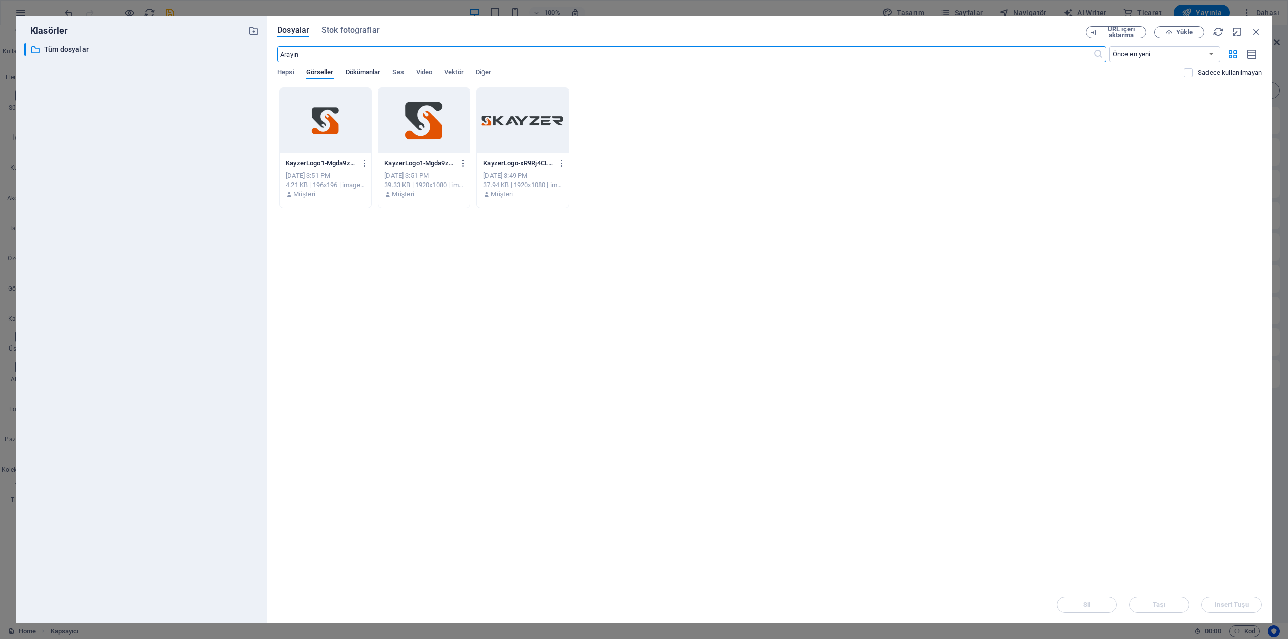
click at [356, 74] on span "Dökümanlar" at bounding box center [363, 73] width 35 height 14
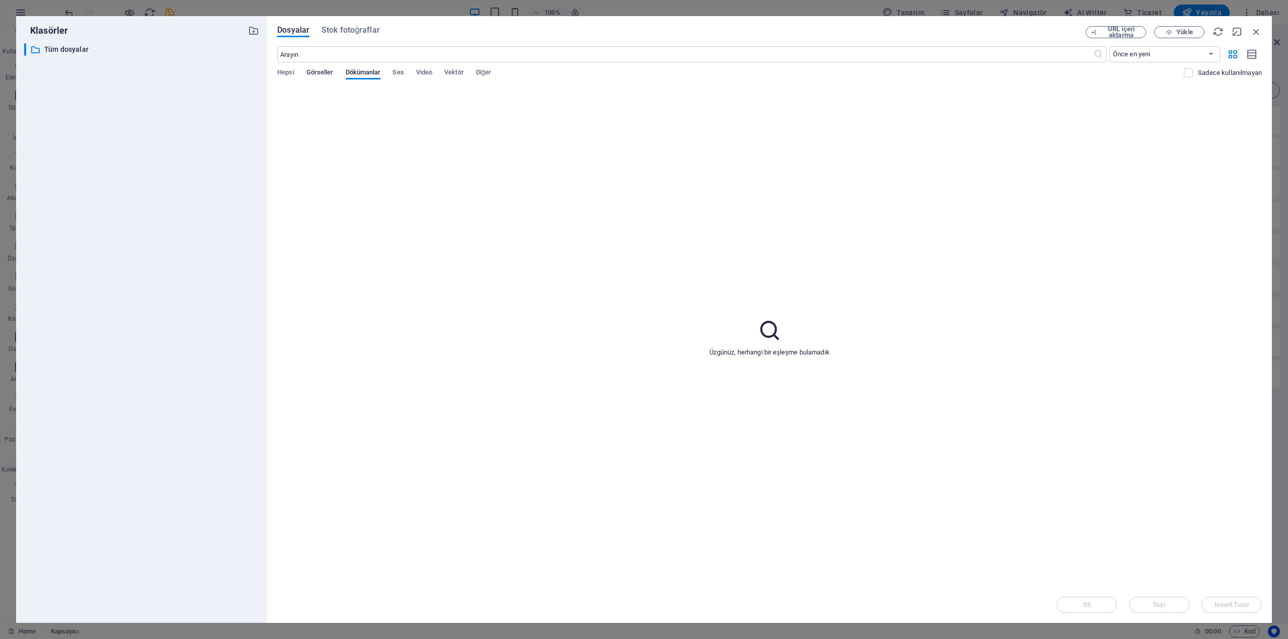
click at [321, 72] on span "Görseller" at bounding box center [319, 73] width 27 height 14
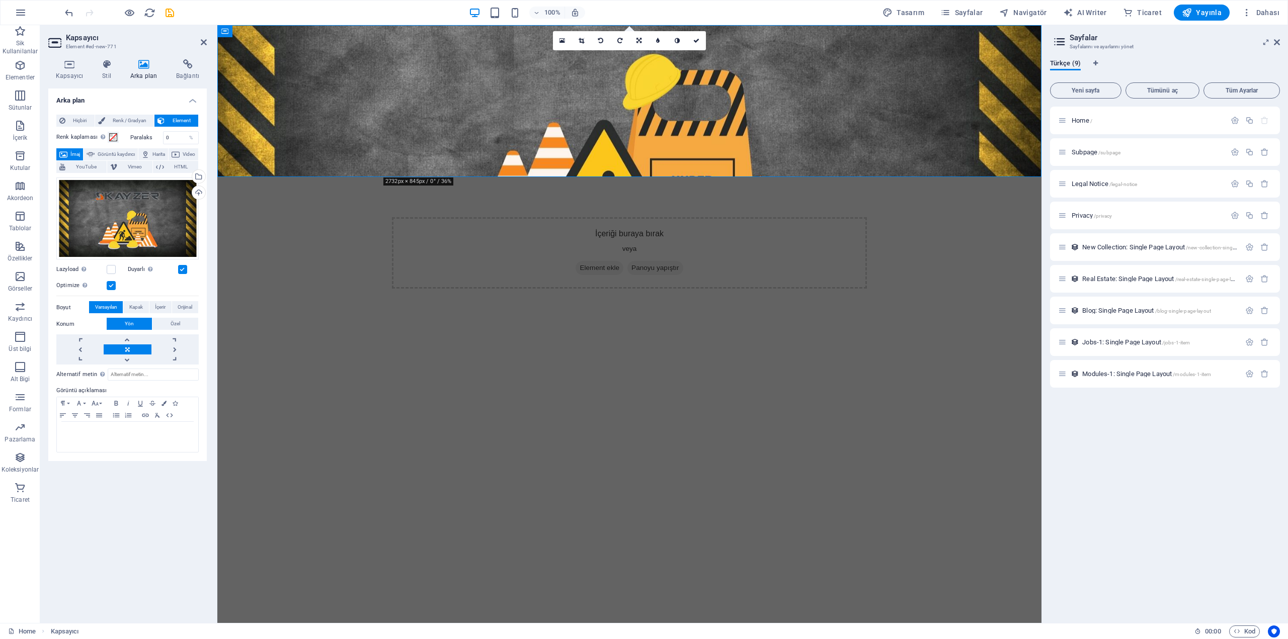
click at [554, 283] on html "Skip to main content İçeriği buraya bırak veya Element ekle Panoyu yapıştır" at bounding box center [629, 177] width 824 height 304
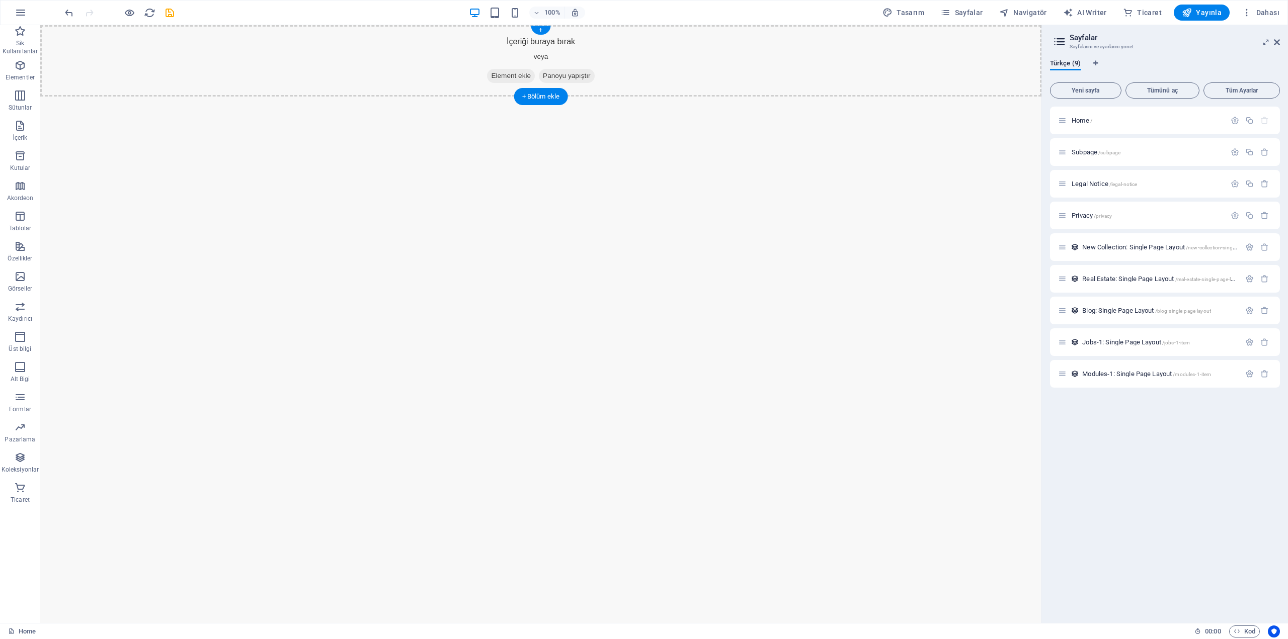
click at [503, 95] on div "İçeriği buraya bırak veya Element ekle Panoyu yapıştır" at bounding box center [540, 60] width 1001 height 71
click at [492, 96] on div "İçeriği buraya bırak veya Element ekle Panoyu yapıştır" at bounding box center [540, 60] width 1001 height 71
click at [511, 77] on span "Element ekle" at bounding box center [511, 76] width 48 height 14
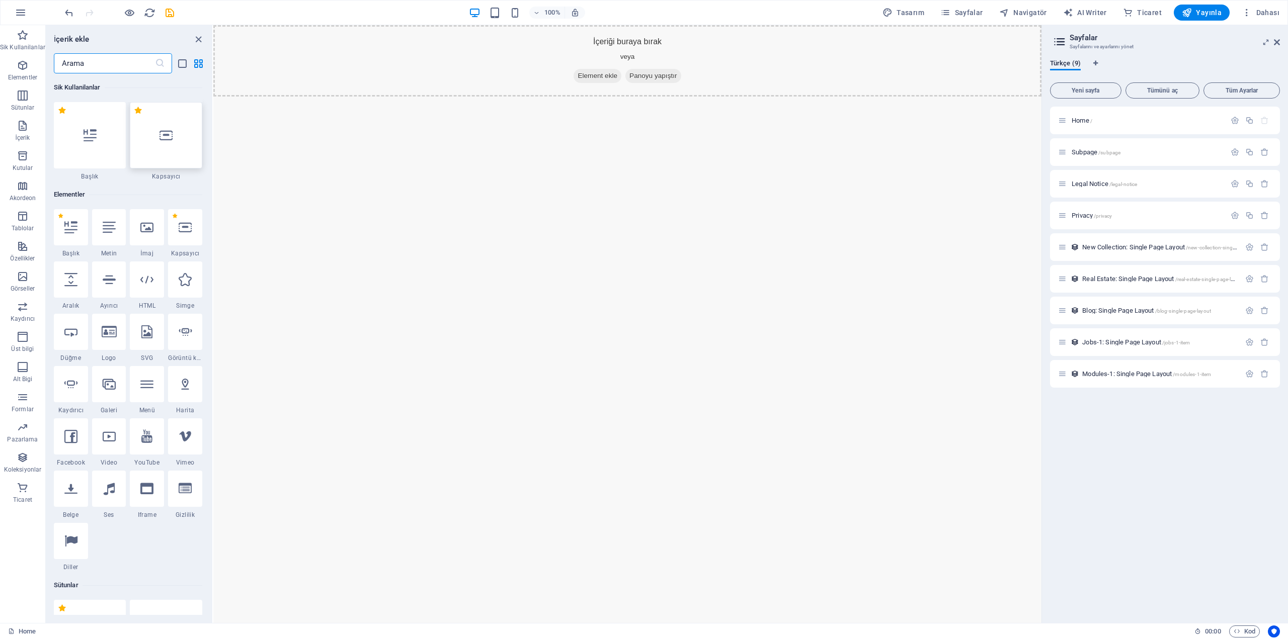
click at [162, 143] on div at bounding box center [166, 135] width 72 height 66
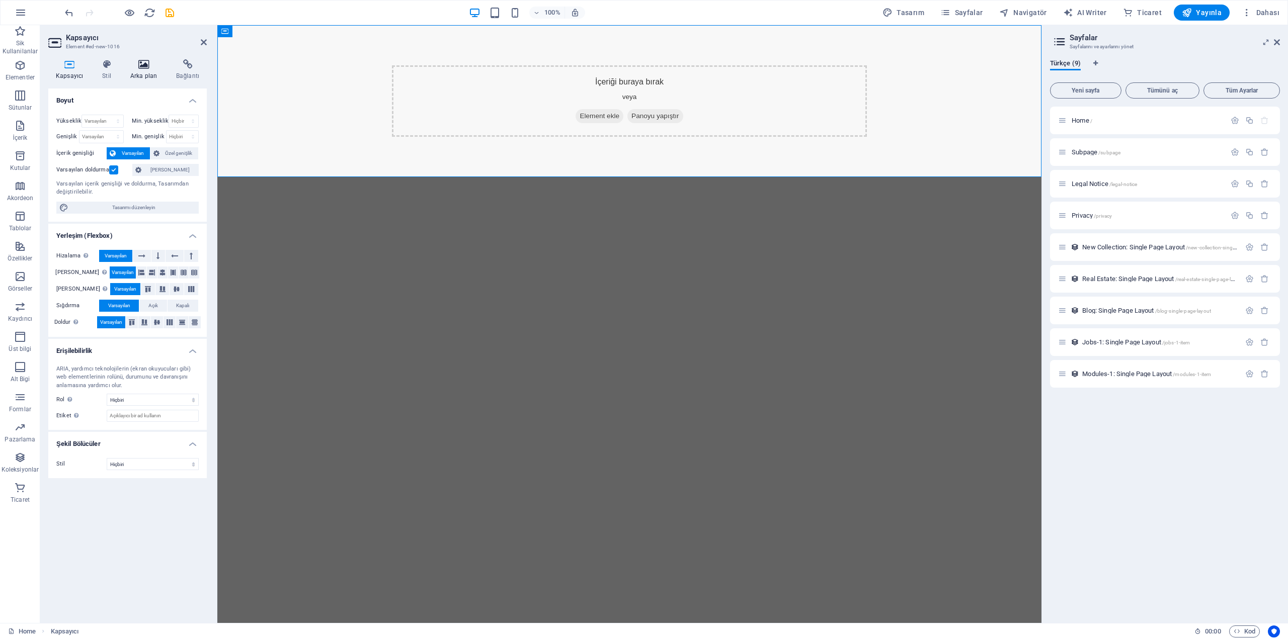
click at [149, 68] on icon at bounding box center [144, 64] width 42 height 10
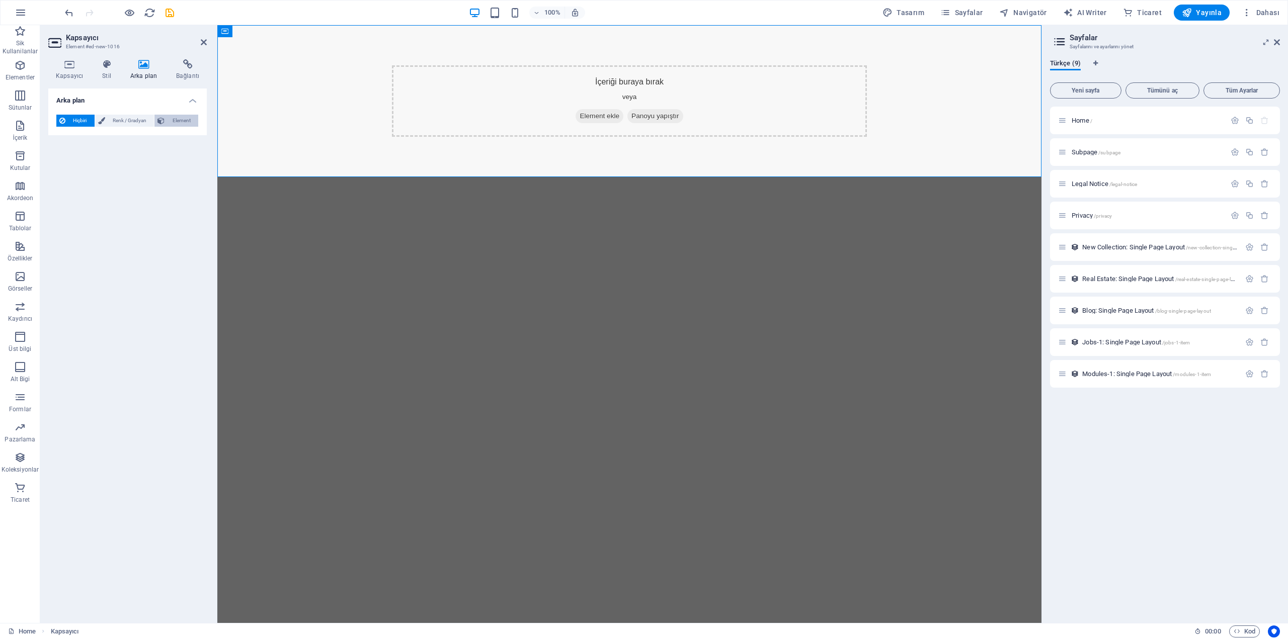
click at [174, 123] on span "Element" at bounding box center [182, 121] width 28 height 12
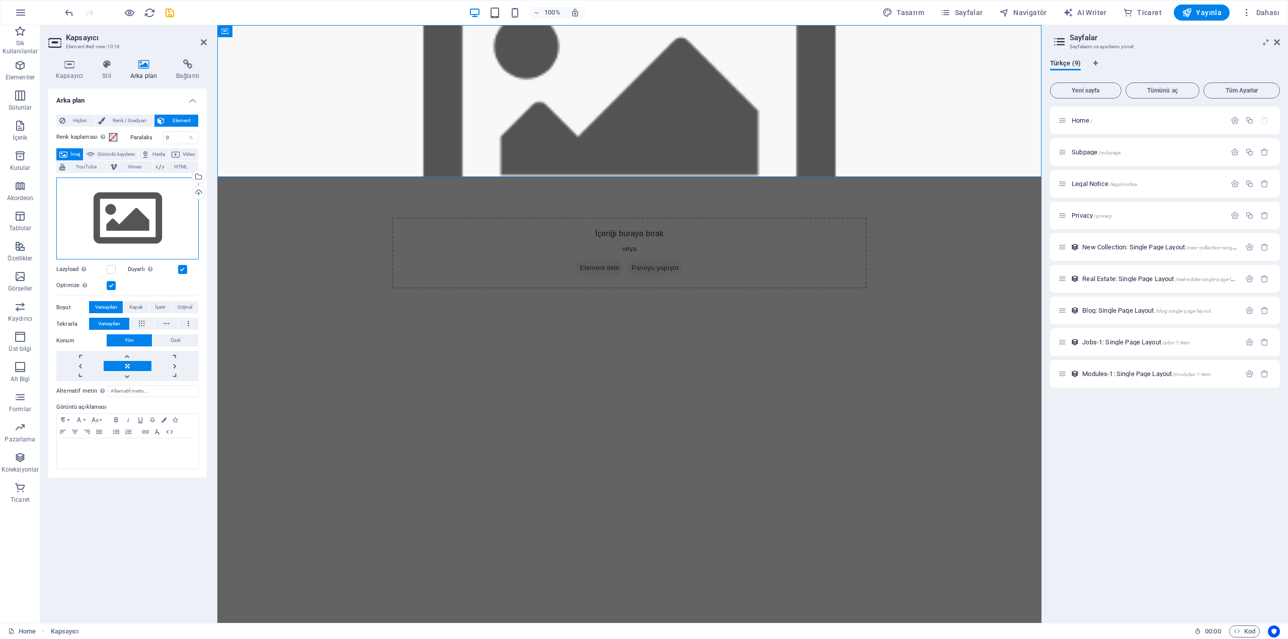
click at [121, 219] on div "Dosyaları buraya sürükleyin, dosyaları seçmek için tıklayın veya Dosyalardan ya…" at bounding box center [127, 219] width 142 height 83
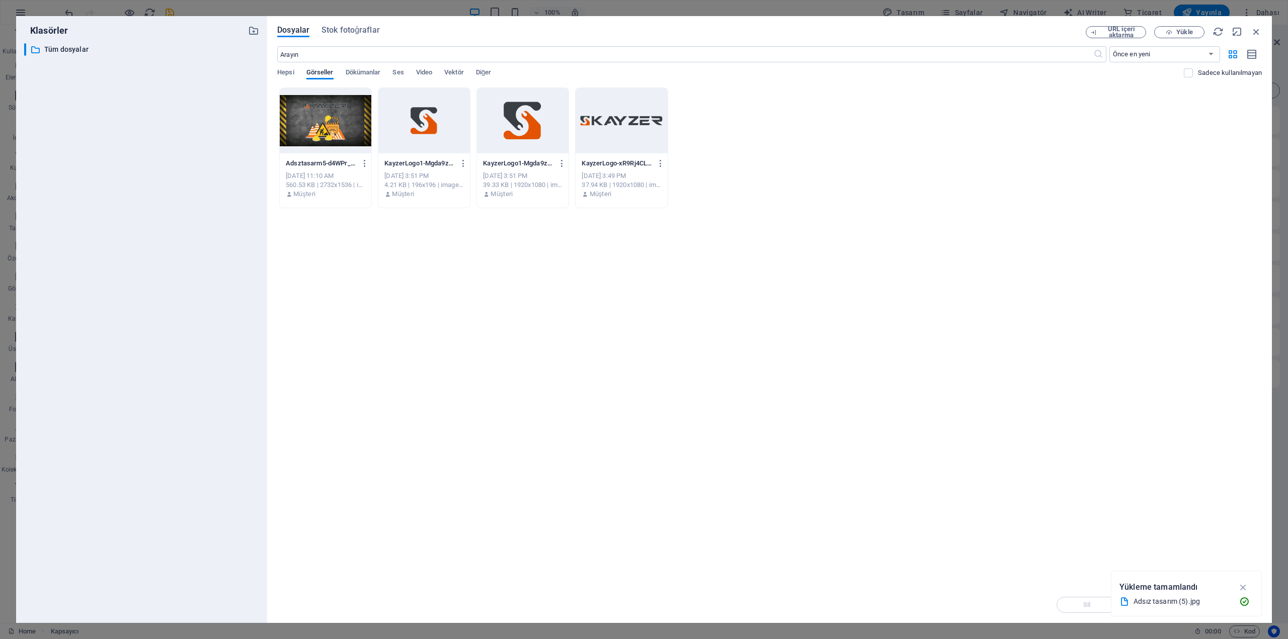
click at [302, 131] on div at bounding box center [326, 120] width 92 height 65
click at [1242, 587] on icon "button" at bounding box center [1244, 587] width 12 height 11
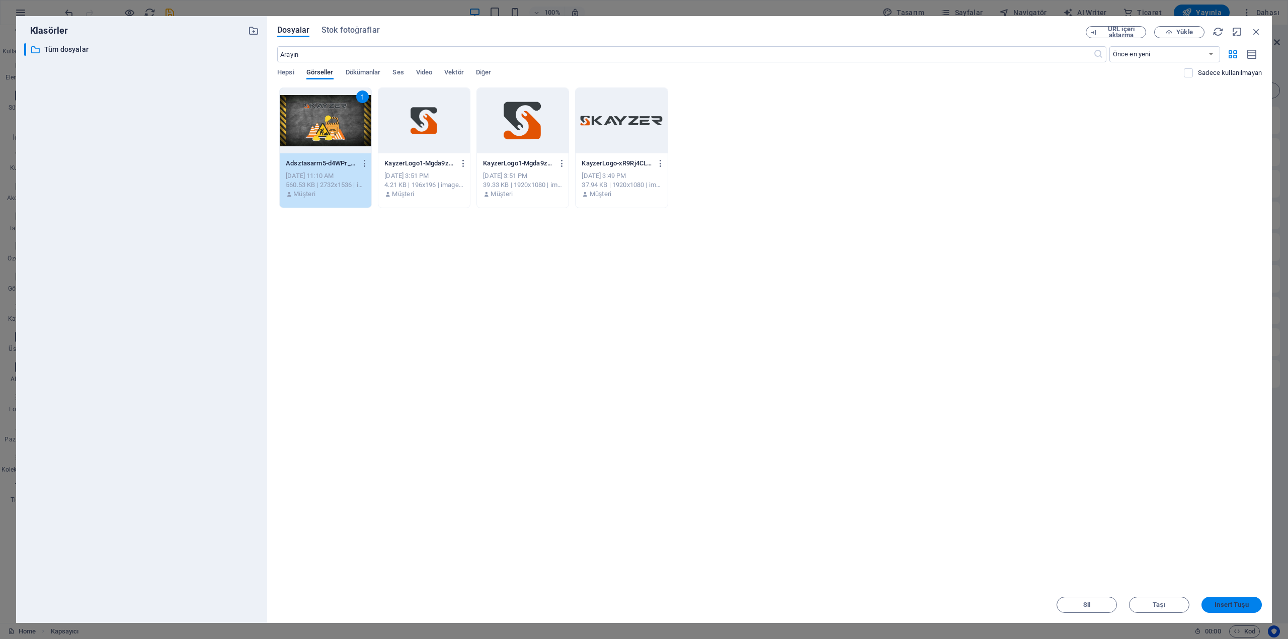
click at [1226, 603] on span "Insert Tuşu" at bounding box center [1232, 605] width 34 height 6
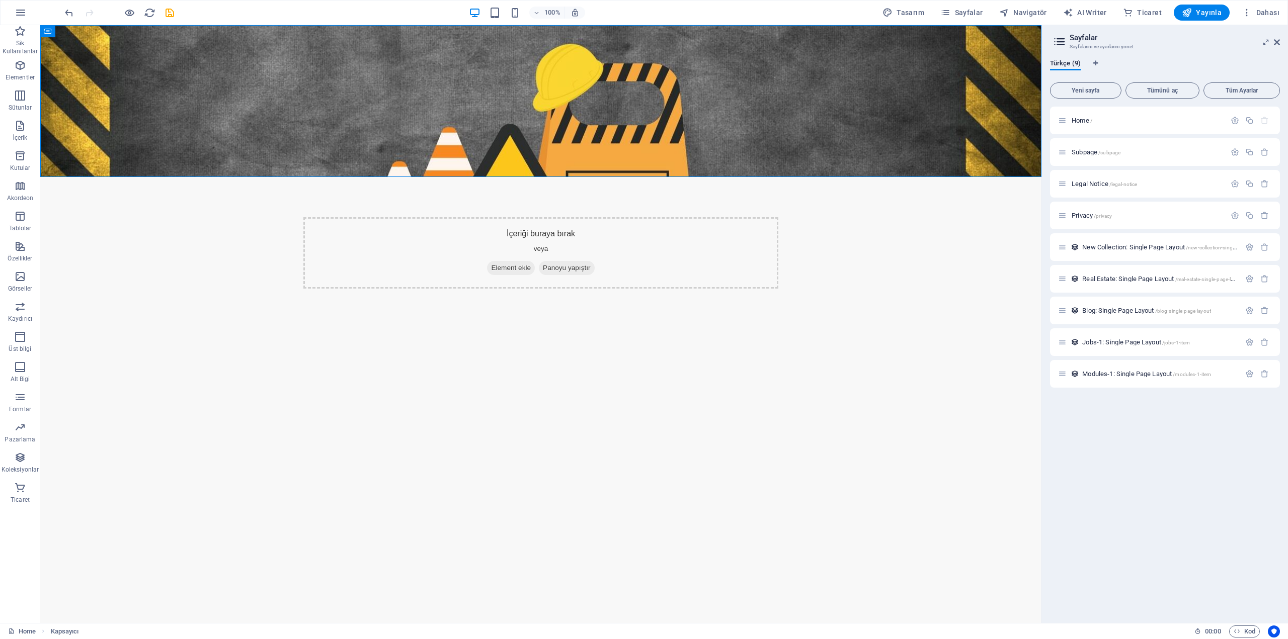
click at [604, 244] on html "Skip to main content İçeriği buraya bırak veya Element ekle Panoyu yapıştır" at bounding box center [540, 177] width 1001 height 304
click at [470, 155] on figure at bounding box center [540, 101] width 1001 height 152
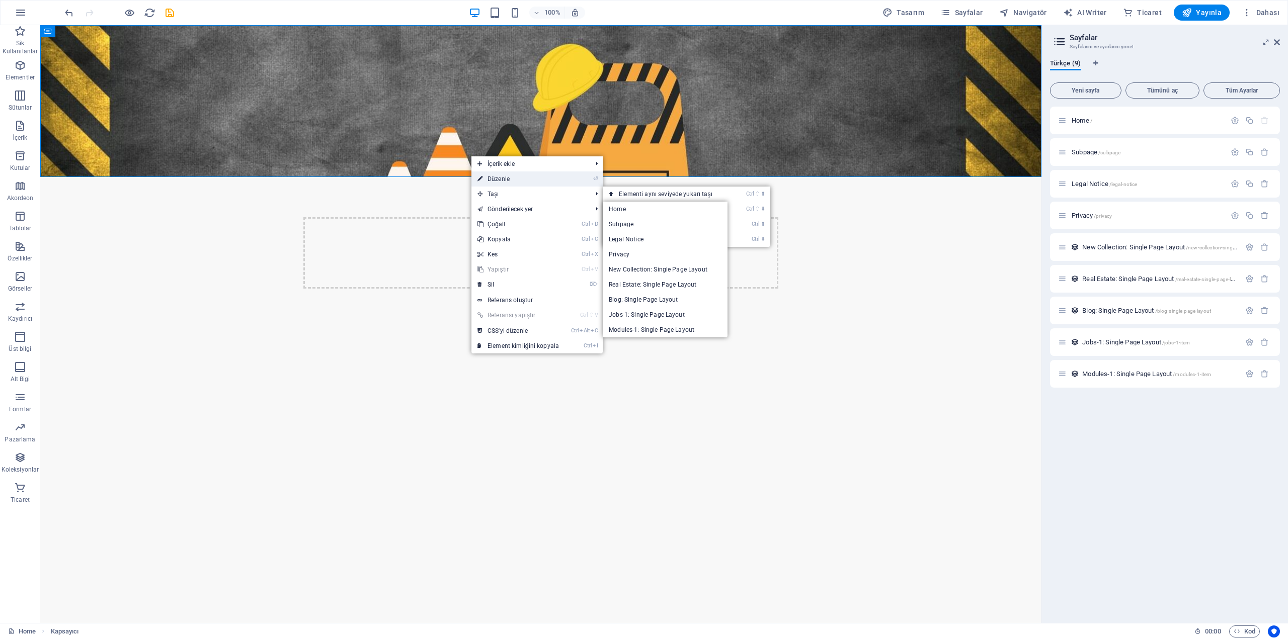
click at [516, 186] on link "⏎ Düzenle" at bounding box center [518, 179] width 94 height 15
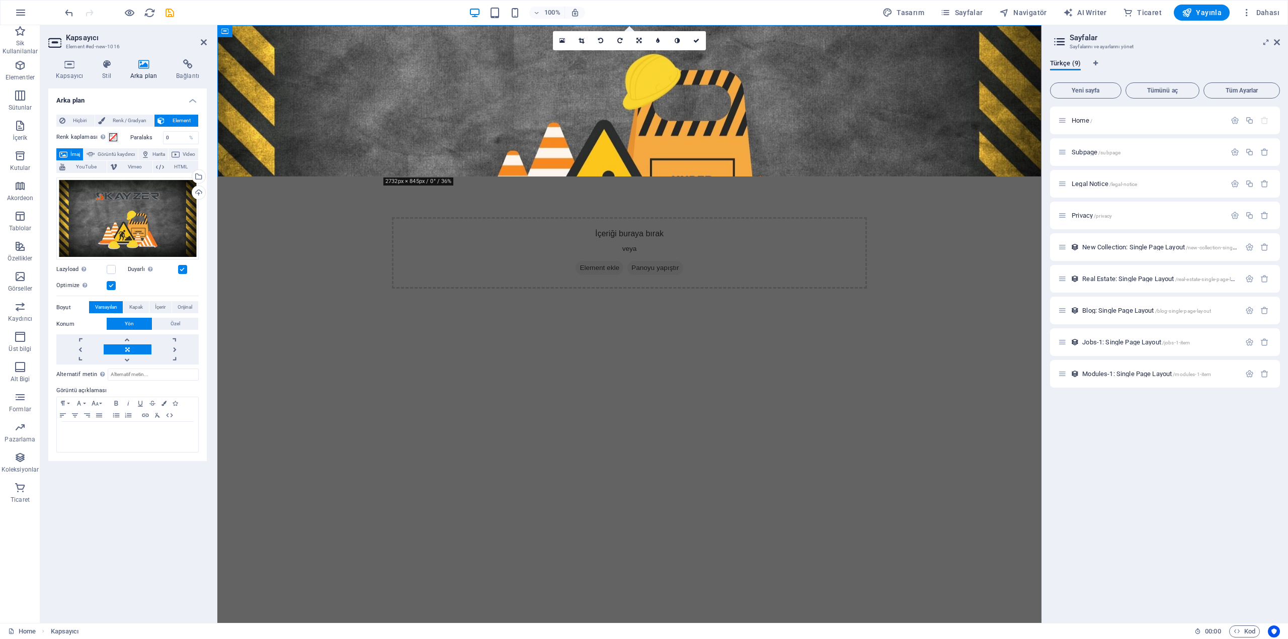
drag, startPoint x: 523, startPoint y: 175, endPoint x: 512, endPoint y: 227, distance: 53.4
click at [512, 227] on html "Skip to main content İçeriği buraya bırak veya Element ekle Panoyu yapıştır" at bounding box center [629, 177] width 824 height 304
click at [505, 160] on figure at bounding box center [629, 101] width 824 height 152
click at [538, 242] on html "Skip to main content İçeriği buraya bırak veya Element ekle Panoyu yapıştır" at bounding box center [629, 177] width 824 height 304
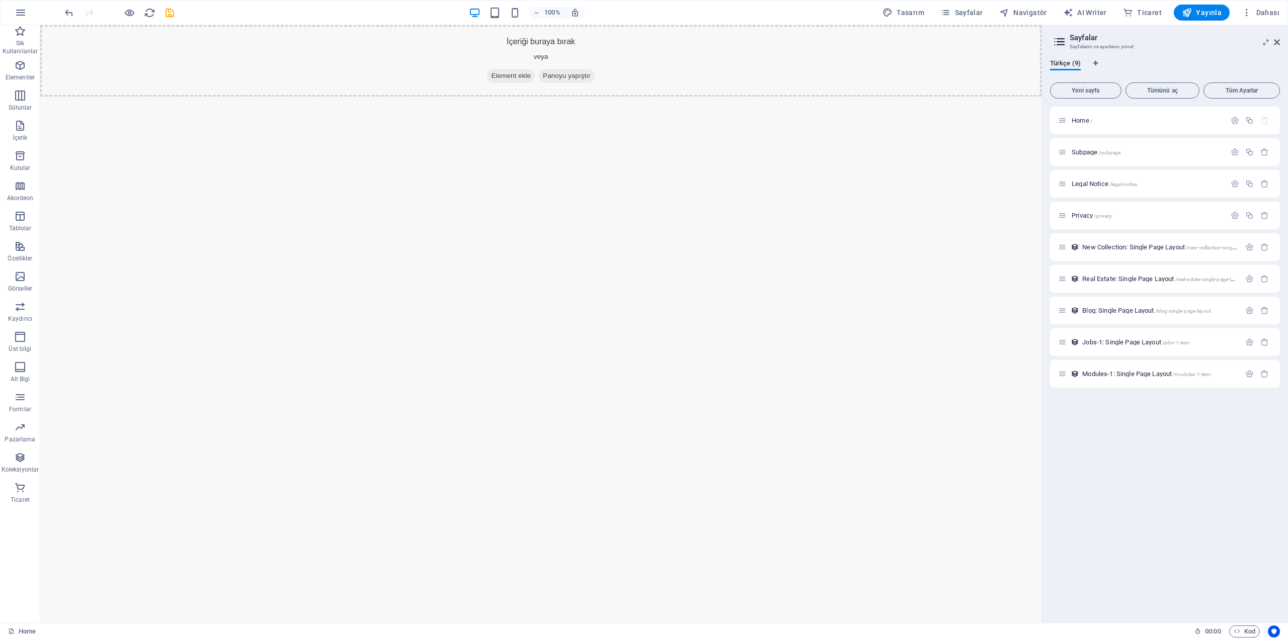
click at [486, 97] on html "Skip to main content İçeriği buraya bırak veya Element ekle Panoyu yapıştır" at bounding box center [540, 60] width 1001 height 71
drag, startPoint x: 486, startPoint y: 142, endPoint x: 837, endPoint y: 220, distance: 359.7
click at [785, 97] on html "Skip to main content İçeriği buraya bırak veya Element ekle Panoyu yapıştır" at bounding box center [540, 60] width 1001 height 71
click at [1111, 122] on p "Home /" at bounding box center [1147, 120] width 151 height 7
drag, startPoint x: 1118, startPoint y: 147, endPoint x: 622, endPoint y: 173, distance: 497.3
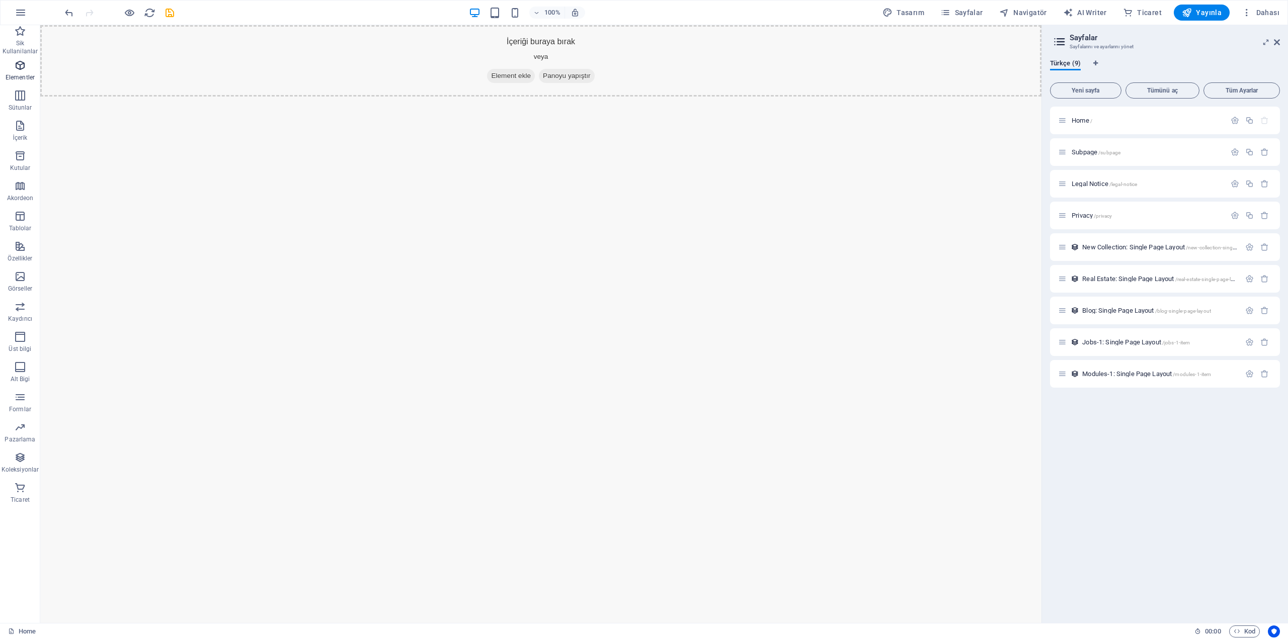
click at [16, 74] on p "Elementler" at bounding box center [20, 77] width 29 height 8
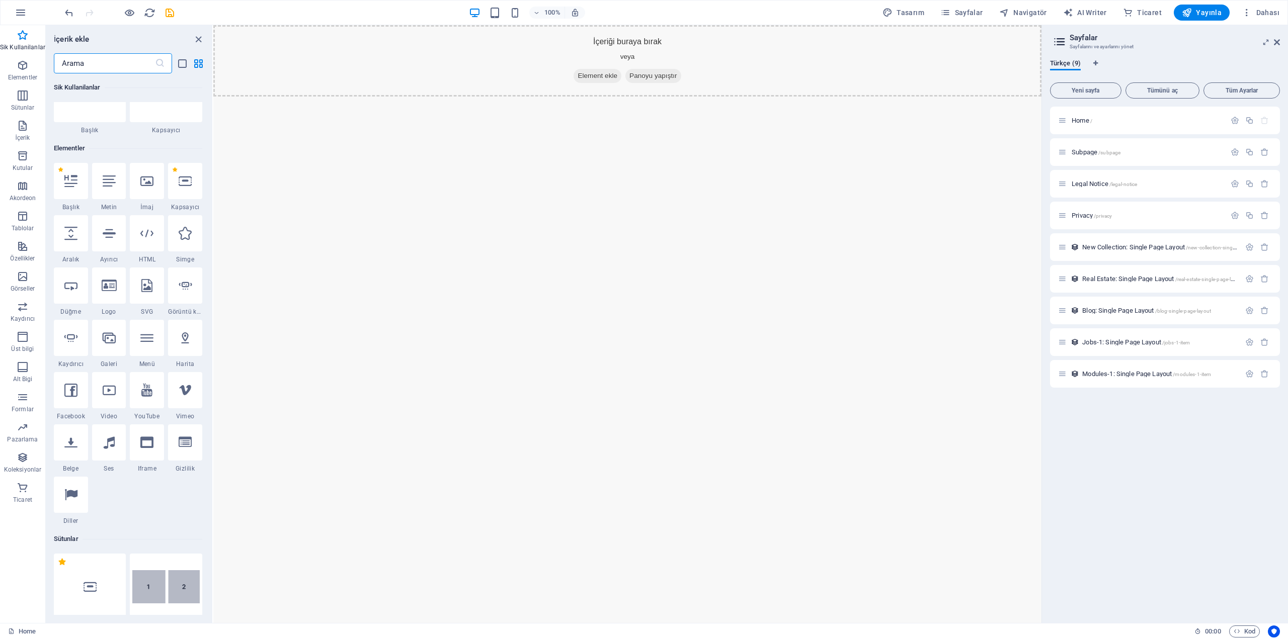
scroll to position [7, 0]
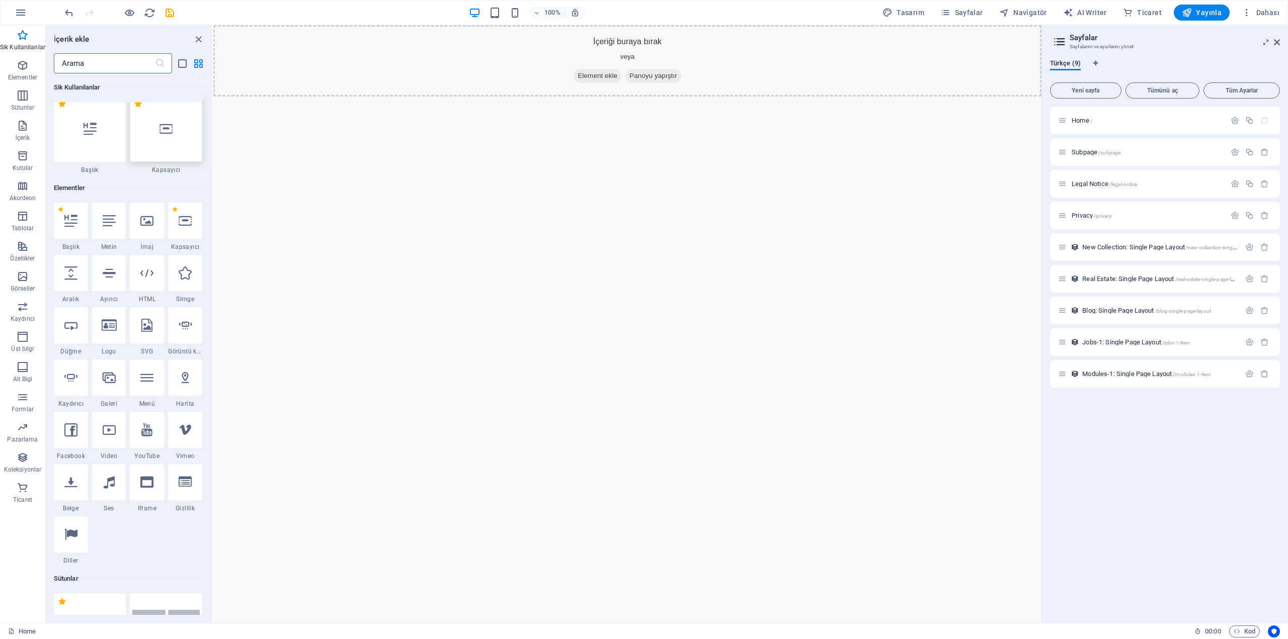
click at [165, 138] on div at bounding box center [166, 129] width 72 height 66
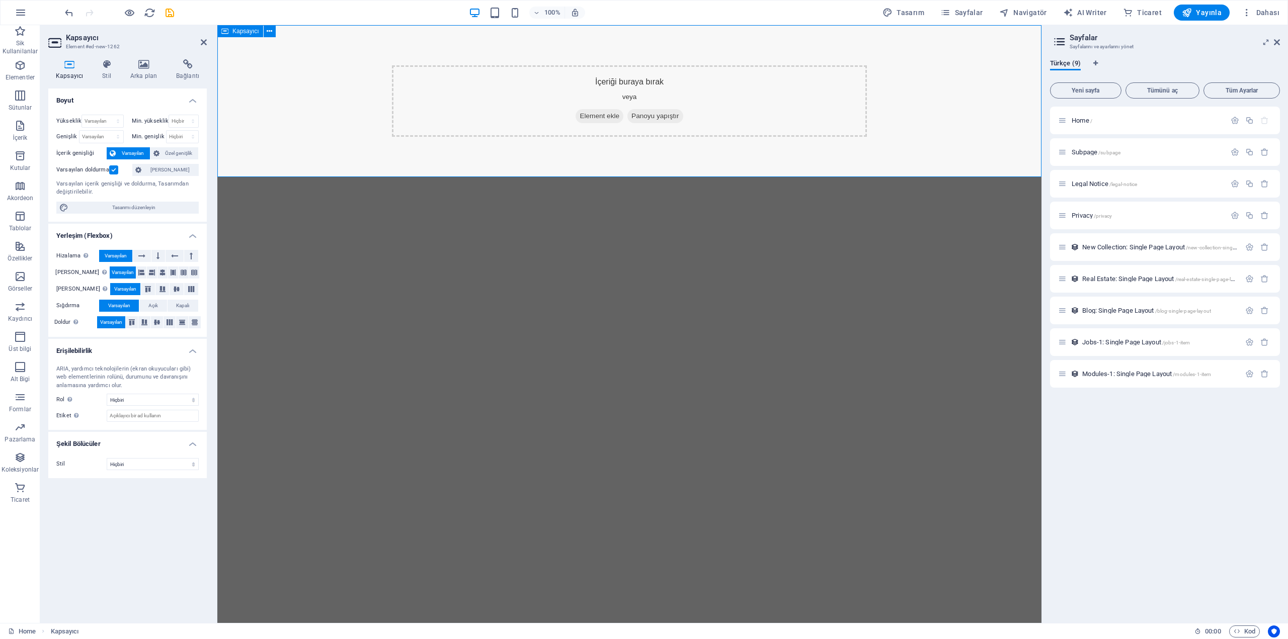
click at [596, 177] on html "Skip to main content İçeriği buraya bırak veya Element ekle Panoyu yapıştır" at bounding box center [629, 101] width 824 height 152
click at [576, 177] on html "Skip to main content İçeriği buraya bırak veya Element ekle Panoyu yapıştır" at bounding box center [629, 101] width 824 height 152
click at [142, 64] on icon at bounding box center [144, 64] width 42 height 10
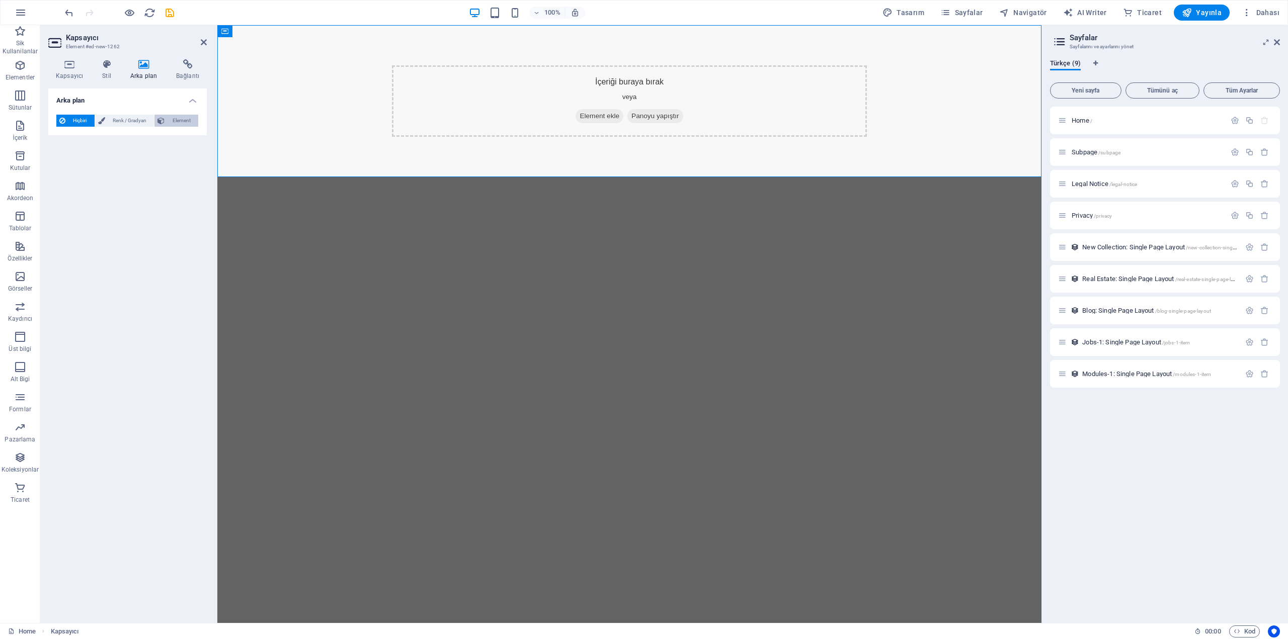
click at [172, 124] on span "Element" at bounding box center [182, 121] width 28 height 12
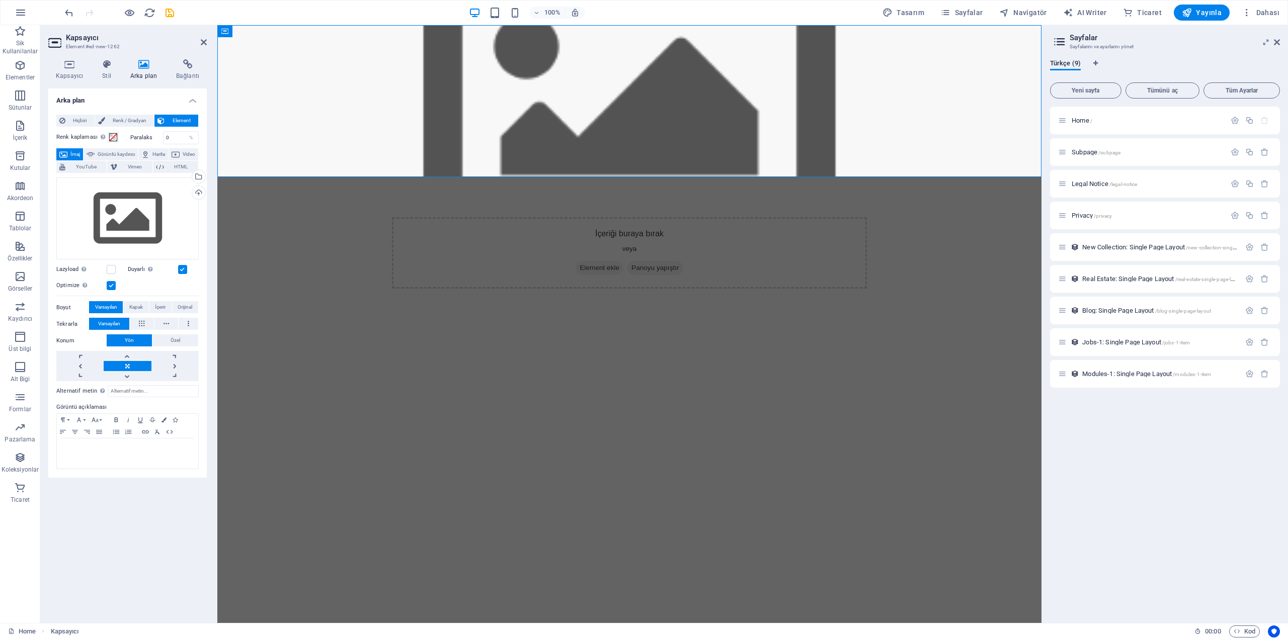
drag, startPoint x: 438, startPoint y: 181, endPoint x: 440, endPoint y: 242, distance: 60.9
click at [440, 242] on html "Skip to main content İçeriği buraya bırak veya Element ekle Panoyu yapıştır" at bounding box center [629, 177] width 824 height 304
click at [441, 260] on html "Skip to main content İçeriği buraya bırak veya Element ekle Panoyu yapıştır" at bounding box center [629, 177] width 824 height 304
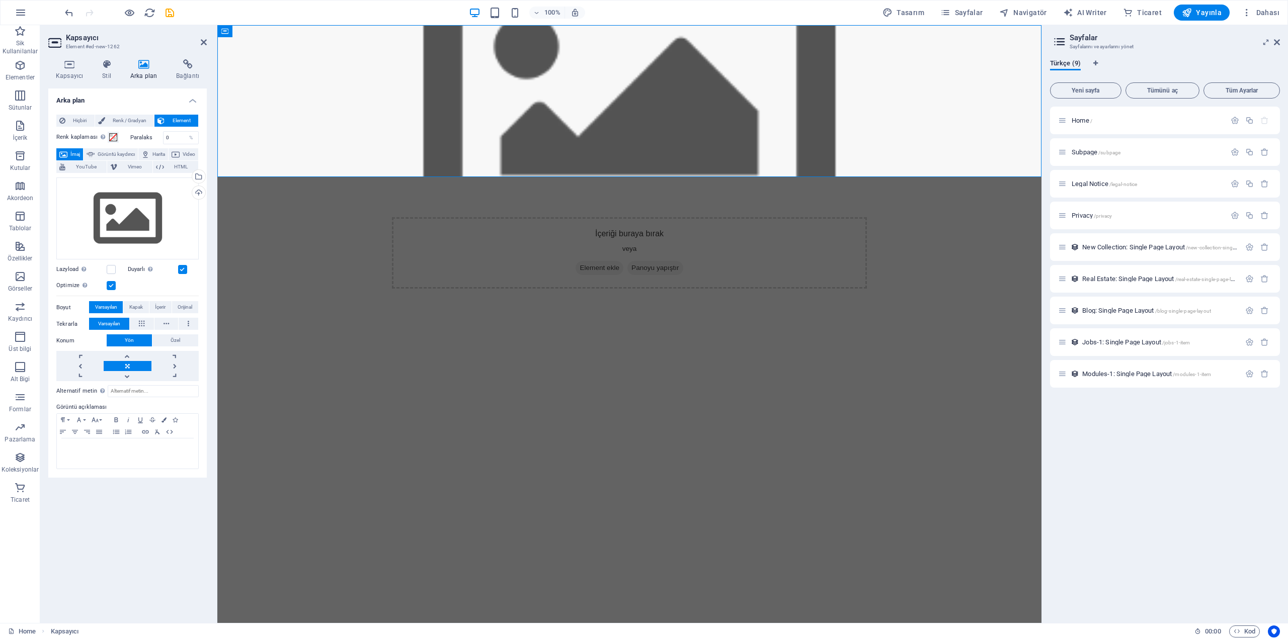
click at [437, 264] on html "Skip to main content İçeriği buraya bırak veya Element ekle Panoyu yapıştır" at bounding box center [629, 177] width 824 height 304
drag, startPoint x: 437, startPoint y: 264, endPoint x: 433, endPoint y: 162, distance: 102.2
click at [399, 246] on html "Skip to main content İçeriği buraya bırak veya Element ekle Panoyu yapıştır" at bounding box center [629, 177] width 824 height 304
click at [457, 151] on figure at bounding box center [629, 101] width 824 height 152
click at [617, 217] on div "İçeriği buraya bırak veya Element ekle Panoyu yapıştır" at bounding box center [629, 252] width 475 height 71
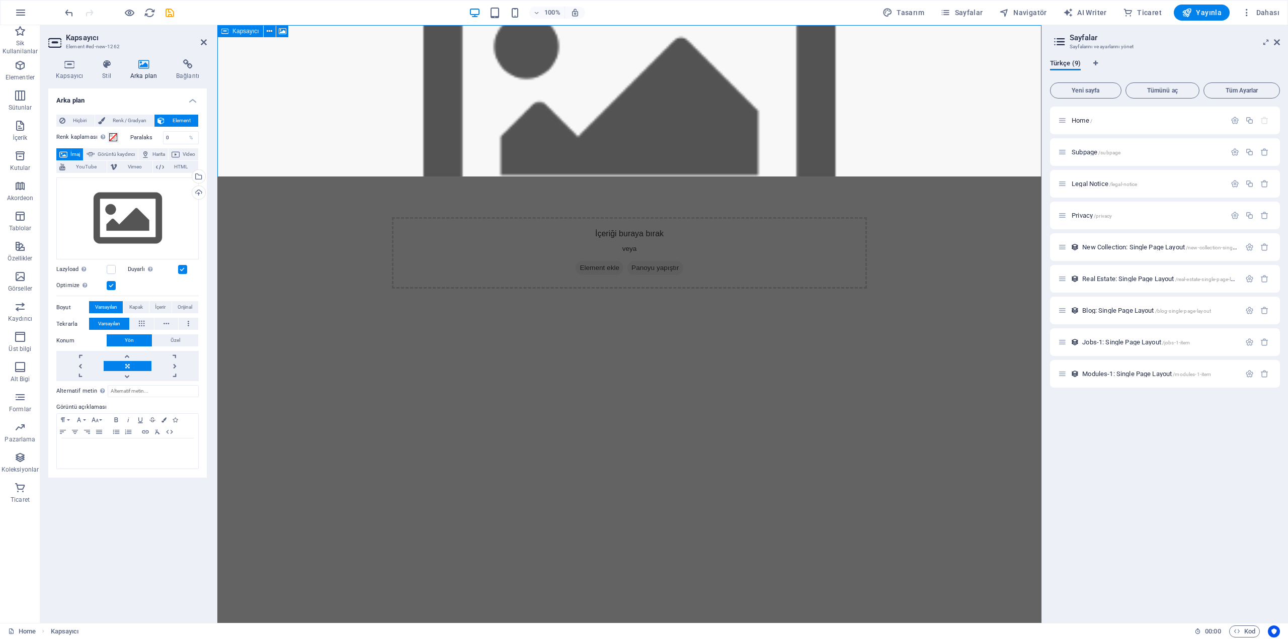
click at [631, 217] on div "İçeriği buraya bırak veya Element ekle Panoyu yapıştır" at bounding box center [629, 252] width 475 height 71
click at [633, 217] on div "İçeriği buraya bırak veya Element ekle Panoyu yapıştır" at bounding box center [629, 252] width 475 height 71
click at [634, 217] on div "İçeriği buraya bırak veya Element ekle Panoyu yapıştır" at bounding box center [629, 252] width 475 height 71
drag, startPoint x: 582, startPoint y: 157, endPoint x: 580, endPoint y: 148, distance: 9.2
click at [581, 149] on figure at bounding box center [629, 101] width 824 height 152
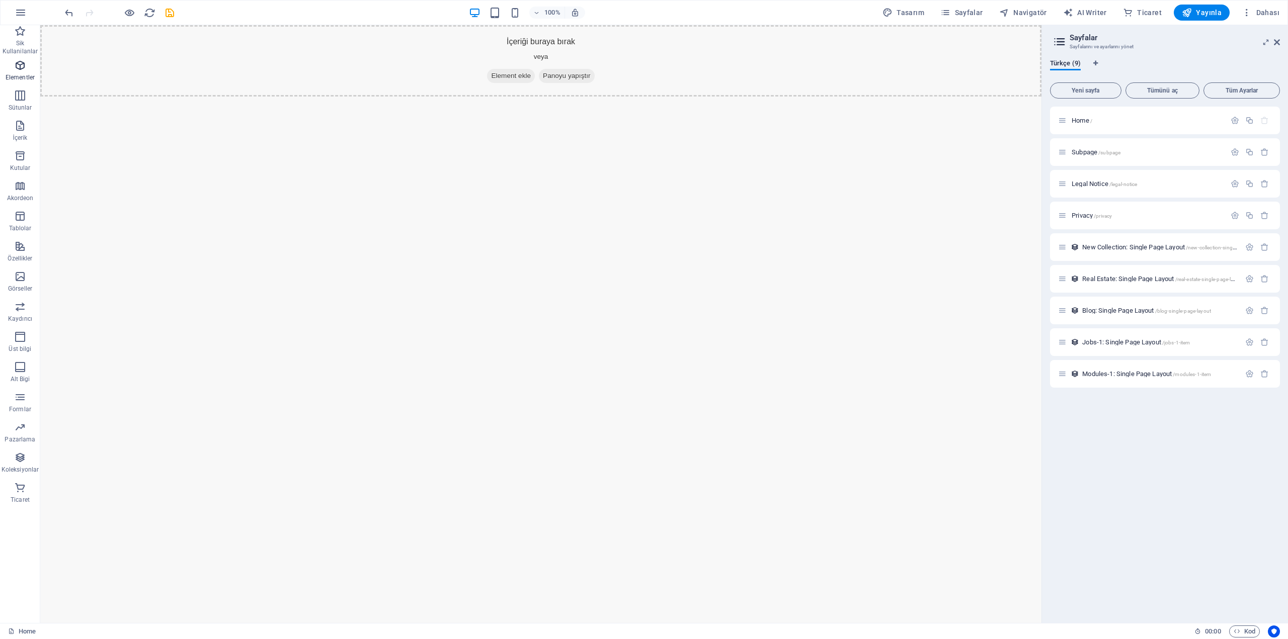
click at [18, 64] on icon "button" at bounding box center [20, 65] width 12 height 12
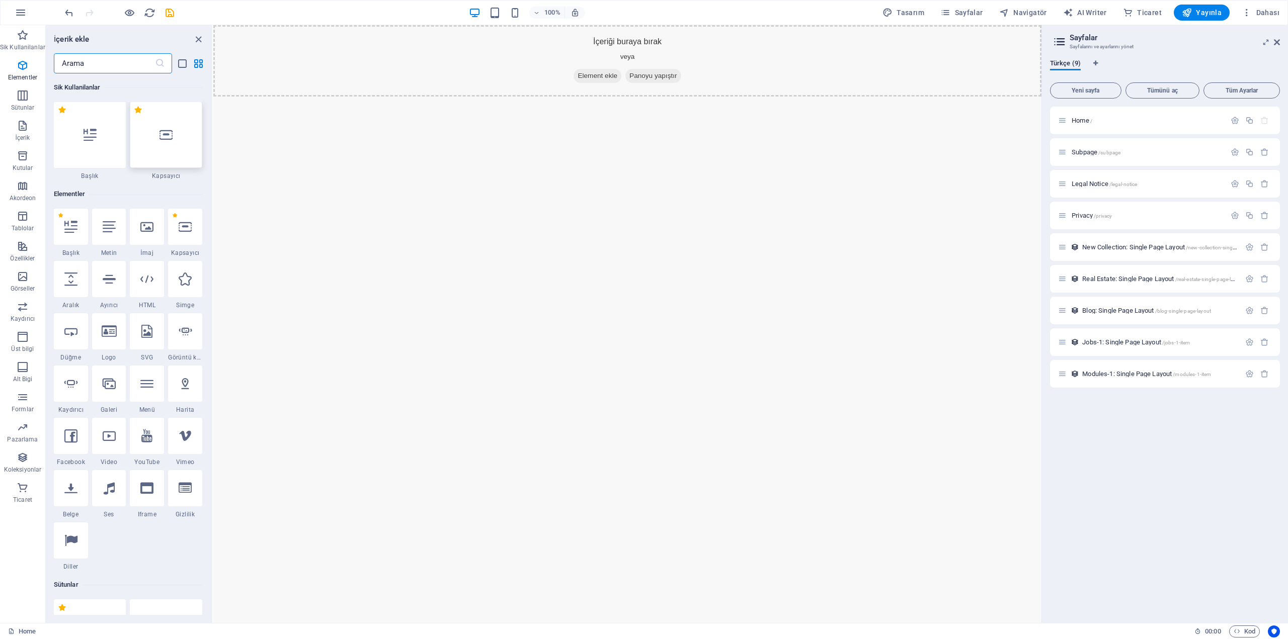
scroll to position [0, 0]
click at [87, 138] on icon at bounding box center [90, 135] width 13 height 13
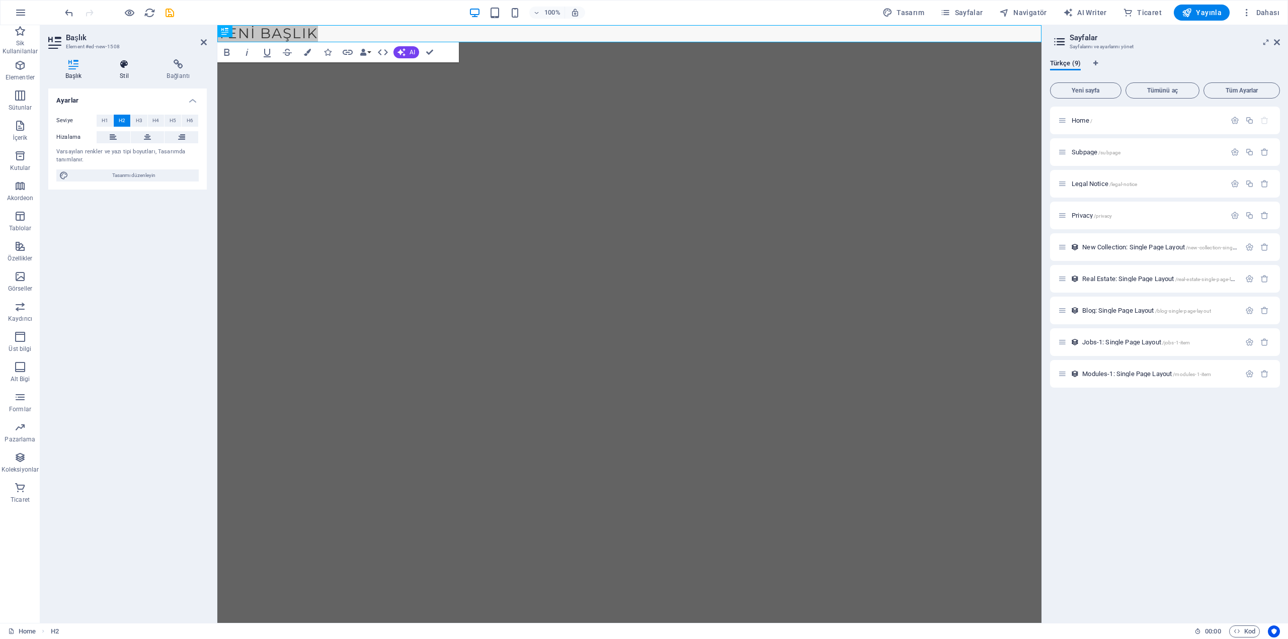
click at [123, 67] on icon at bounding box center [124, 64] width 43 height 10
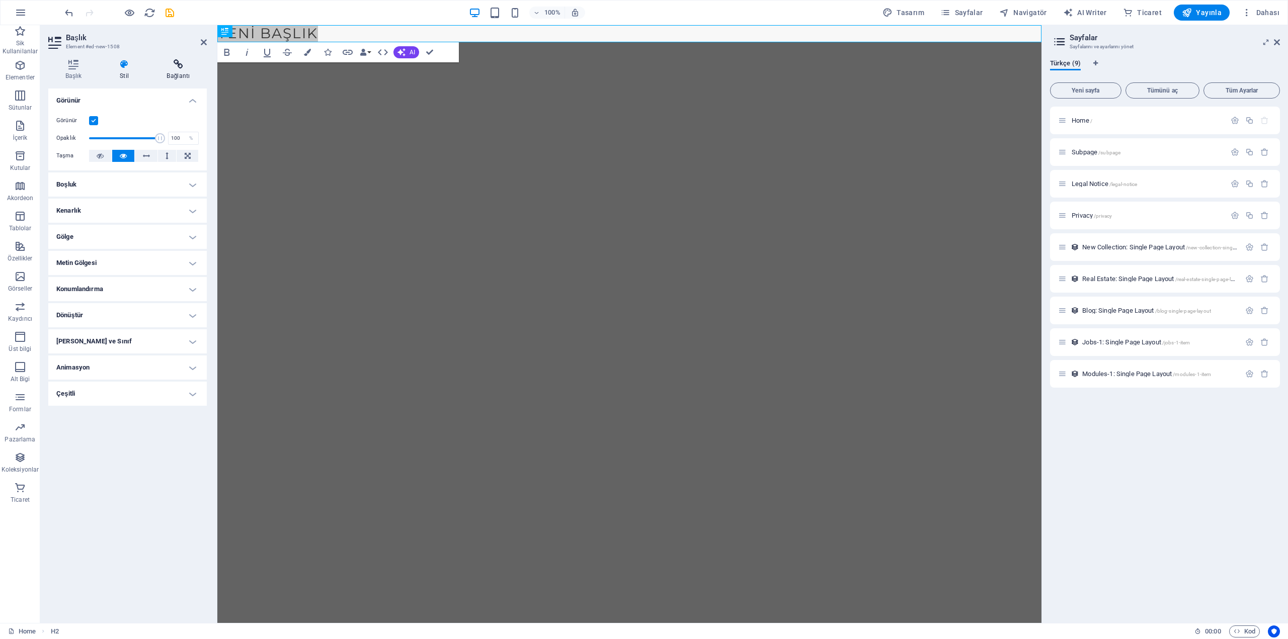
click at [171, 68] on icon at bounding box center [178, 64] width 57 height 10
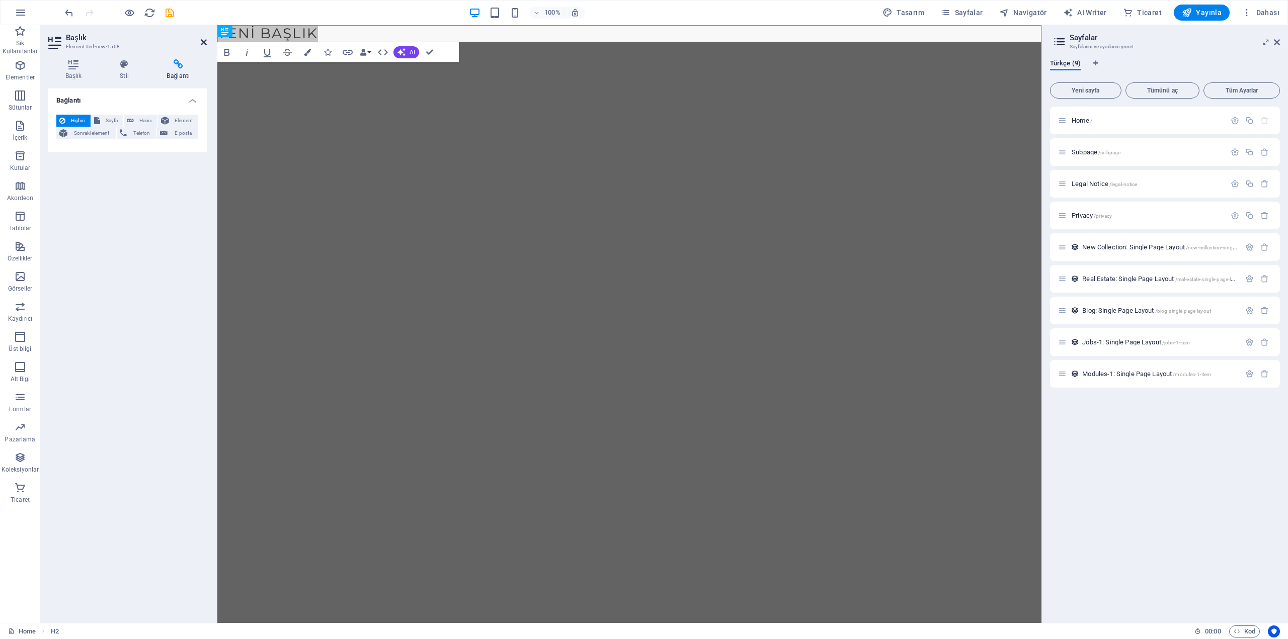
drag, startPoint x: 201, startPoint y: 41, endPoint x: 169, endPoint y: 15, distance: 41.9
click at [201, 41] on icon at bounding box center [204, 42] width 6 height 8
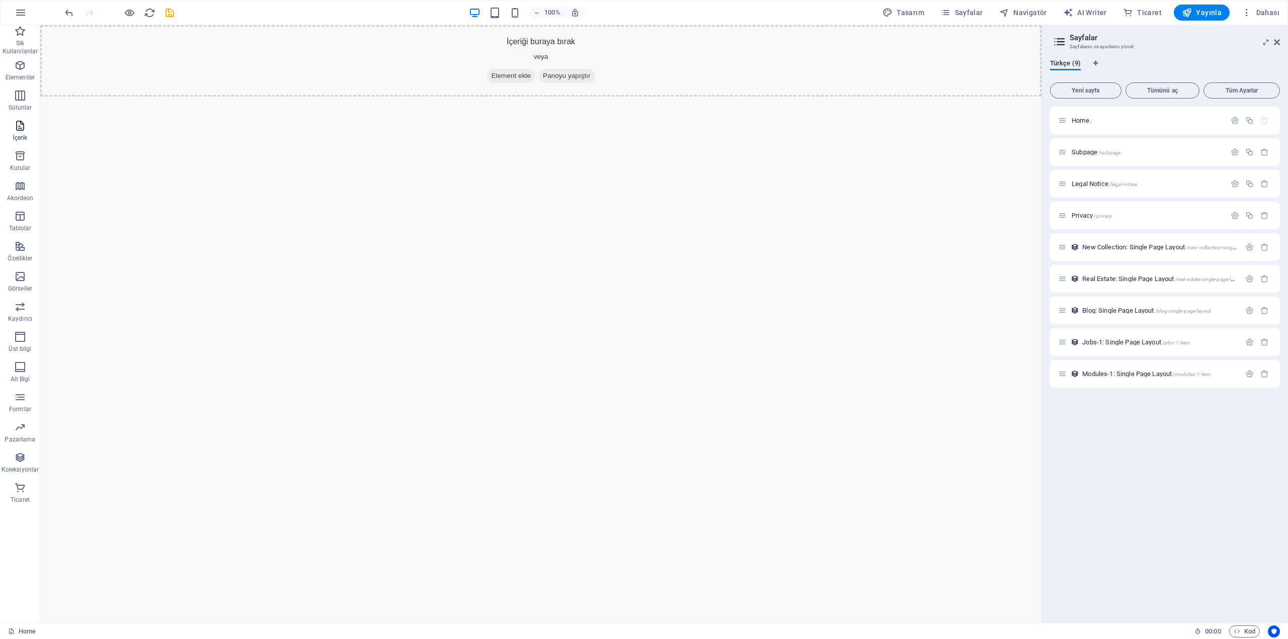
click at [26, 131] on icon "button" at bounding box center [20, 126] width 12 height 12
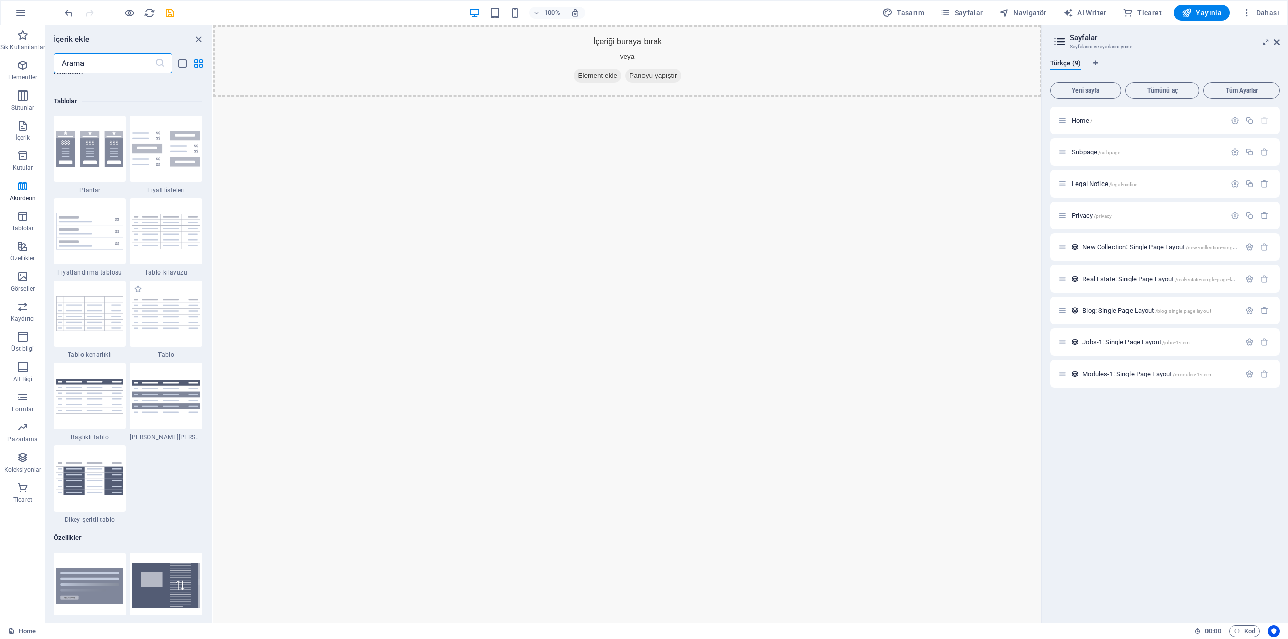
scroll to position [3773, 0]
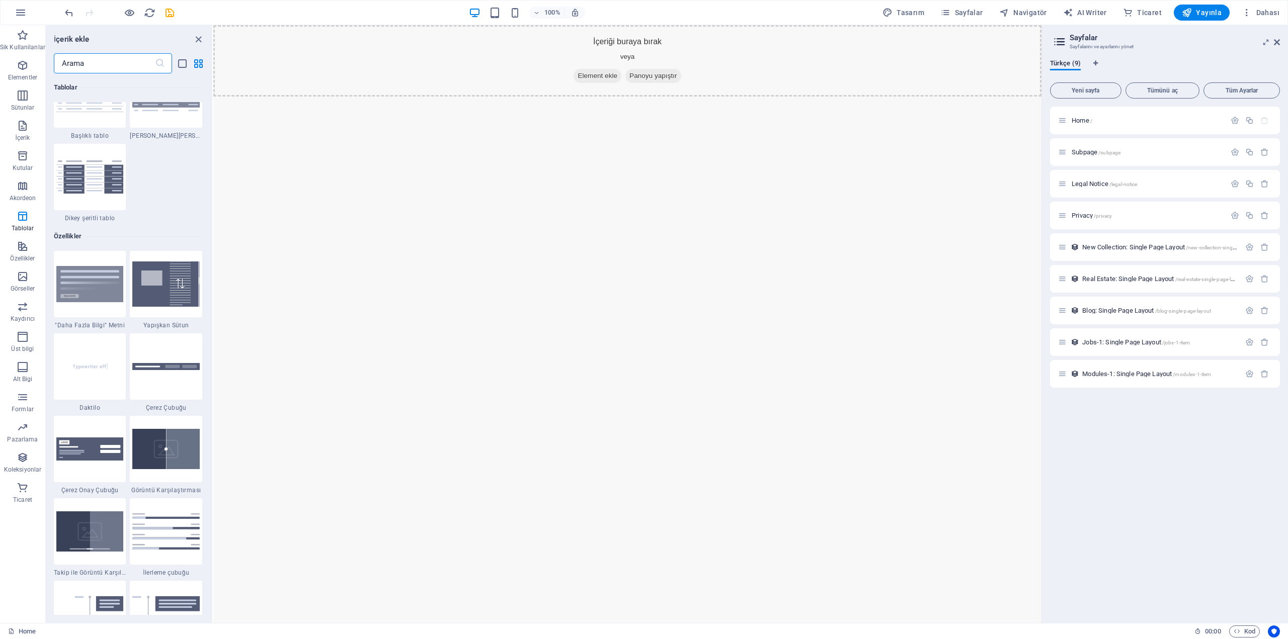
drag, startPoint x: 95, startPoint y: 366, endPoint x: 103, endPoint y: 368, distance: 7.7
click at [95, 366] on img at bounding box center [89, 366] width 67 height 45
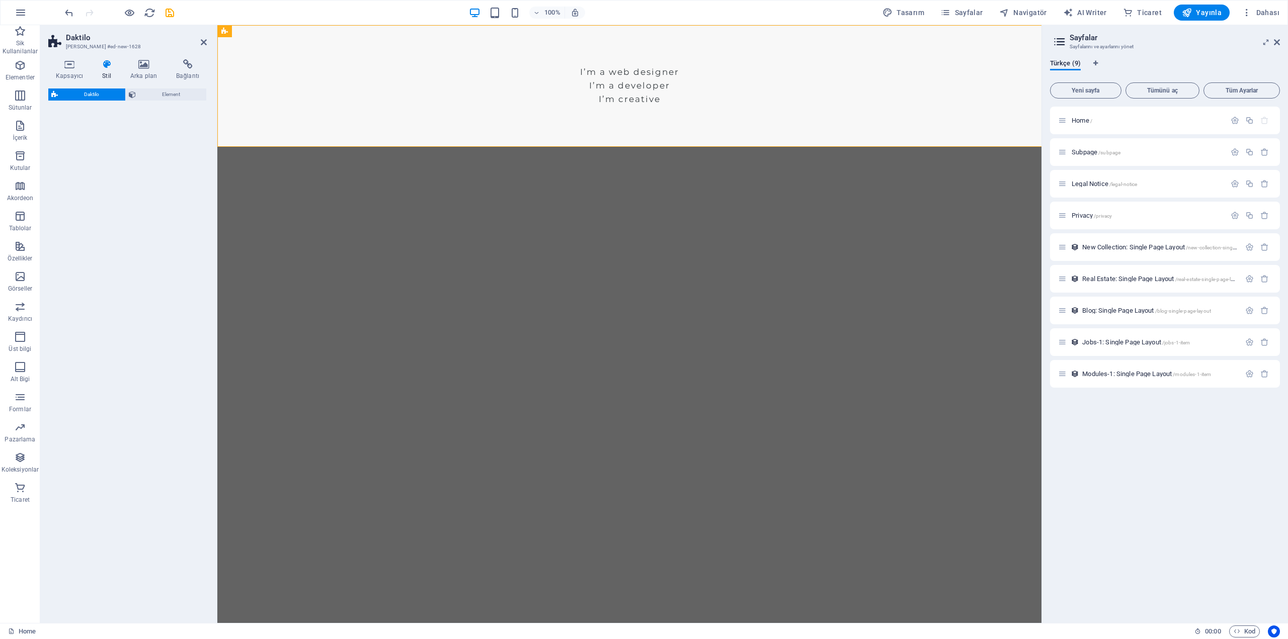
select select "ms"
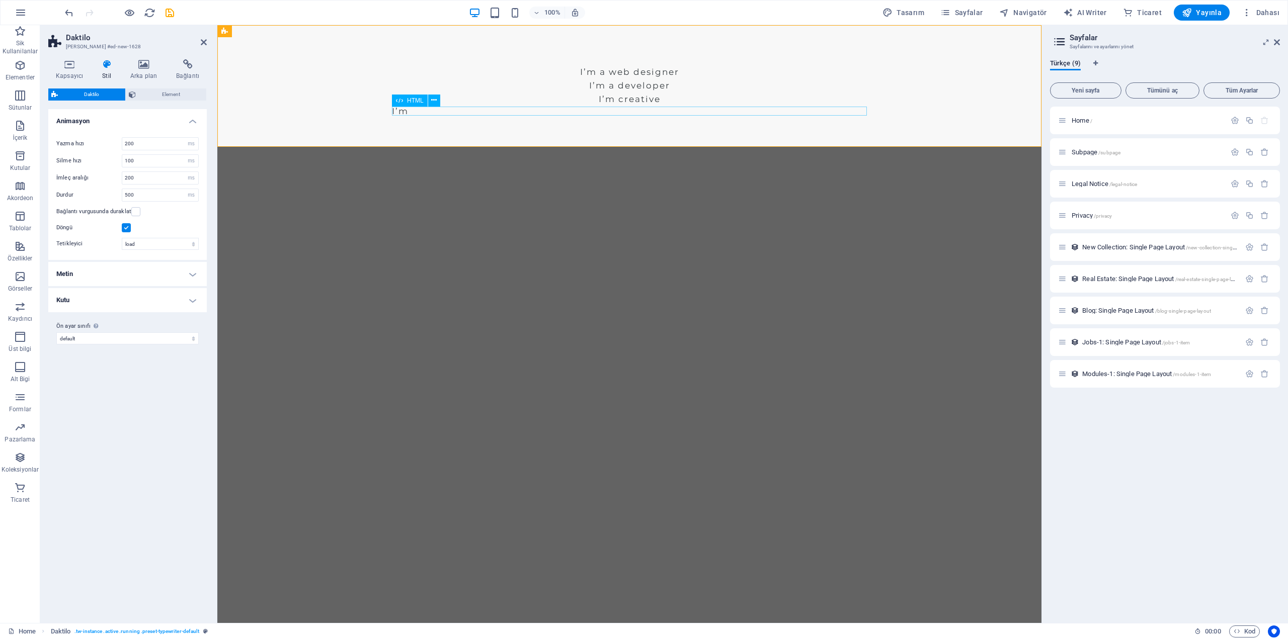
click at [647, 103] on div "I’m creative" at bounding box center [629, 100] width 475 height 14
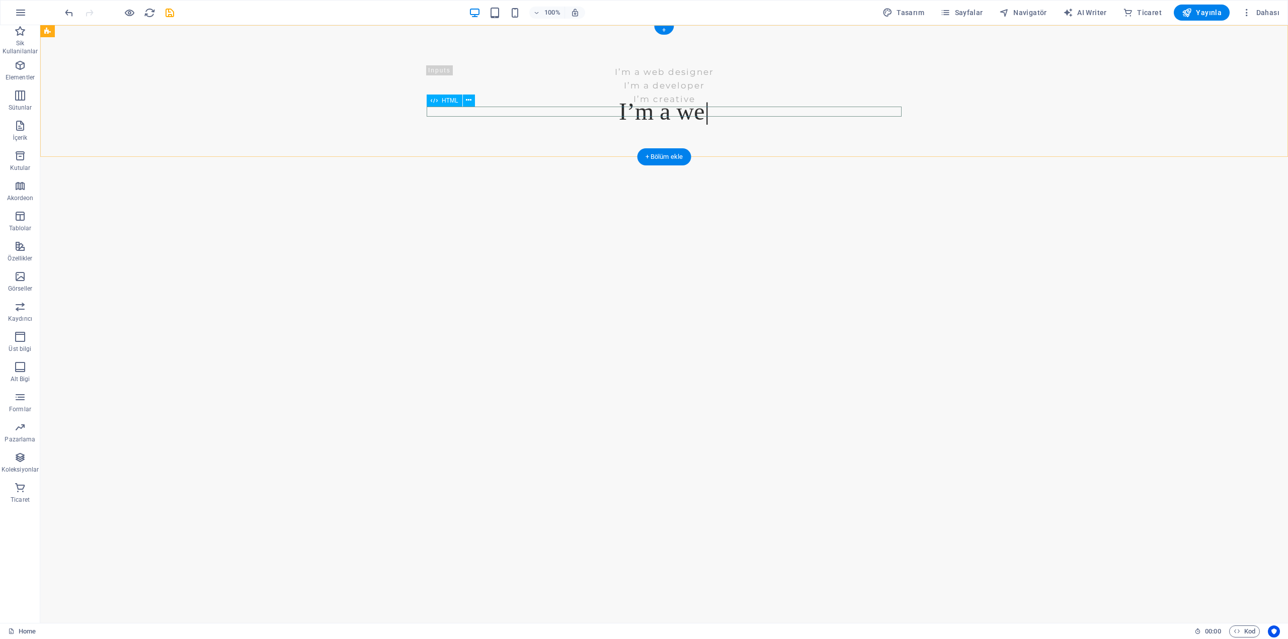
click at [647, 109] on div "I’m a we" at bounding box center [664, 112] width 475 height 10
click at [696, 105] on div "I’m creative" at bounding box center [664, 100] width 475 height 14
click at [695, 94] on div "I’m a web designer I’m a developer" at bounding box center [664, 79] width 1248 height 108
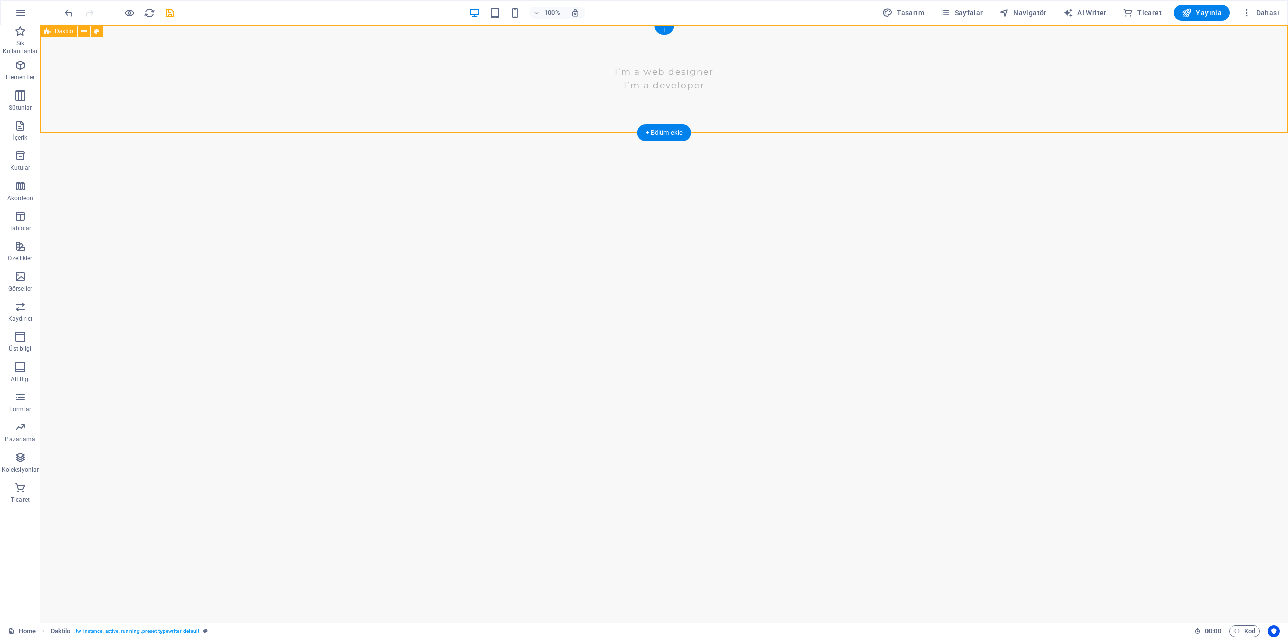
click at [695, 94] on div "I’m a web designer I’m a developer" at bounding box center [664, 79] width 1248 height 108
select select "ms"
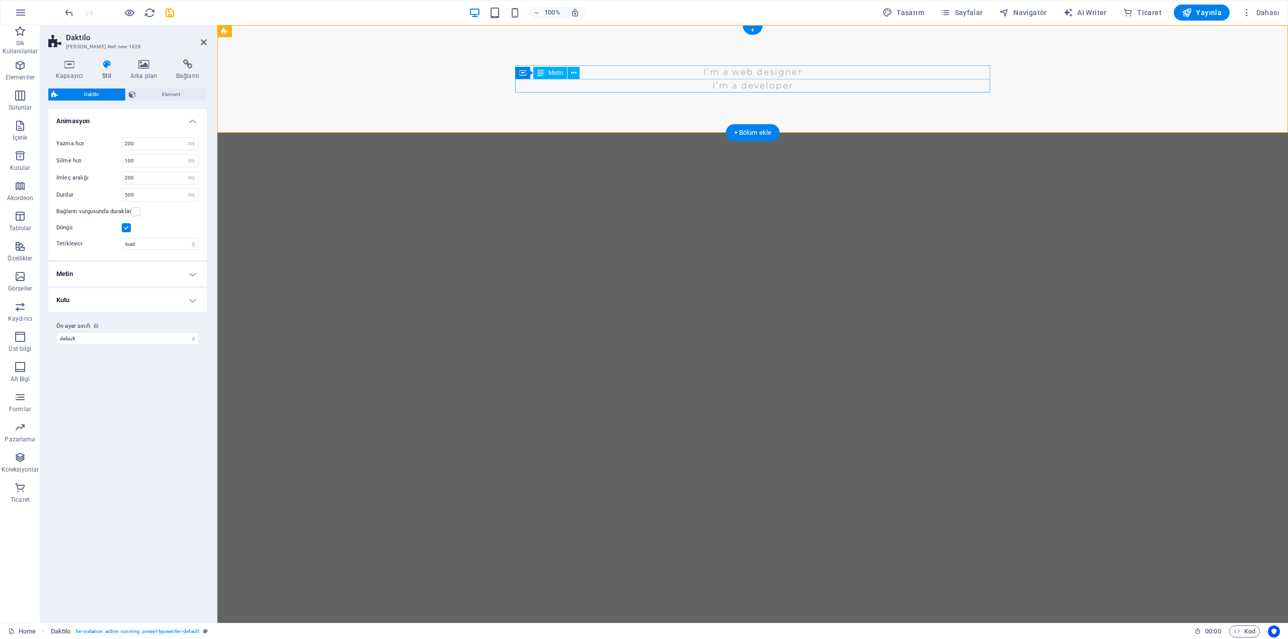
click at [690, 90] on div "I’m a developer" at bounding box center [752, 86] width 475 height 14
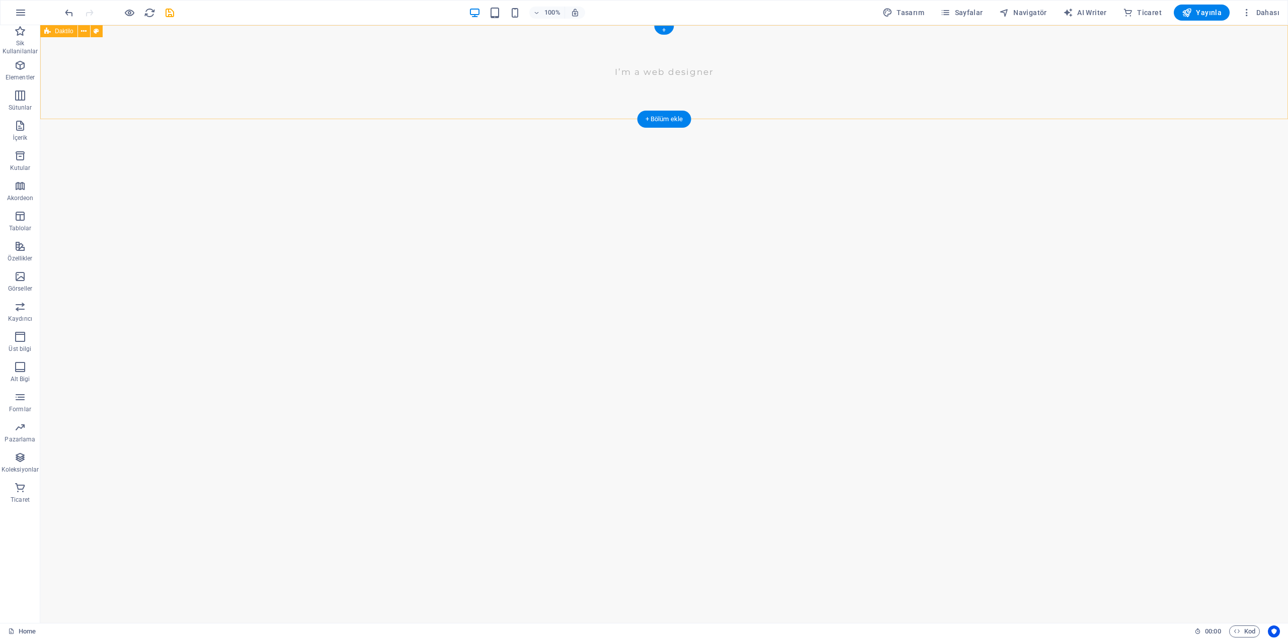
click at [692, 71] on div "I’m a web designer" at bounding box center [664, 72] width 475 height 14
click at [657, 177] on html "Skip to main content İçeriği buraya bırak veya Element ekle Panoyu yapıştır" at bounding box center [664, 101] width 1248 height 152
click at [657, 170] on div "+ Bölüm ekle" at bounding box center [664, 177] width 54 height 17
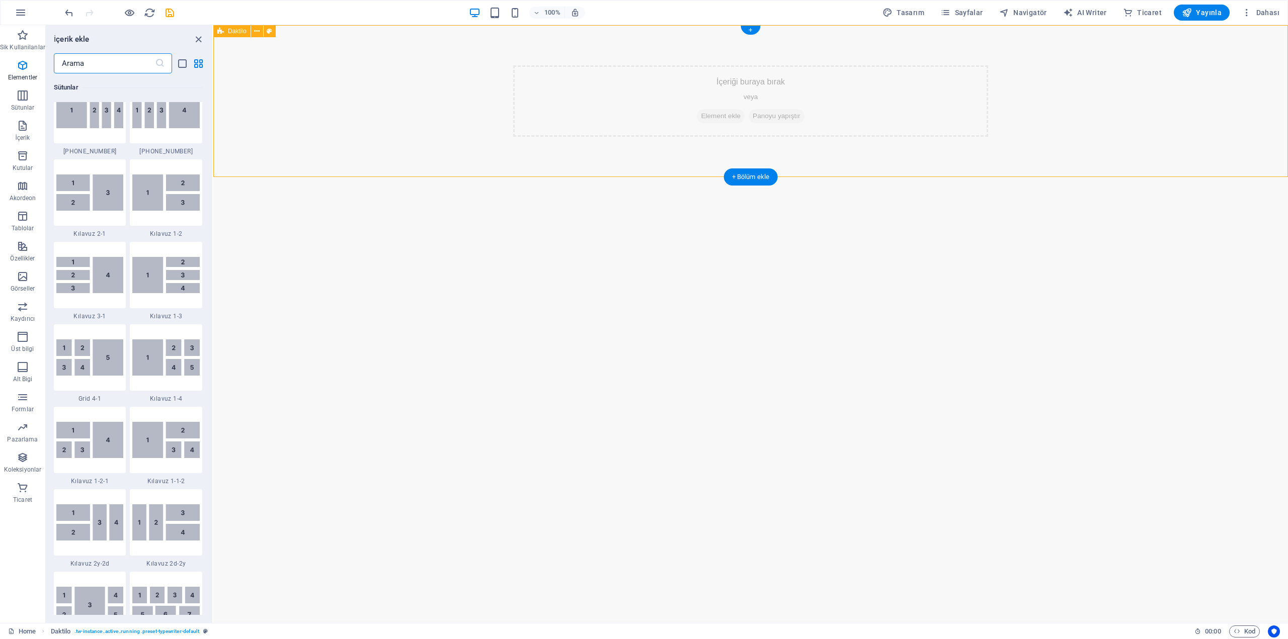
scroll to position [1760, 0]
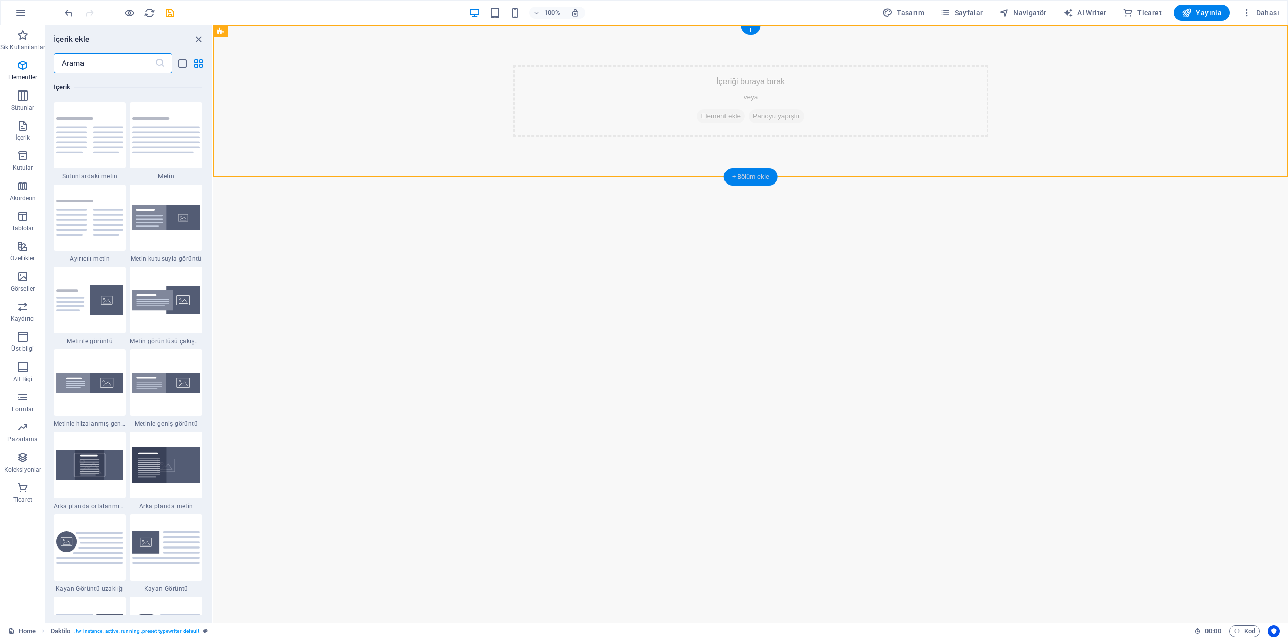
click at [749, 180] on div "+ Bölüm ekle" at bounding box center [751, 177] width 54 height 17
click at [736, 176] on div "+ Bölüm ekle" at bounding box center [751, 177] width 54 height 17
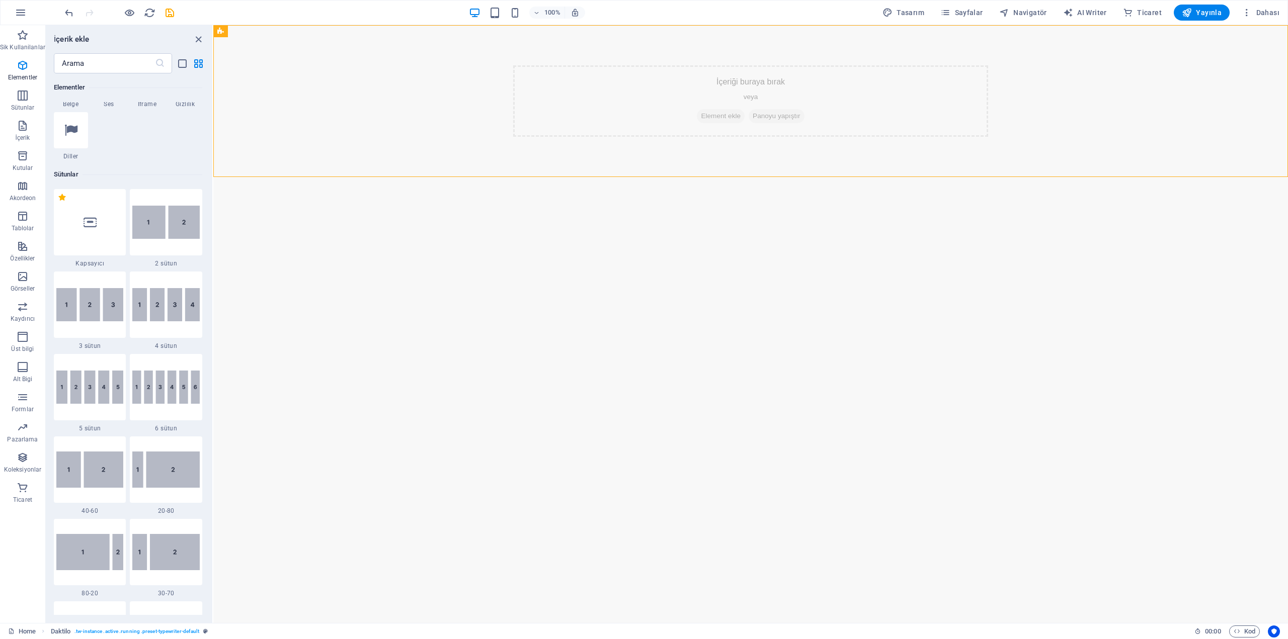
scroll to position [452, 0]
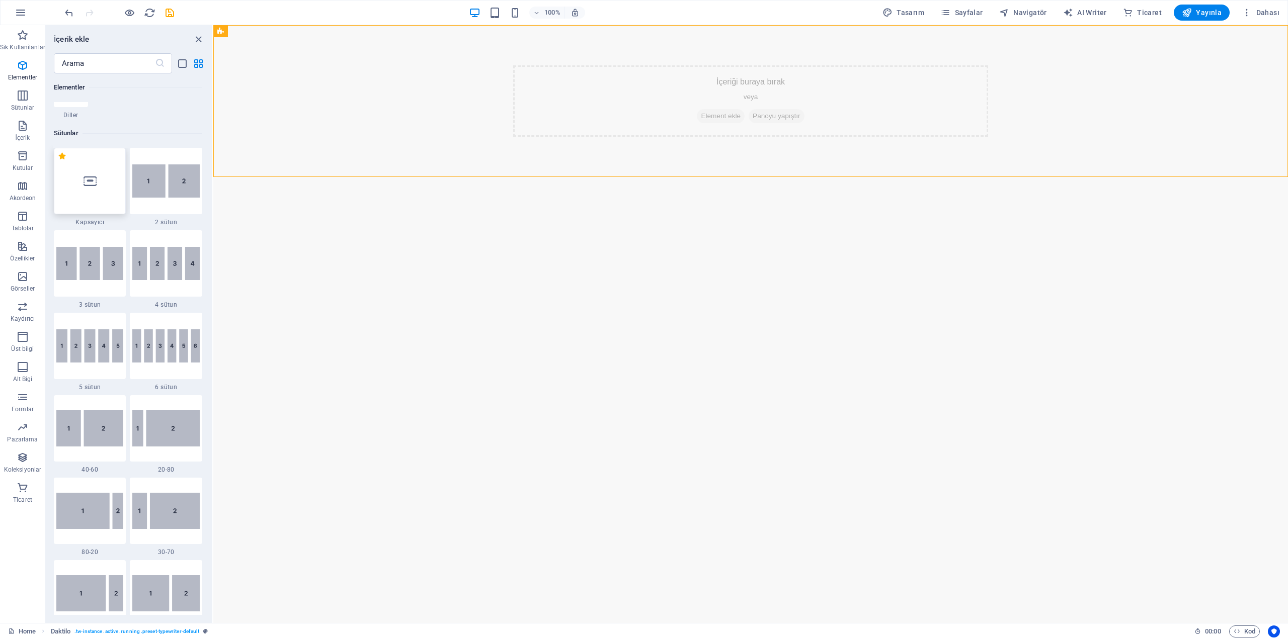
click at [94, 181] on icon at bounding box center [90, 181] width 13 height 13
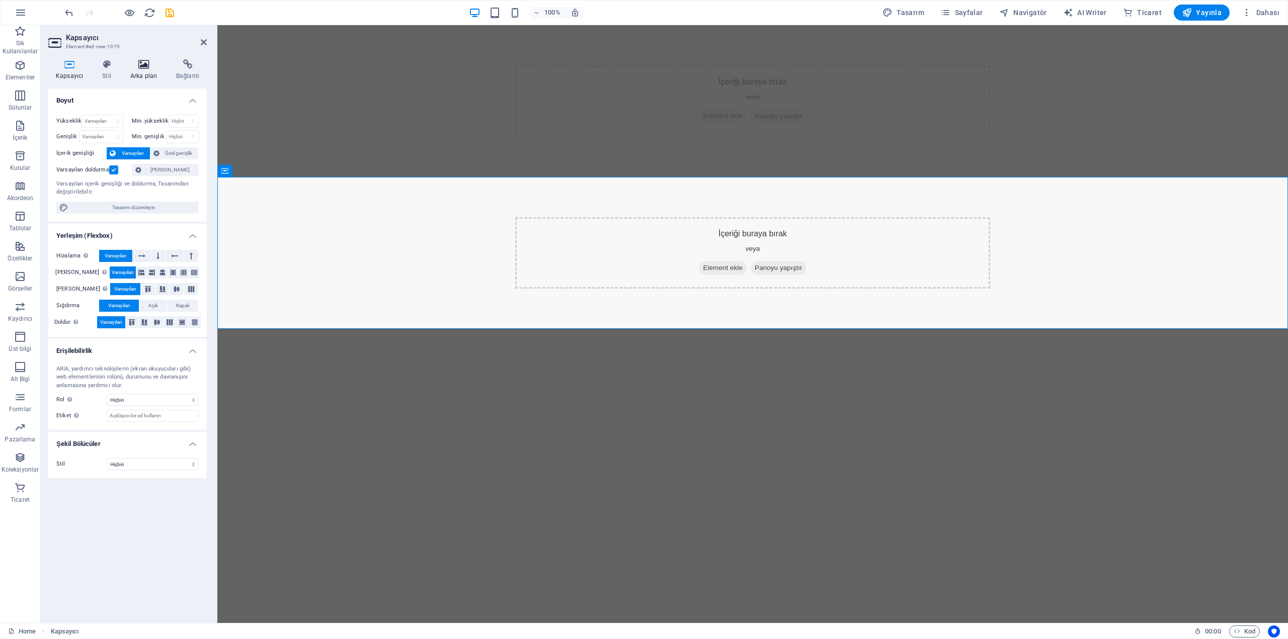
click at [145, 71] on h4 "Arka plan" at bounding box center [146, 69] width 46 height 21
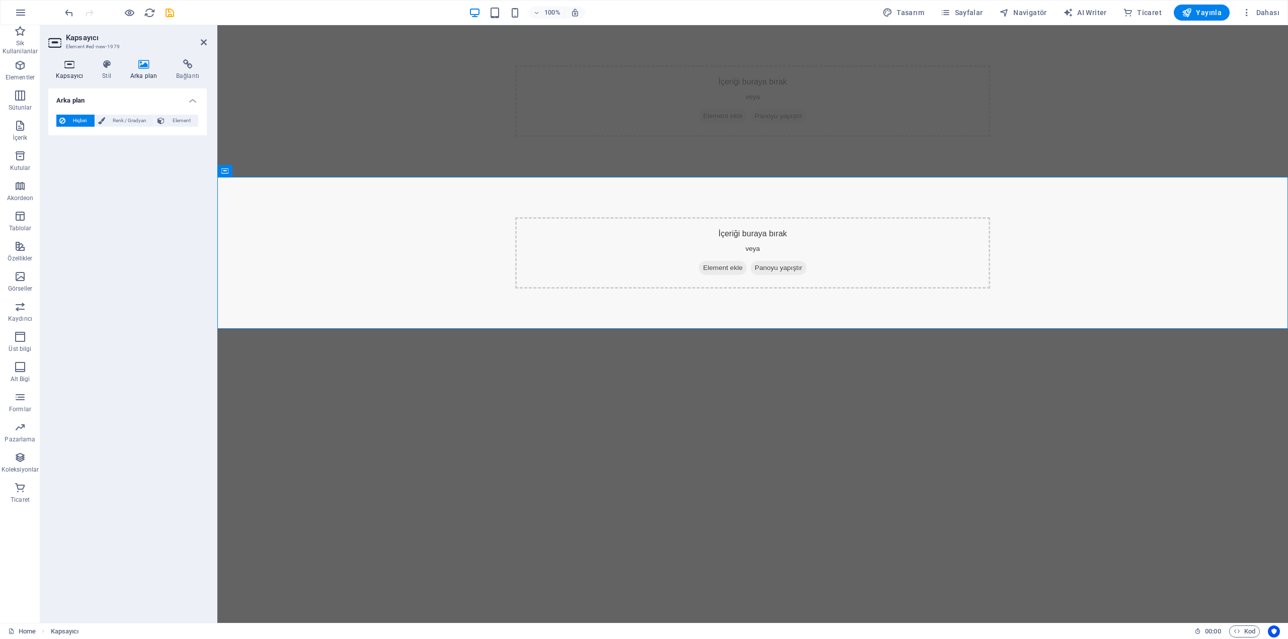
drag, startPoint x: 52, startPoint y: 68, endPoint x: 58, endPoint y: 70, distance: 6.8
click at [58, 70] on h4 "Kapsayıcı" at bounding box center [71, 69] width 46 height 21
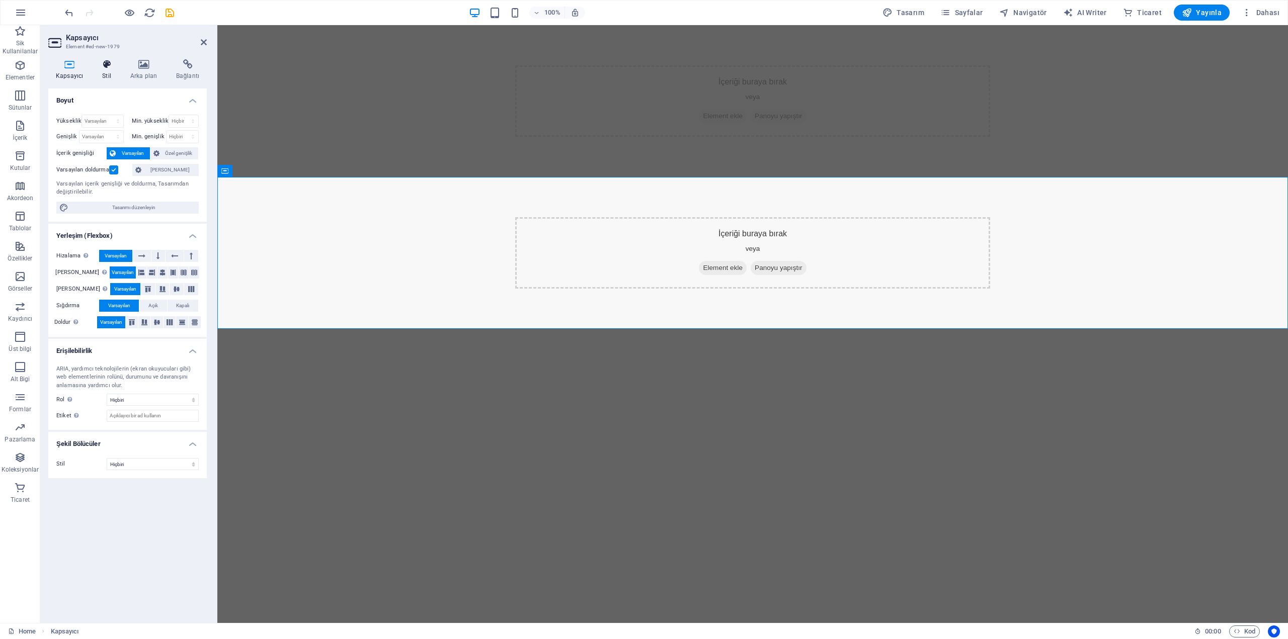
click at [107, 69] on icon at bounding box center [107, 64] width 24 height 10
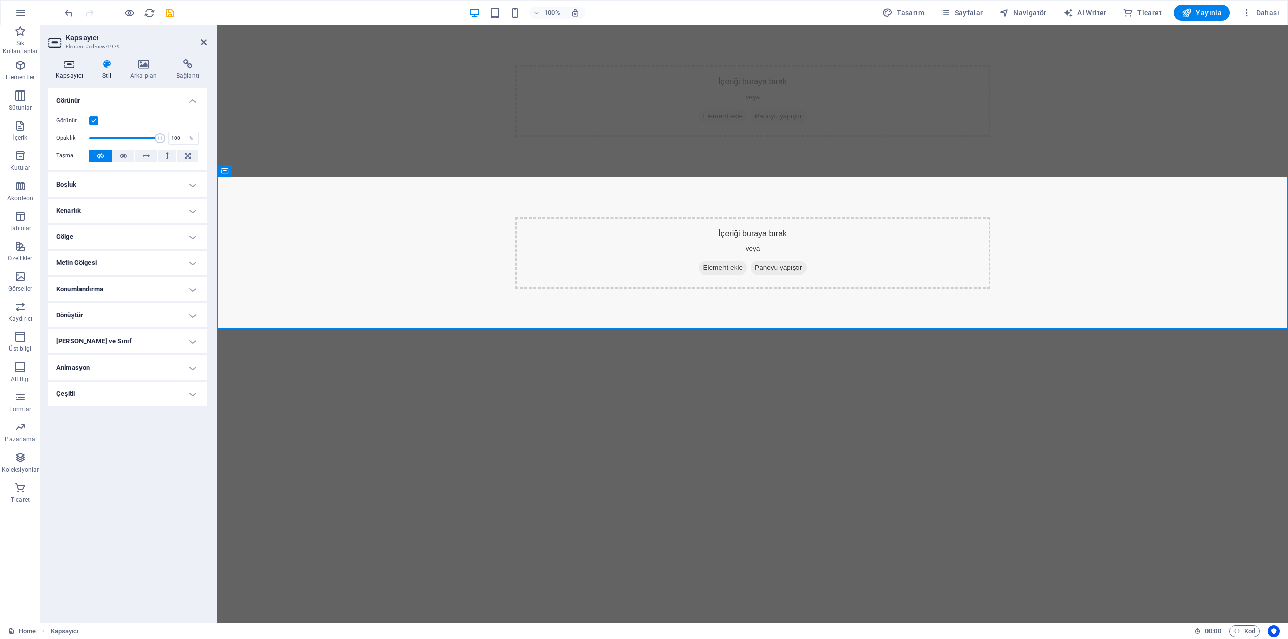
click at [74, 72] on h4 "Kapsayıcı" at bounding box center [71, 69] width 46 height 21
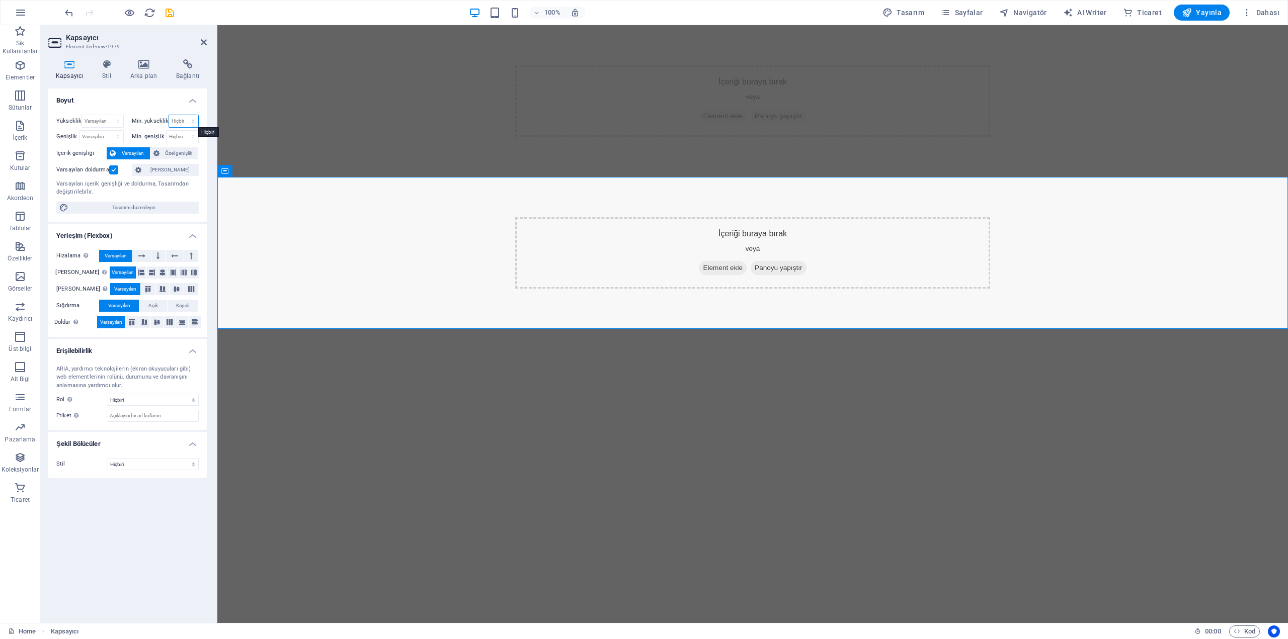
click at [193, 120] on select "Hiçbiri px rem % vh vw" at bounding box center [183, 121] width 29 height 12
select select "px"
click at [184, 115] on select "Hiçbiri px rem % vh vw" at bounding box center [183, 121] width 29 height 12
type input "111"
click at [123, 509] on div "Boyut Yükseklik Varsayılan px rem % vh vw Min. yükseklik 111 Hiçbiri px rem % v…" at bounding box center [127, 352] width 158 height 527
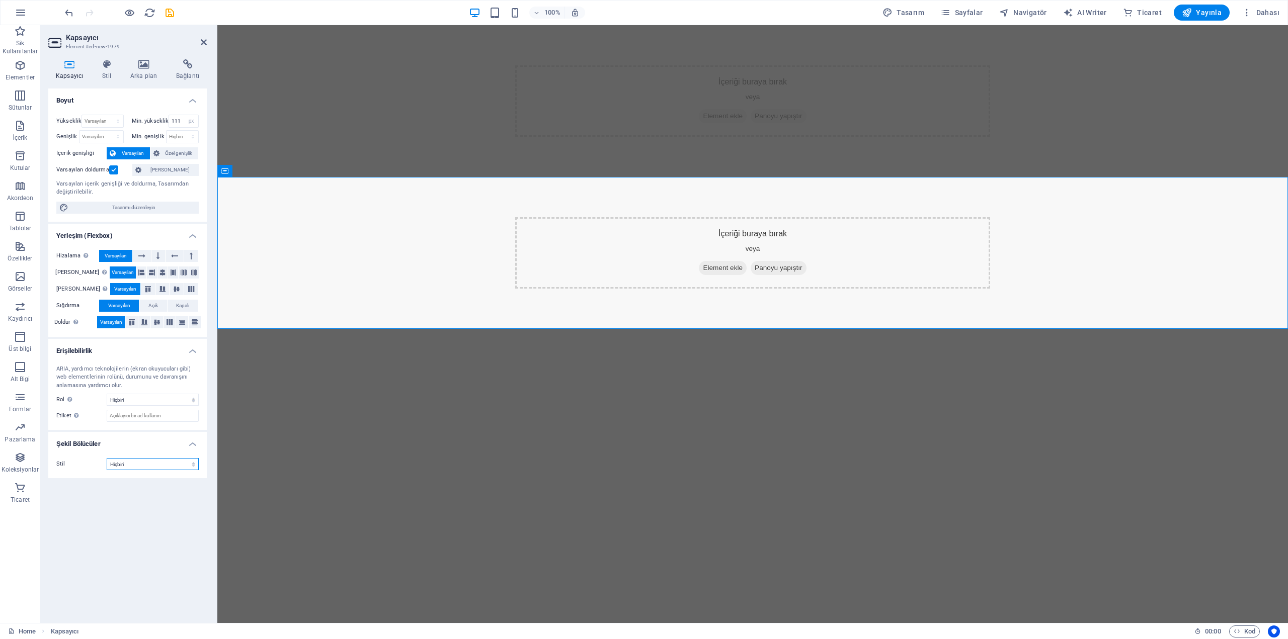
drag, startPoint x: 111, startPoint y: 462, endPoint x: 120, endPoint y: 465, distance: 10.2
click at [111, 462] on select "Hiçbiri Üçgen Kare Çapraz Çokgen 1 Çokgen 2 Zikzak Çoklu Zikzaklar Dalgalar Çok…" at bounding box center [153, 464] width 92 height 12
drag, startPoint x: 129, startPoint y: 466, endPoint x: 132, endPoint y: 450, distance: 16.3
click at [129, 466] on select "Hiçbiri Üçgen Kare Çapraz Çokgen 1 Çokgen 2 Zikzak Çoklu Zikzaklar Dalgalar Çok…" at bounding box center [153, 464] width 92 height 12
drag, startPoint x: 121, startPoint y: 210, endPoint x: 457, endPoint y: 201, distance: 335.7
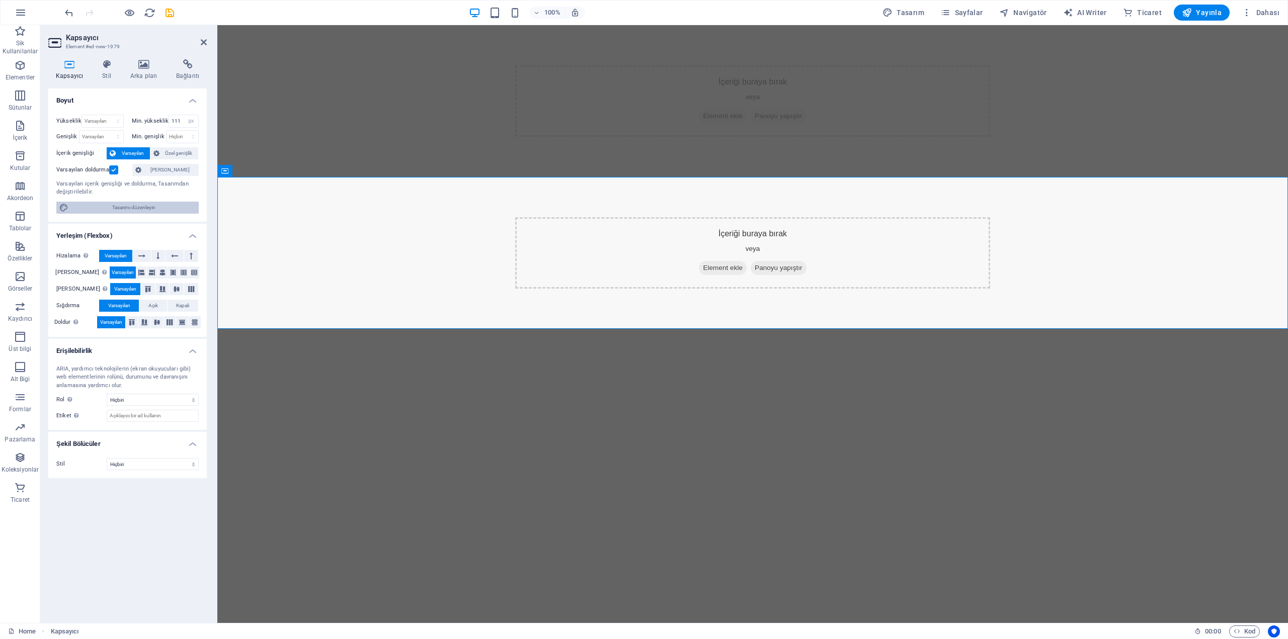
click at [121, 210] on span "Tasarımı düzenleyin" at bounding box center [133, 208] width 124 height 12
select select "px"
select select "400"
select select "px"
select select "rem"
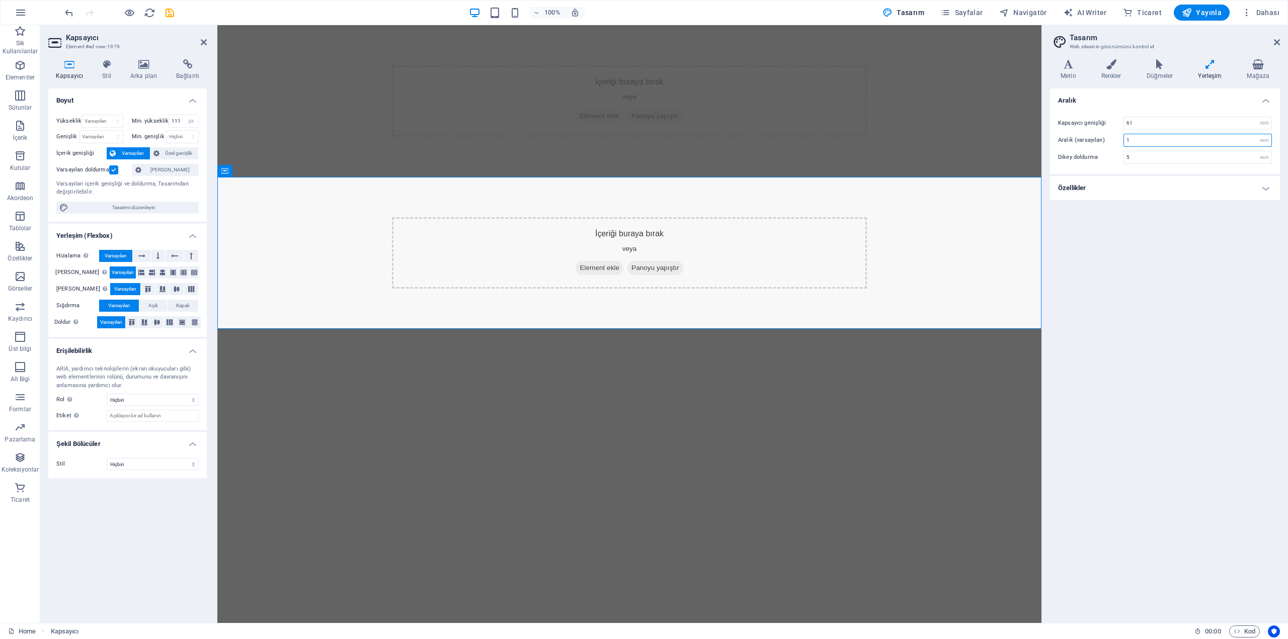
drag, startPoint x: 1158, startPoint y: 140, endPoint x: 1098, endPoint y: 139, distance: 60.4
click at [1098, 139] on div "Aralık (varsayılan) 1 rem" at bounding box center [1165, 140] width 214 height 13
drag, startPoint x: 1460, startPoint y: 184, endPoint x: 1033, endPoint y: 163, distance: 427.7
type input "50"
click at [1216, 69] on h4 "Yerleşim" at bounding box center [1211, 69] width 49 height 21
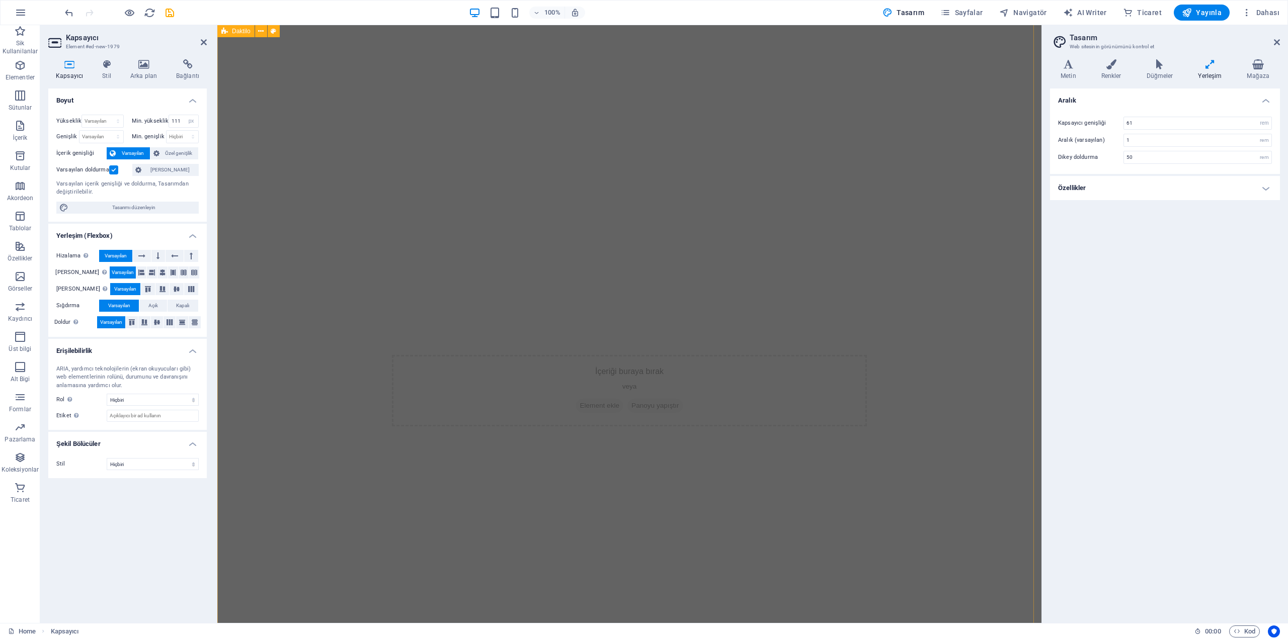
scroll to position [48, 0]
click at [146, 76] on h4 "Arka plan" at bounding box center [146, 69] width 46 height 21
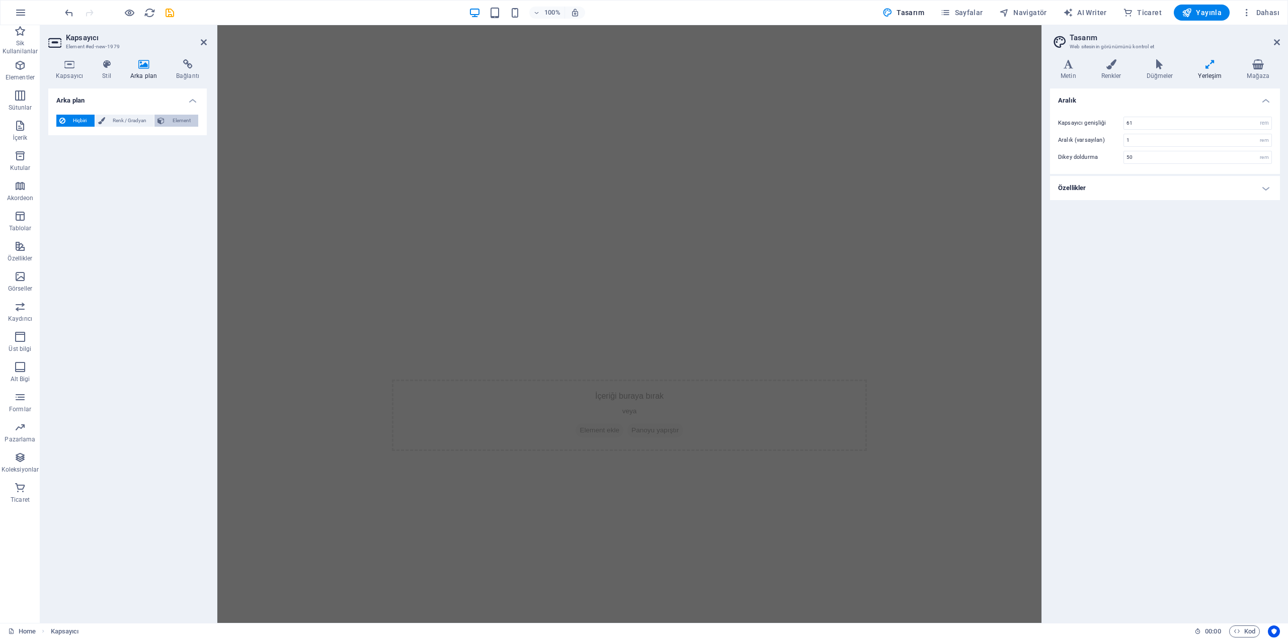
click at [176, 120] on span "Element" at bounding box center [182, 121] width 28 height 12
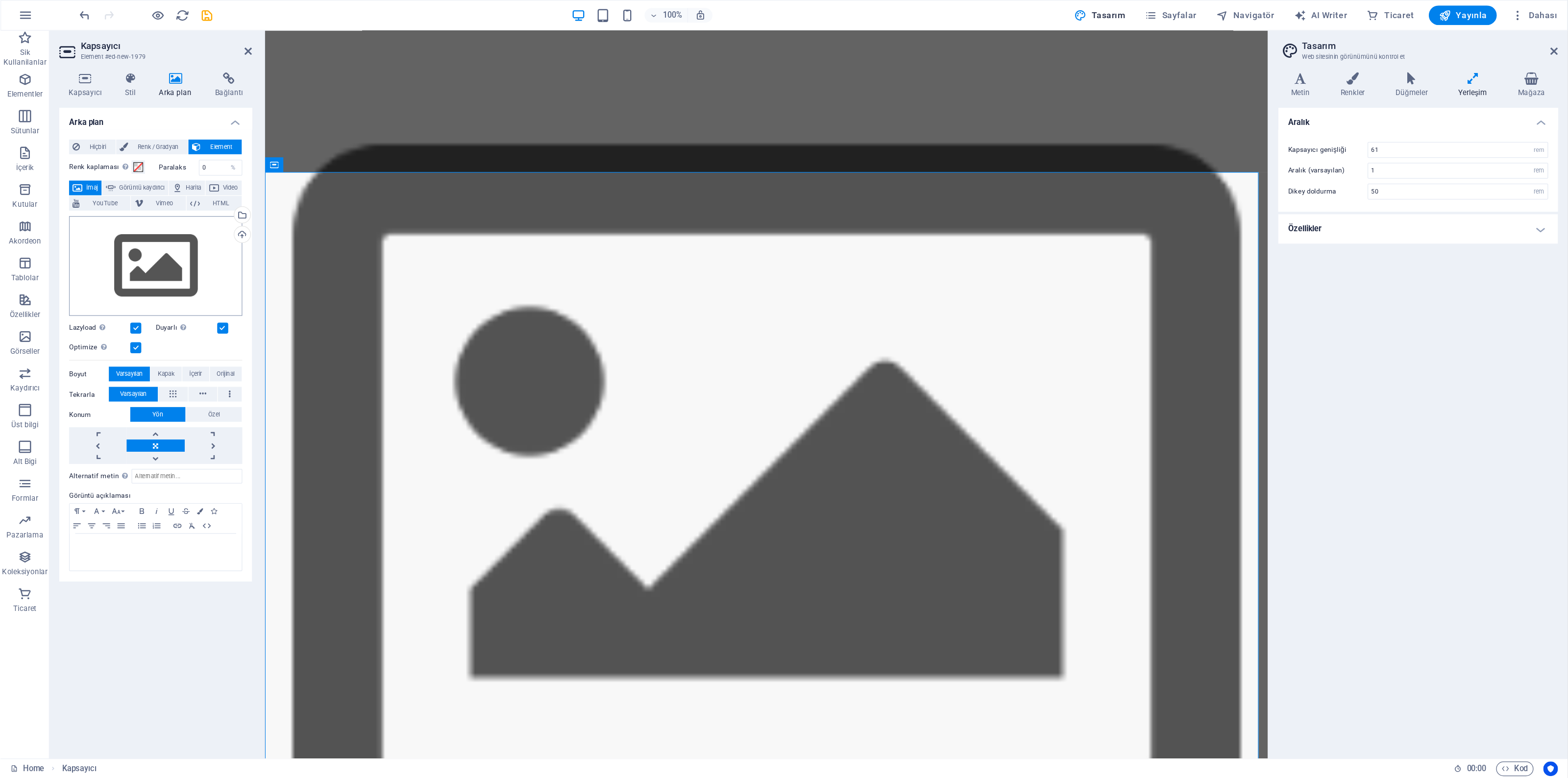
scroll to position [989, 0]
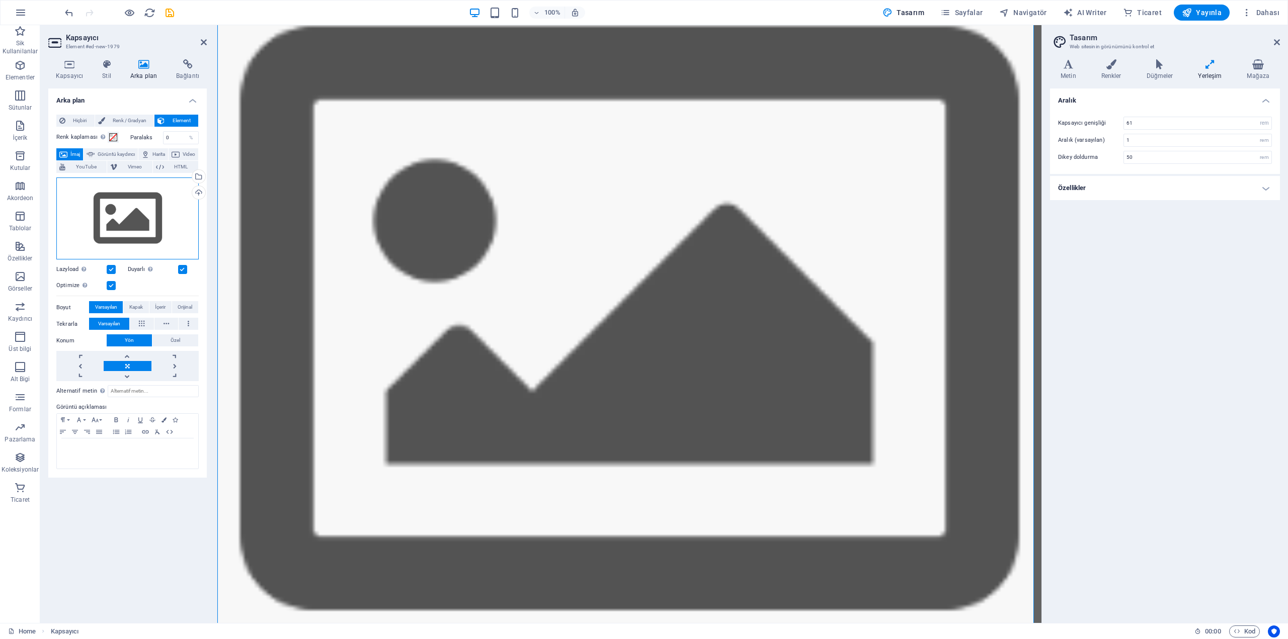
click at [136, 231] on div "Dosyaları buraya sürükleyin, dosyaları seçmek için tıklayın veya Dosyalardan ya…" at bounding box center [127, 219] width 142 height 83
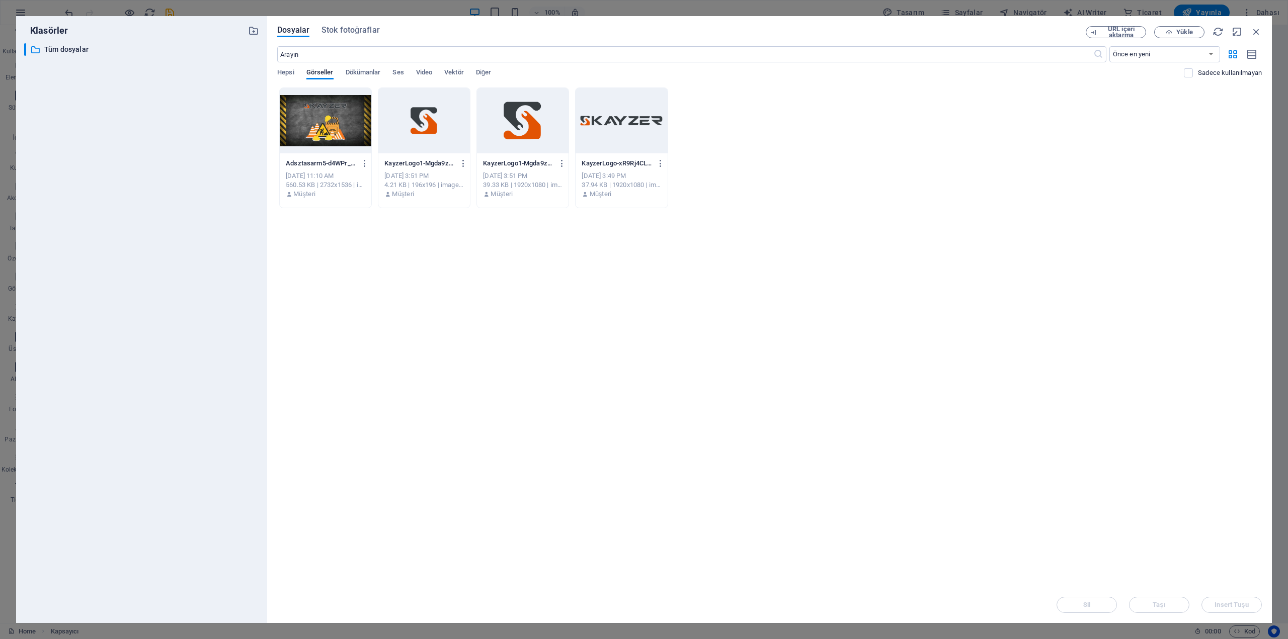
click at [365, 125] on div at bounding box center [326, 120] width 92 height 65
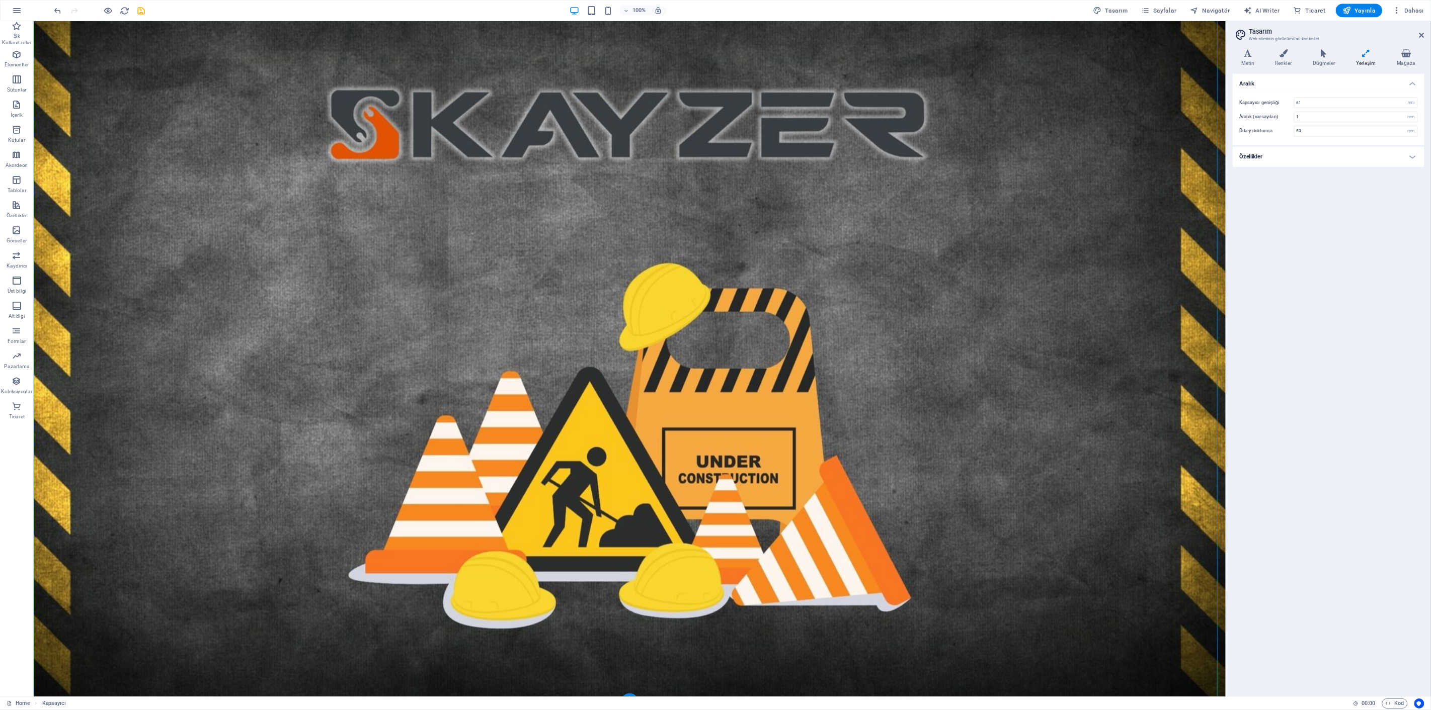
scroll to position [513, 0]
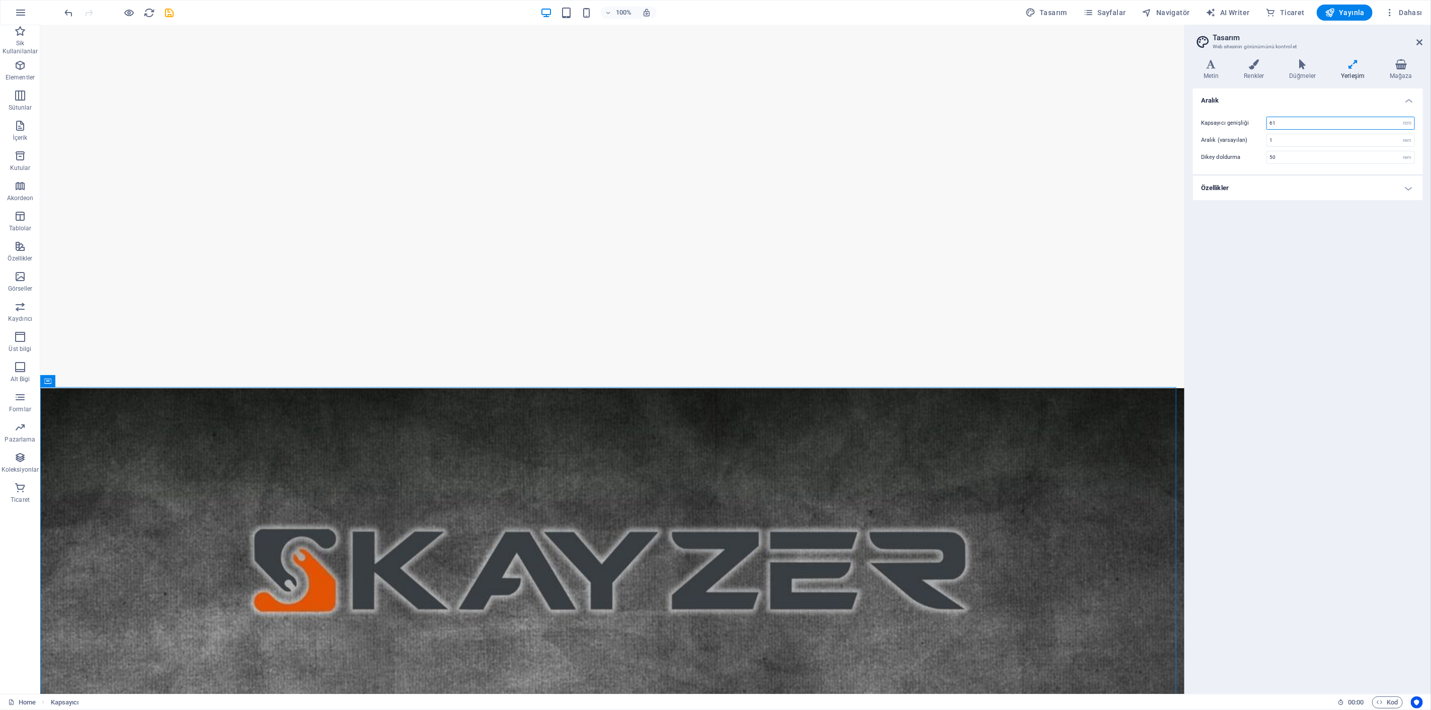
drag, startPoint x: 1289, startPoint y: 124, endPoint x: 1223, endPoint y: 118, distance: 66.6
click at [1223, 118] on div "Kapsayıcı genişliği 61 rem px" at bounding box center [1308, 123] width 214 height 13
type input "50"
click at [1280, 137] on input "1" at bounding box center [1340, 140] width 147 height 12
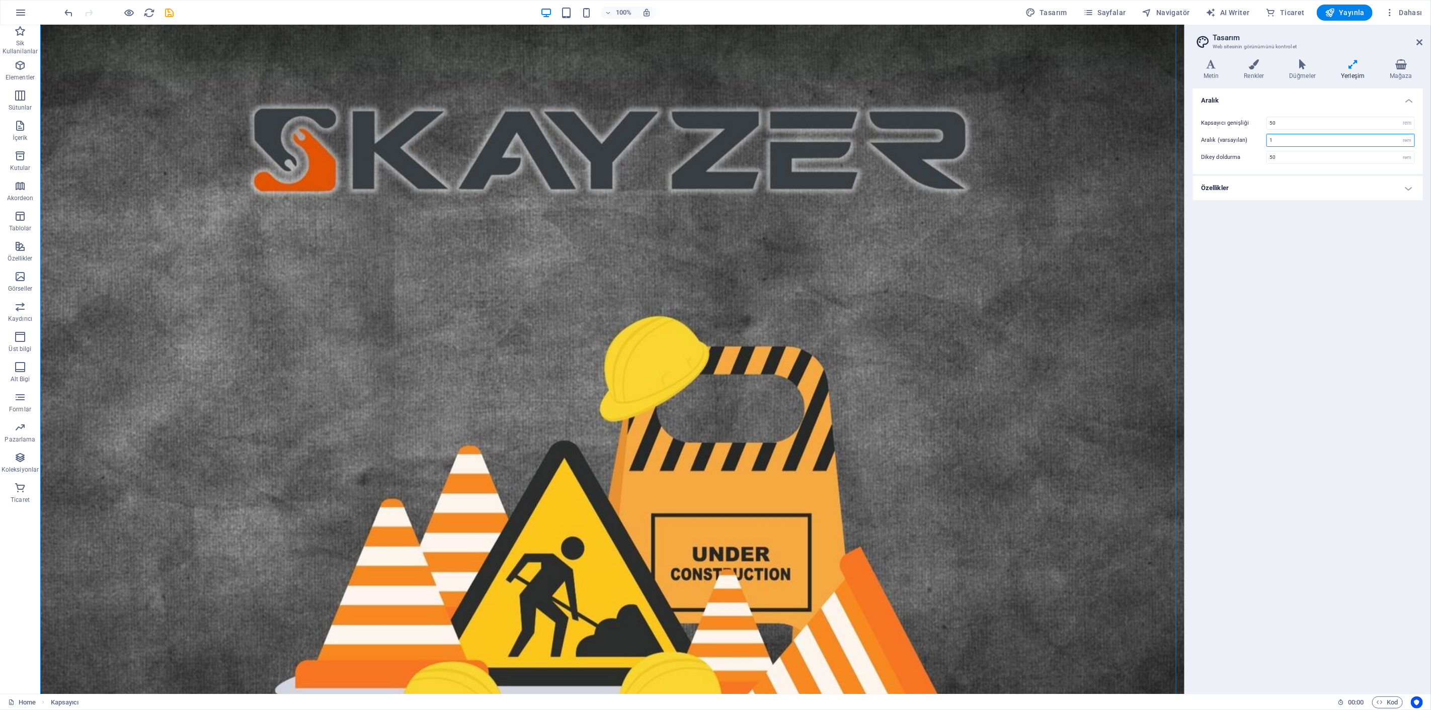
scroll to position [960, 0]
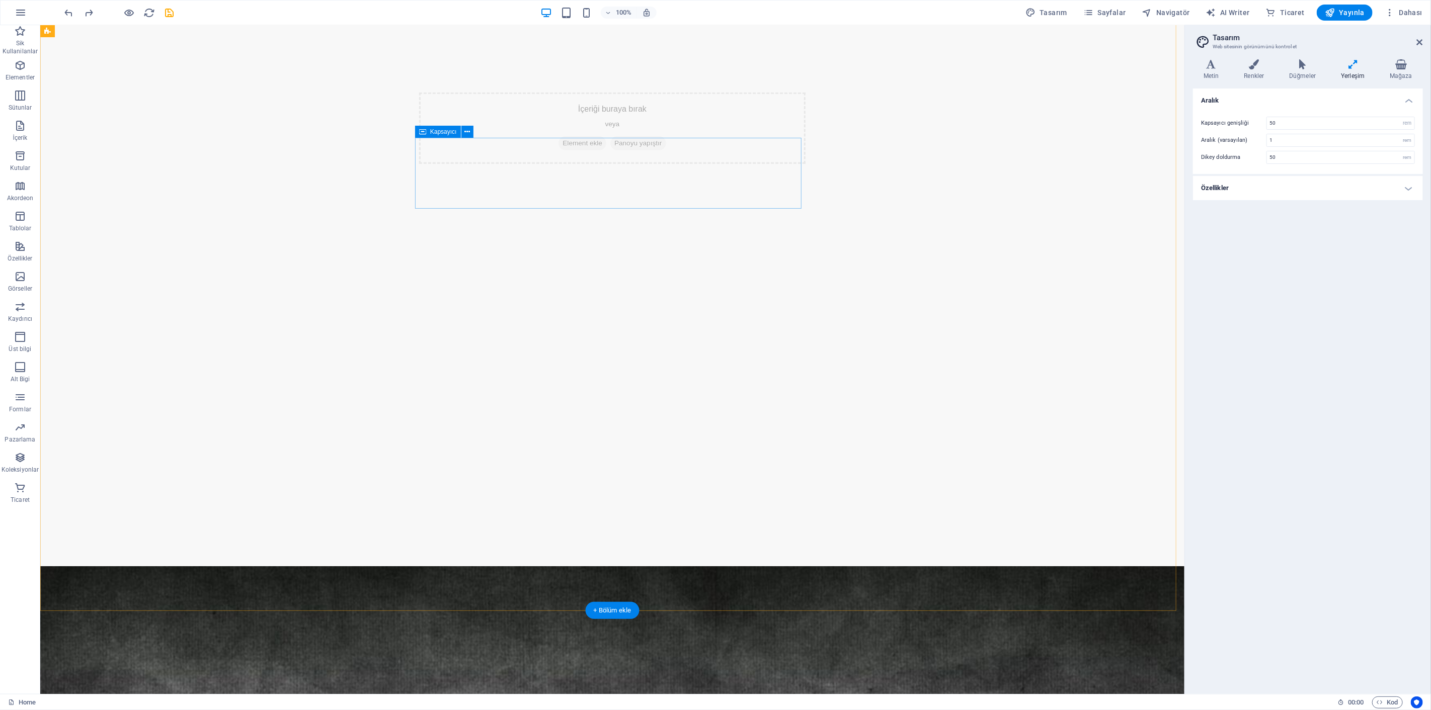
scroll to position [289, 0]
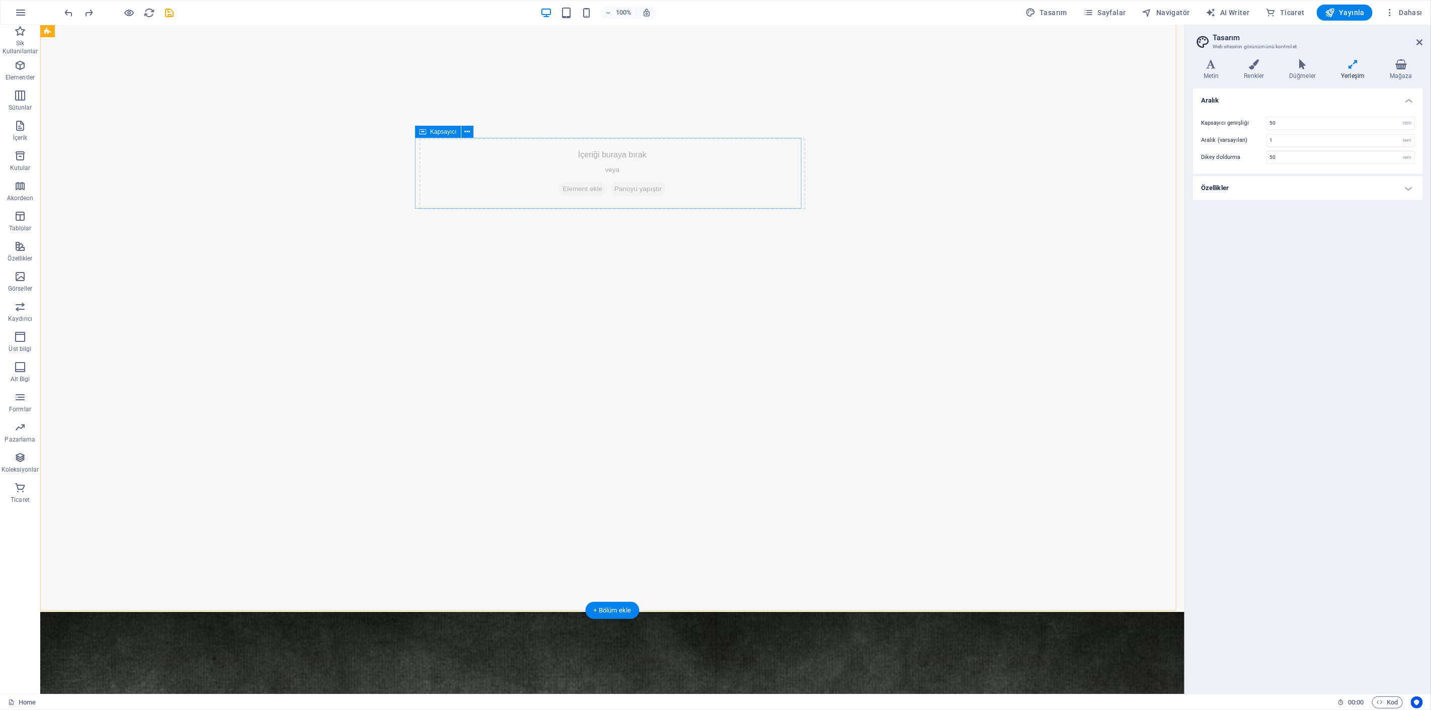
click at [650, 199] on div "İçeriği buraya bırak veya Element ekle Panoyu yapıştır" at bounding box center [612, 173] width 386 height 71
click at [662, 215] on div "İçeriği buraya bırak veya Element ekle Panoyu yapıştır" at bounding box center [612, 174] width 1144 height 876
click at [700, 156] on div "İçeriği buraya bırak veya Element ekle Panoyu yapıştır" at bounding box center [612, 173] width 386 height 71
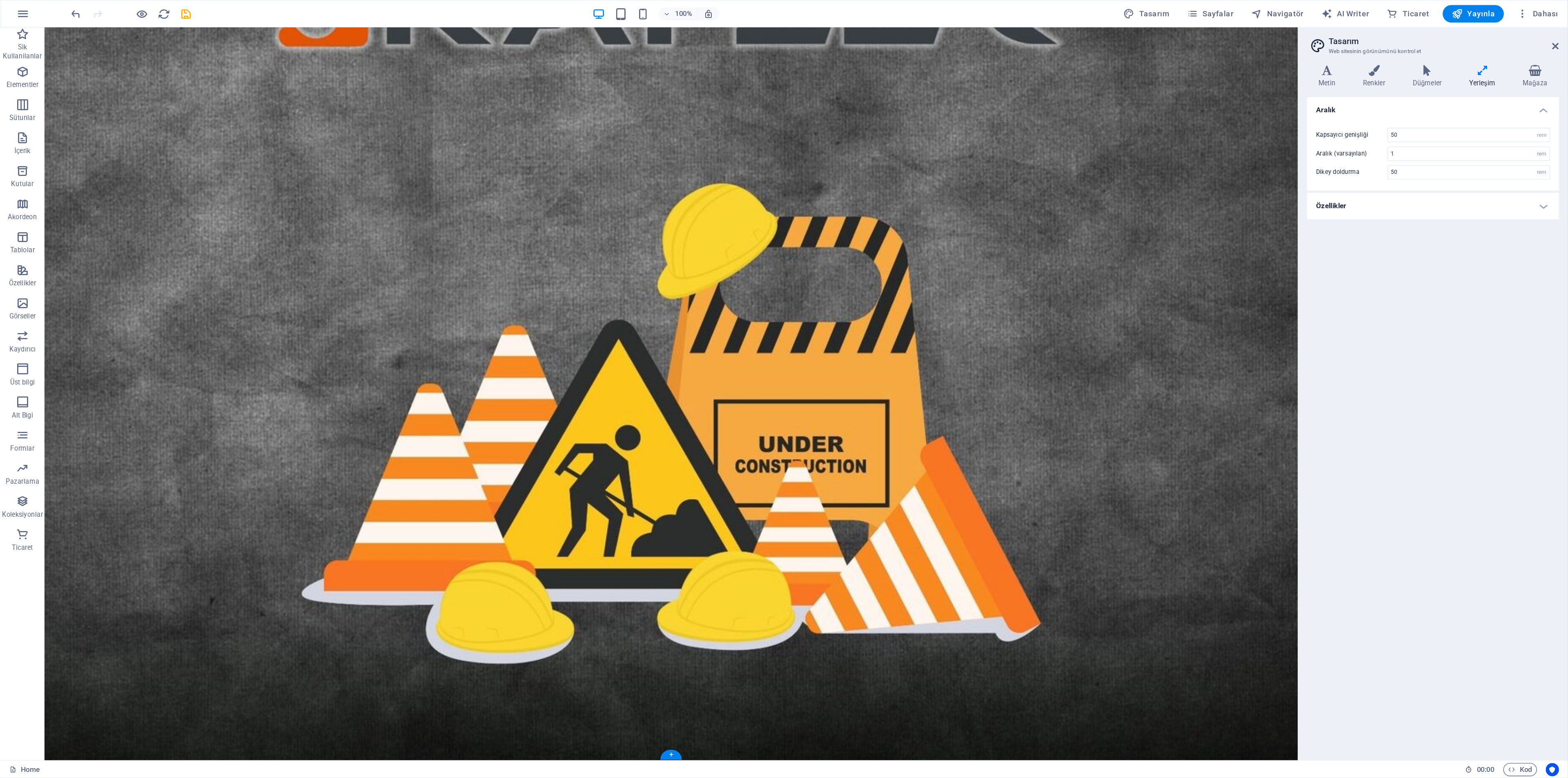
scroll to position [0, 0]
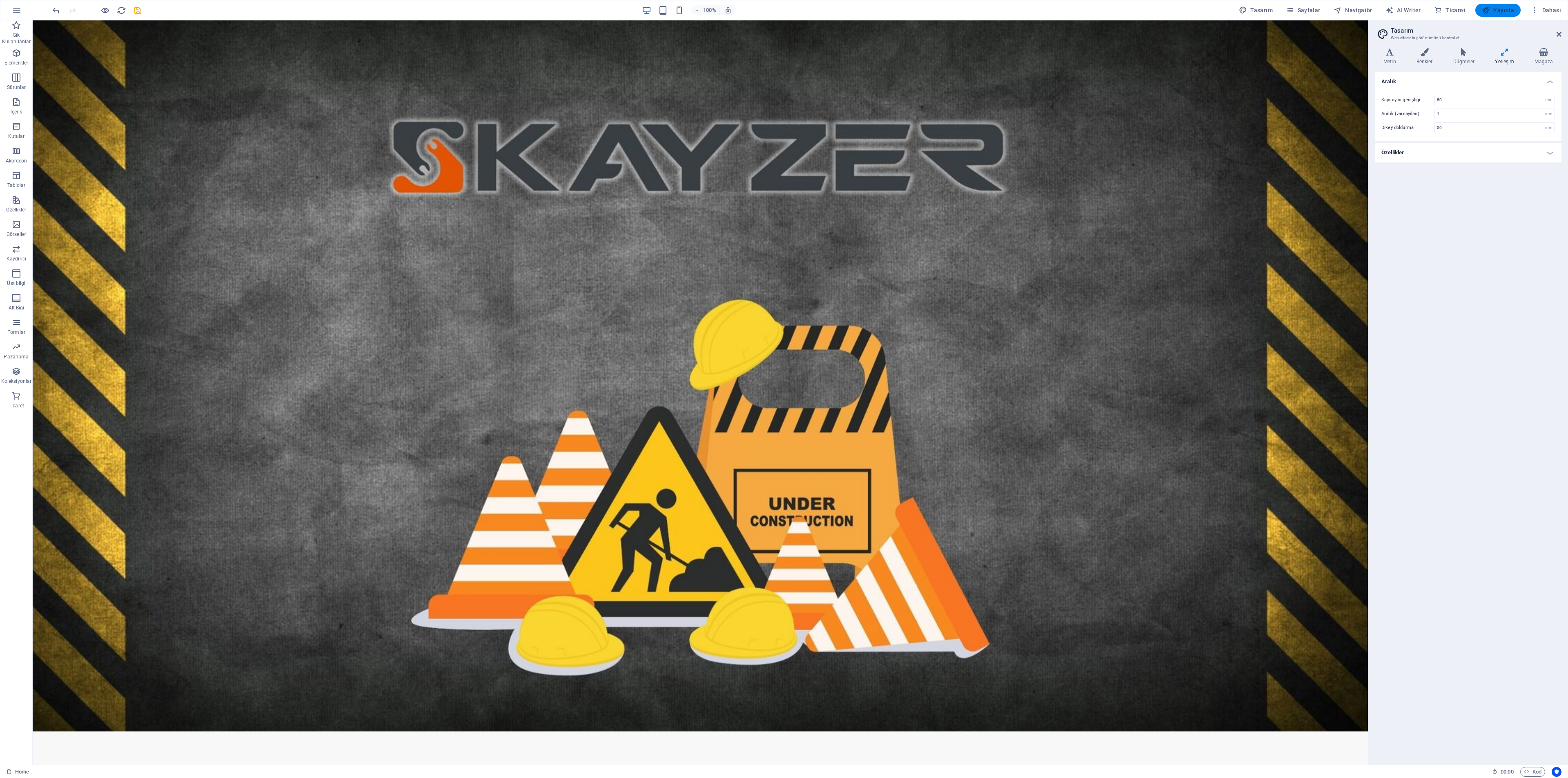
click at [1045, 11] on span "Yayınla" at bounding box center [1498, 11] width 32 height 8
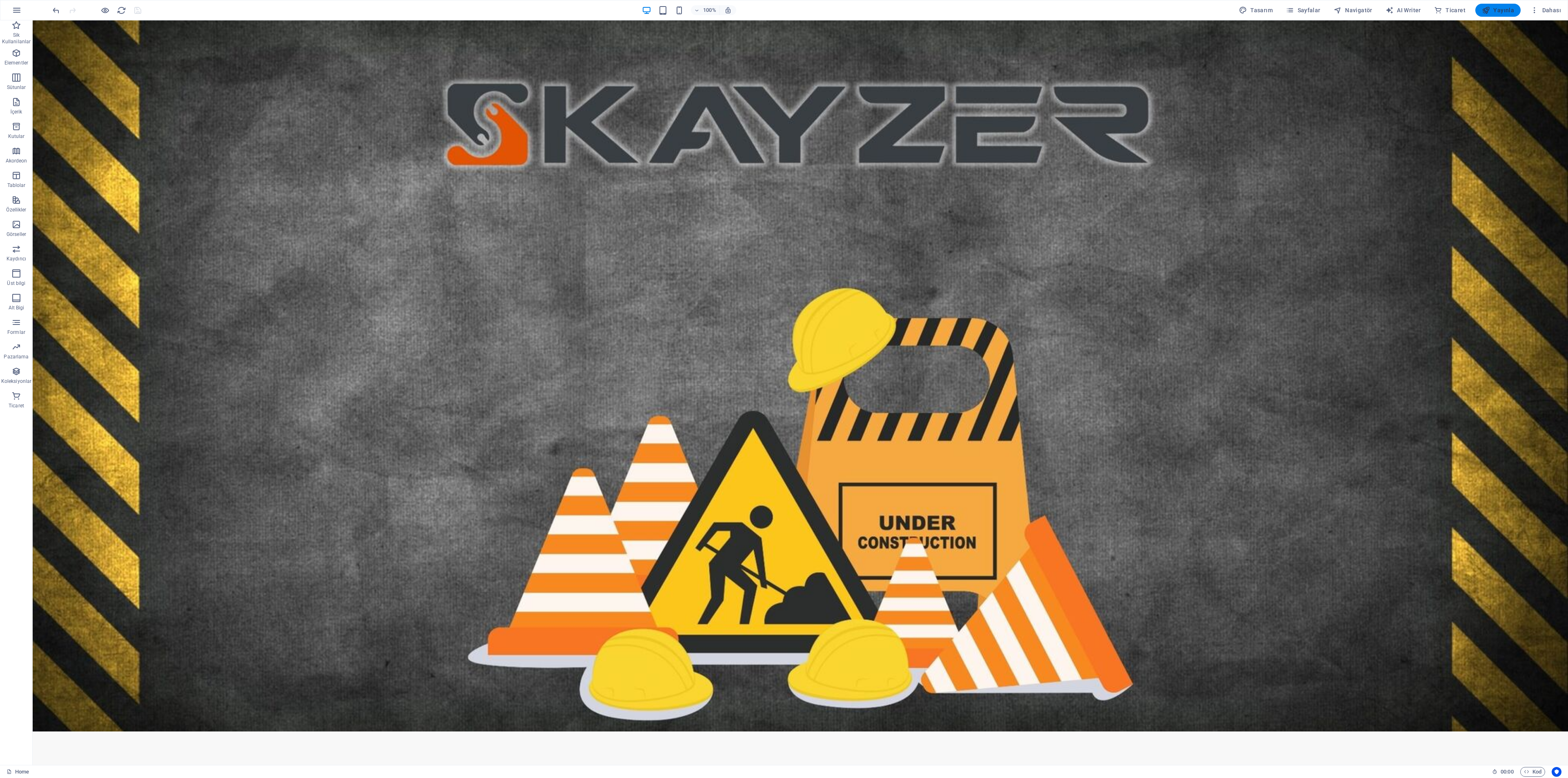
click at [1045, 8] on span "Yayınla" at bounding box center [1498, 11] width 32 height 8
click at [1045, 7] on icon "button" at bounding box center [1486, 11] width 8 height 8
click at [796, 565] on figure at bounding box center [800, 376] width 1536 height 711
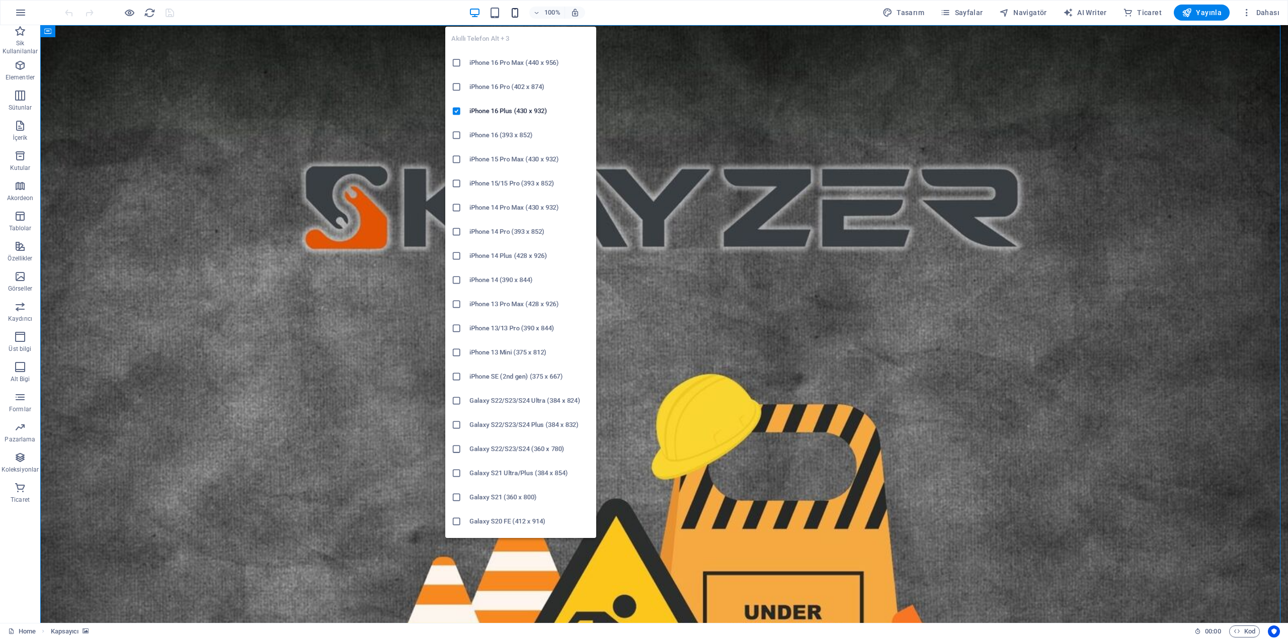
click at [517, 7] on icon "button" at bounding box center [515, 13] width 12 height 12
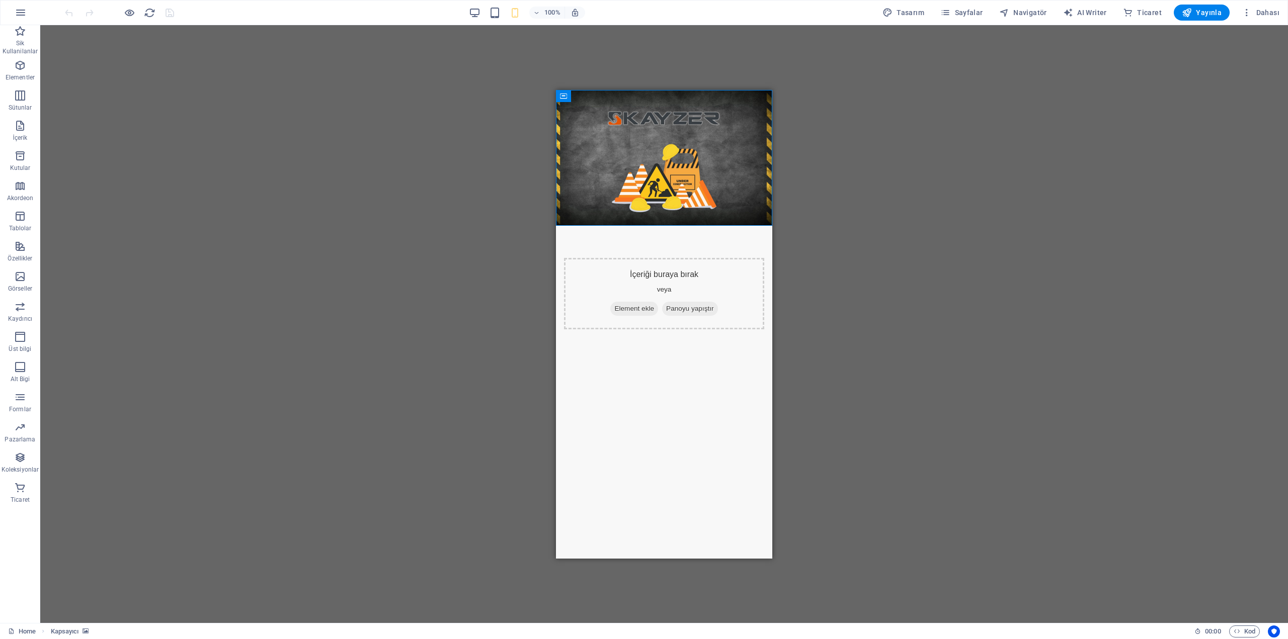
click at [847, 204] on div "Mevcut içeriği değiştirmek için buraya sürükleyin. Yeni bir element oluşturmak …" at bounding box center [664, 324] width 1248 height 598
click at [696, 212] on figure at bounding box center [664, 158] width 216 height 136
click at [686, 328] on html "Skip to main content İçeriği buraya bırak veya Element ekle Panoyu yapıştır" at bounding box center [664, 226] width 216 height 272
drag, startPoint x: 686, startPoint y: 328, endPoint x: 687, endPoint y: 284, distance: 43.8
click at [687, 284] on html "Skip to main content İçeriği buraya bırak veya Element ekle Panoyu yapıştır" at bounding box center [664, 226] width 216 height 272
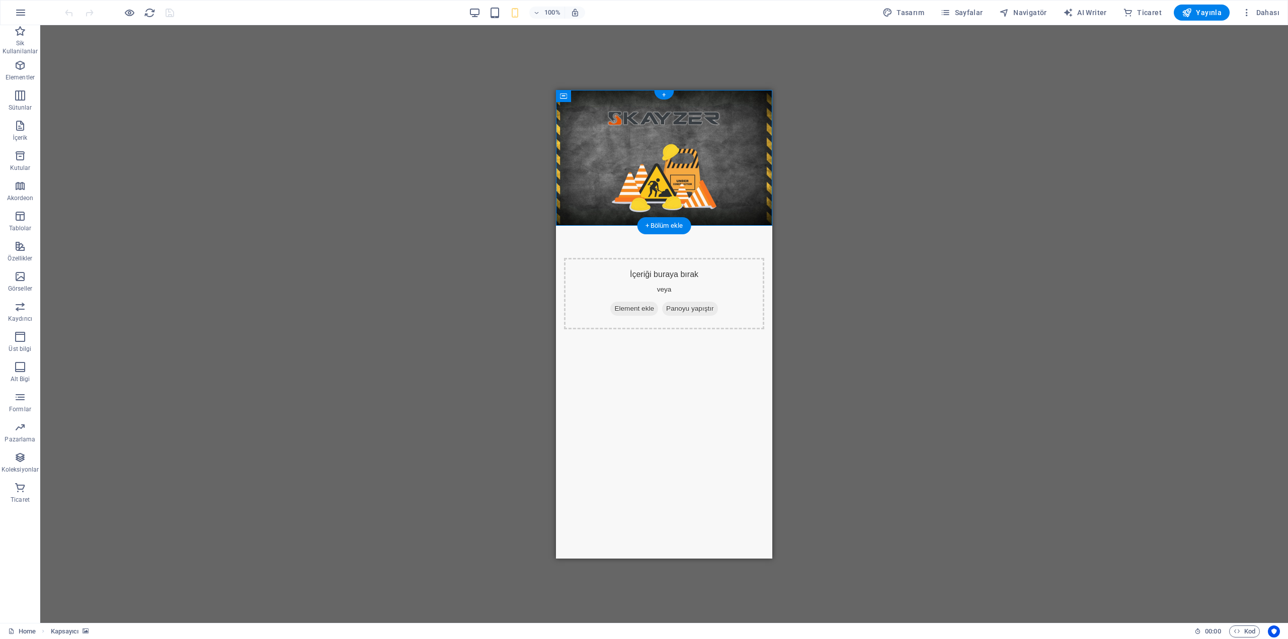
drag, startPoint x: 684, startPoint y: 215, endPoint x: 683, endPoint y: 229, distance: 14.1
click at [683, 229] on html "Skip to main content İçeriği buraya bırak veya Element ekle Panoyu yapıştır" at bounding box center [664, 226] width 216 height 272
drag, startPoint x: 662, startPoint y: 189, endPoint x: 662, endPoint y: 247, distance: 58.4
click at [662, 247] on html "Skip to main content İçeriği buraya bırak veya Element ekle Panoyu yapıştır" at bounding box center [664, 226] width 216 height 272
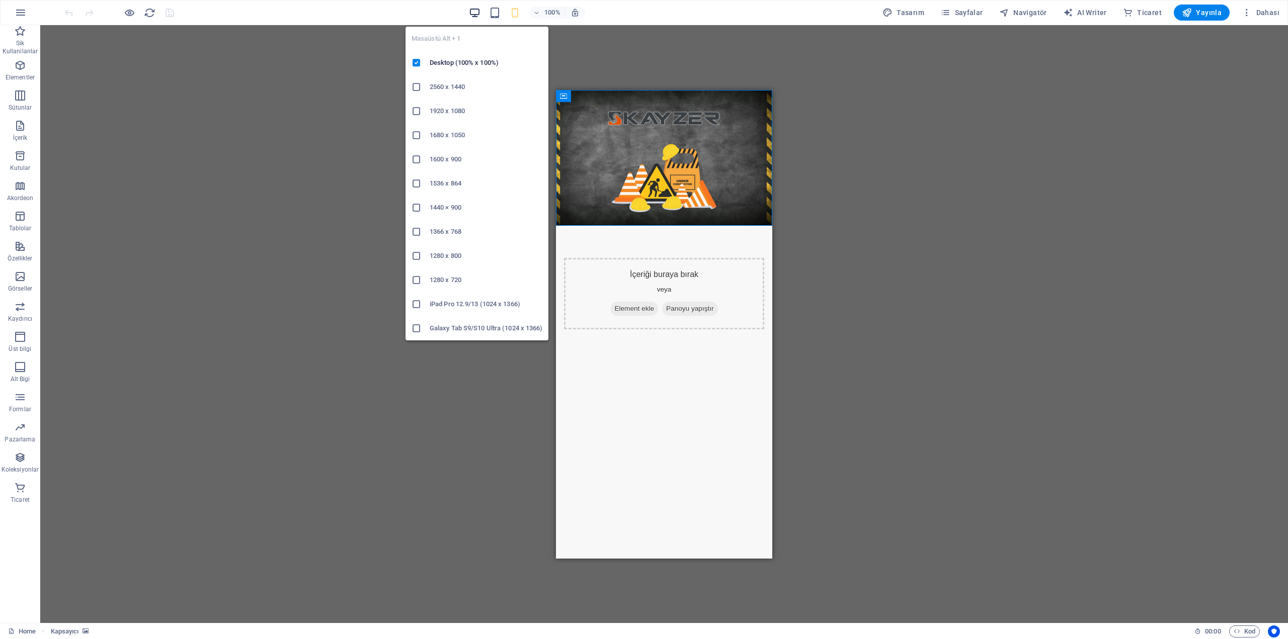
click at [477, 11] on icon "button" at bounding box center [475, 13] width 12 height 12
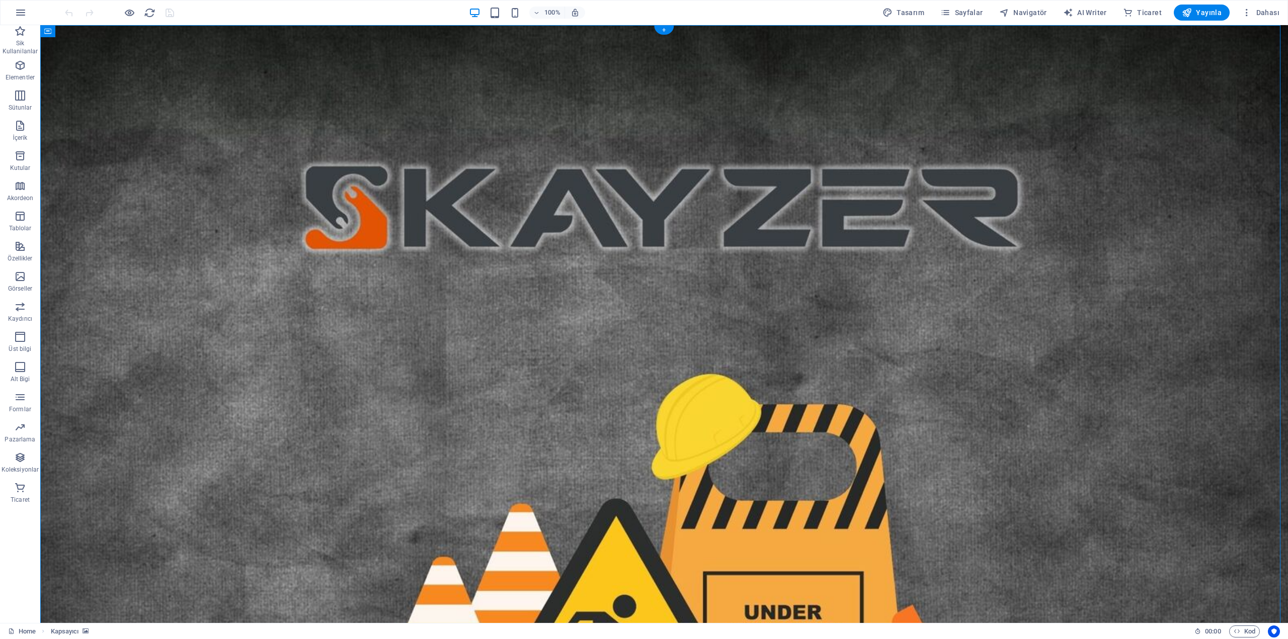
click at [554, 211] on figure at bounding box center [664, 463] width 1248 height 876
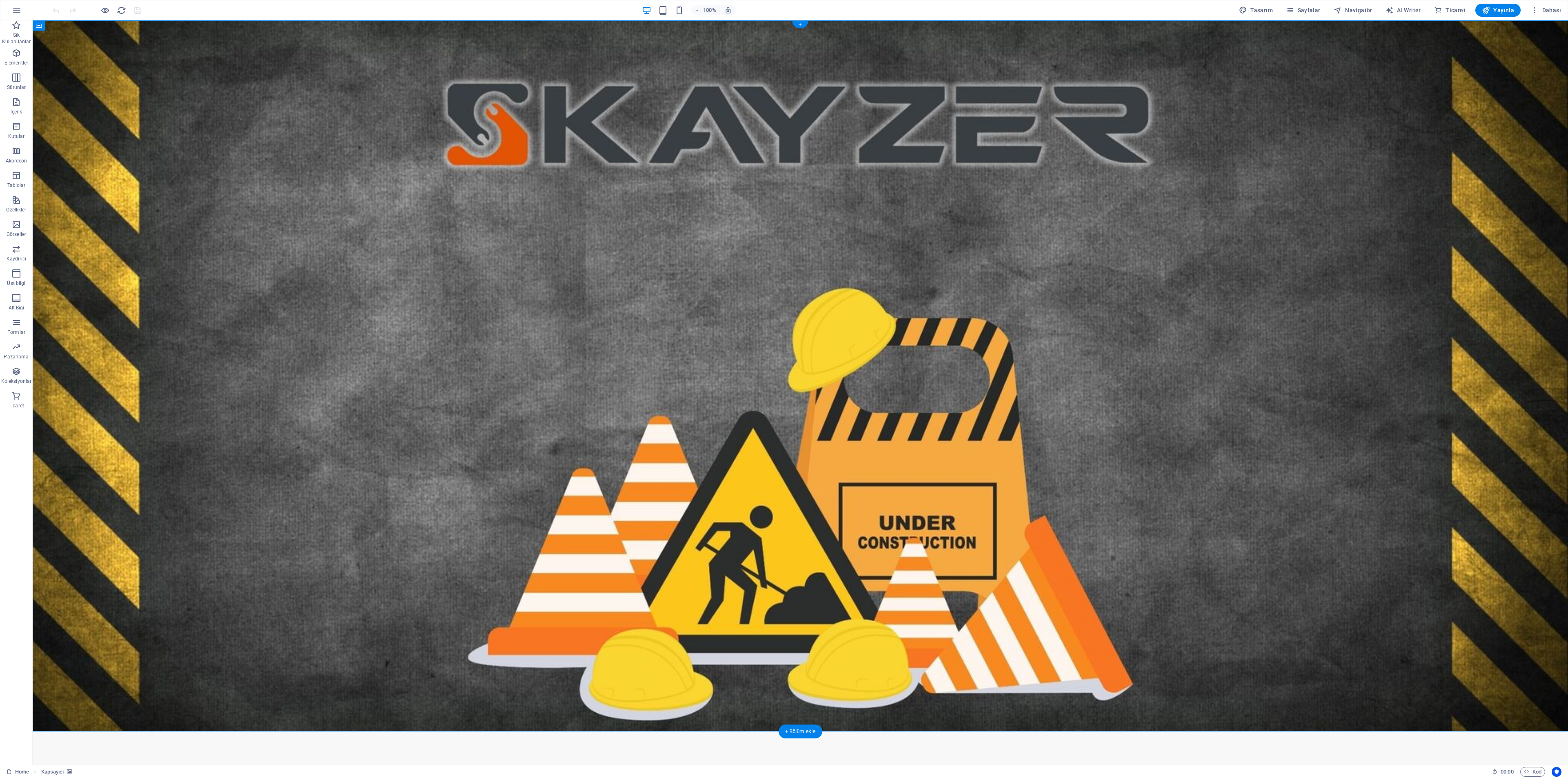
click at [1218, 650] on figure at bounding box center [800, 376] width 1536 height 711
click at [1182, 361] on figure at bounding box center [800, 376] width 1536 height 711
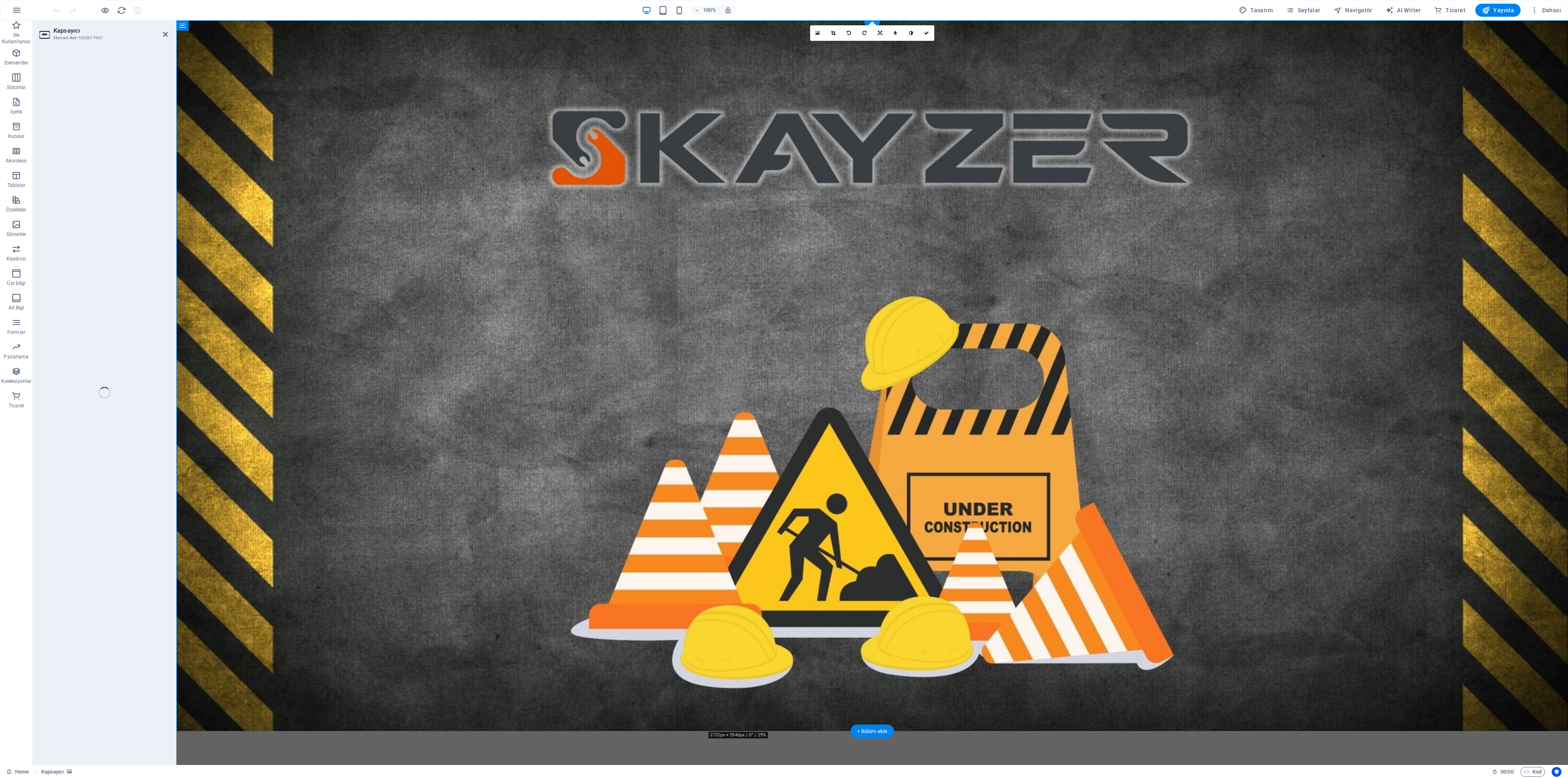
click at [1182, 361] on figure at bounding box center [872, 376] width 1392 height 711
select select "px"
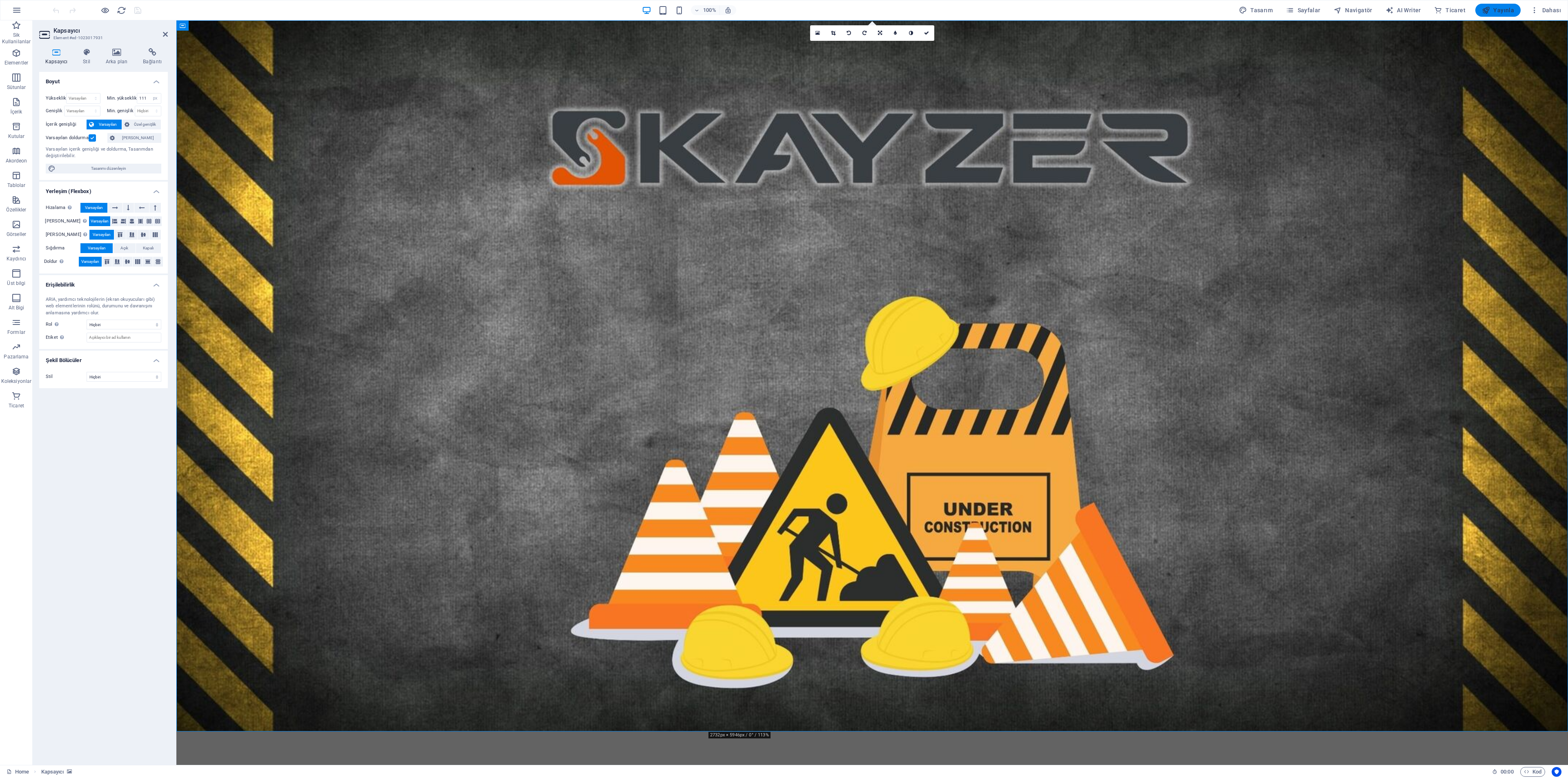
click at [1493, 12] on span "Yayınla" at bounding box center [1498, 11] width 32 height 8
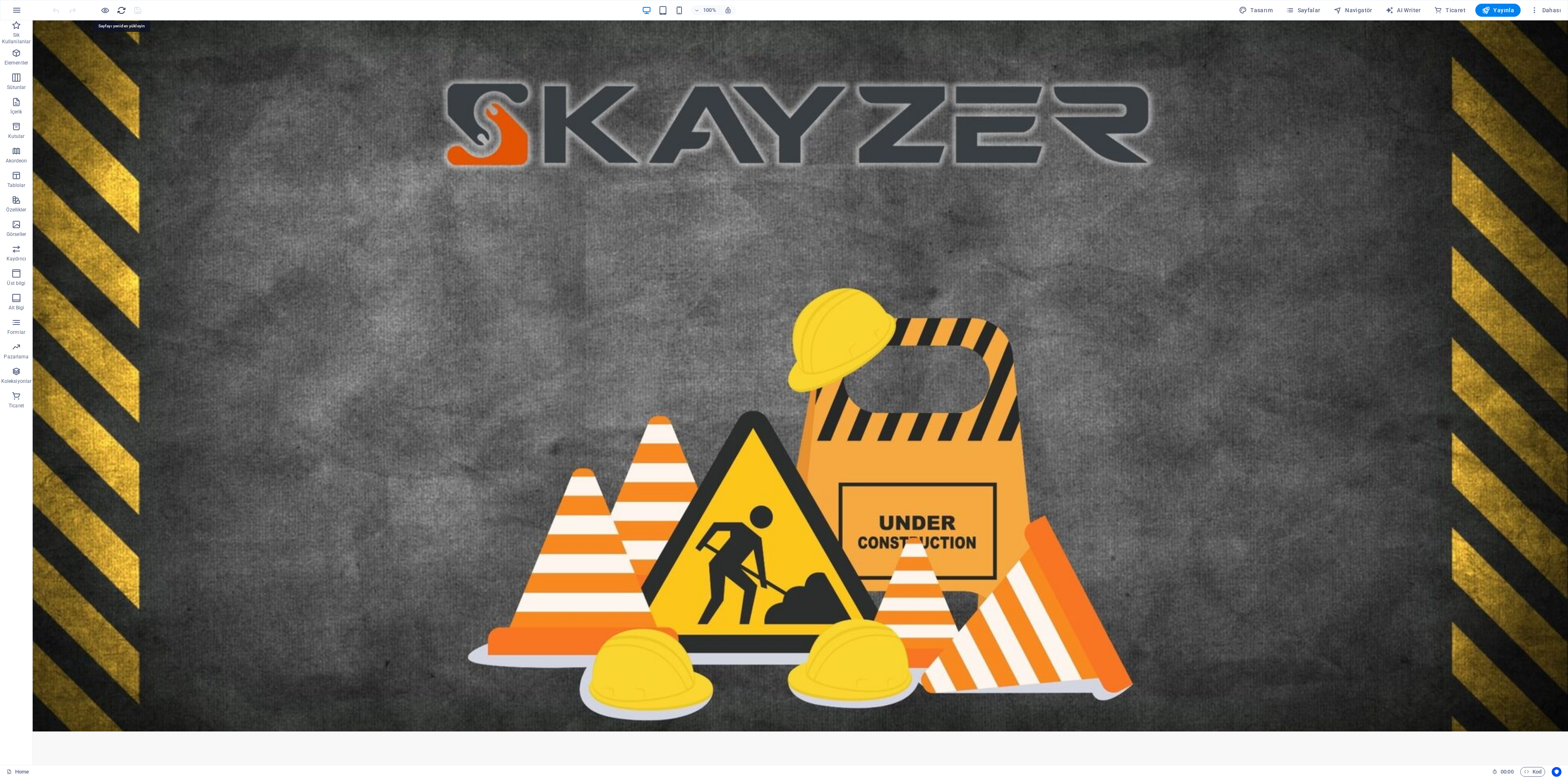
click at [120, 9] on icon "reload" at bounding box center [122, 11] width 10 height 10
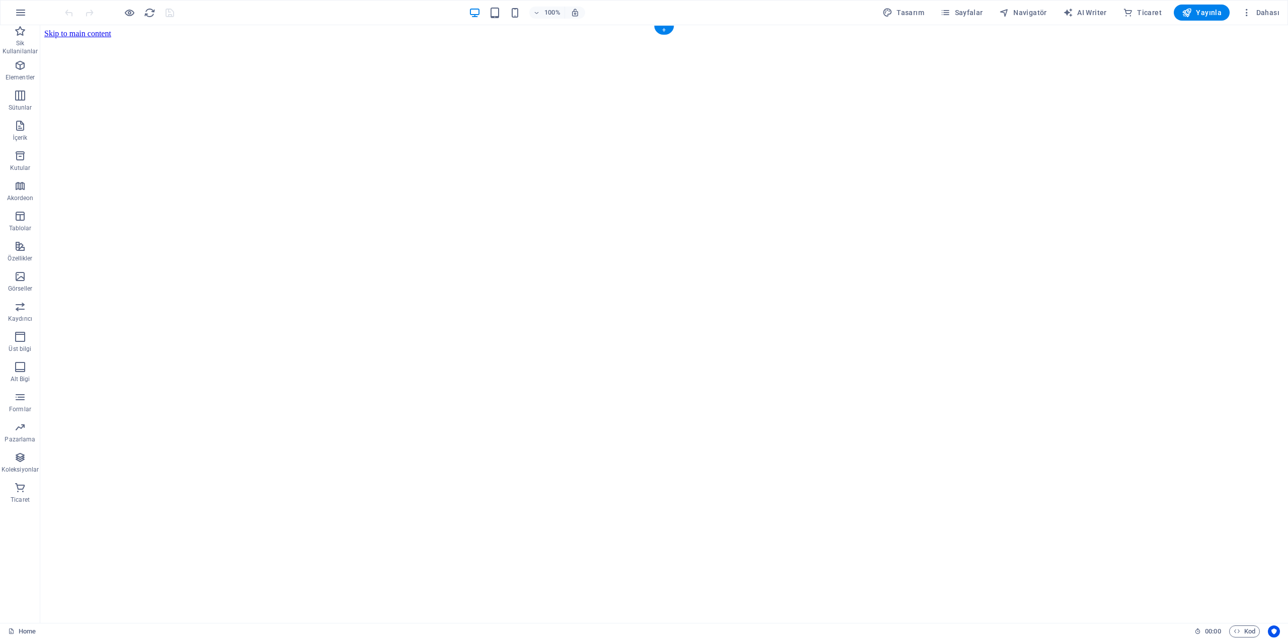
click at [607, 38] on figure at bounding box center [664, 38] width 1240 height 0
select select "px"
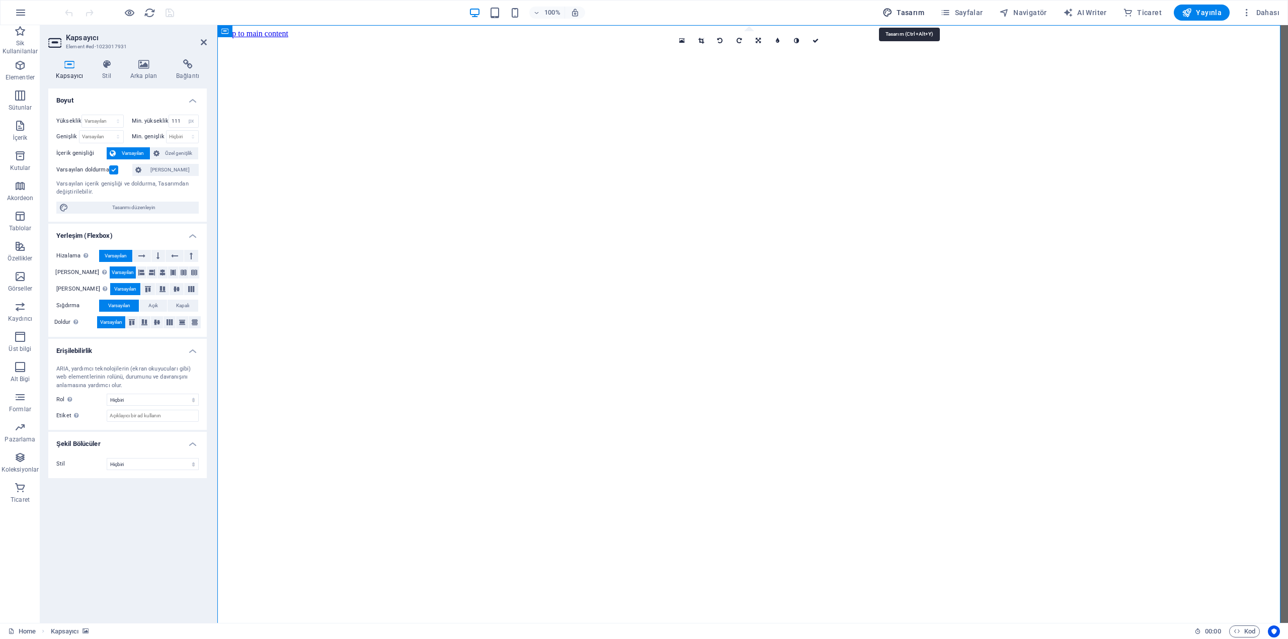
click at [923, 13] on span "Tasarım" at bounding box center [903, 13] width 42 height 10
select select "px"
select select "400"
select select "px"
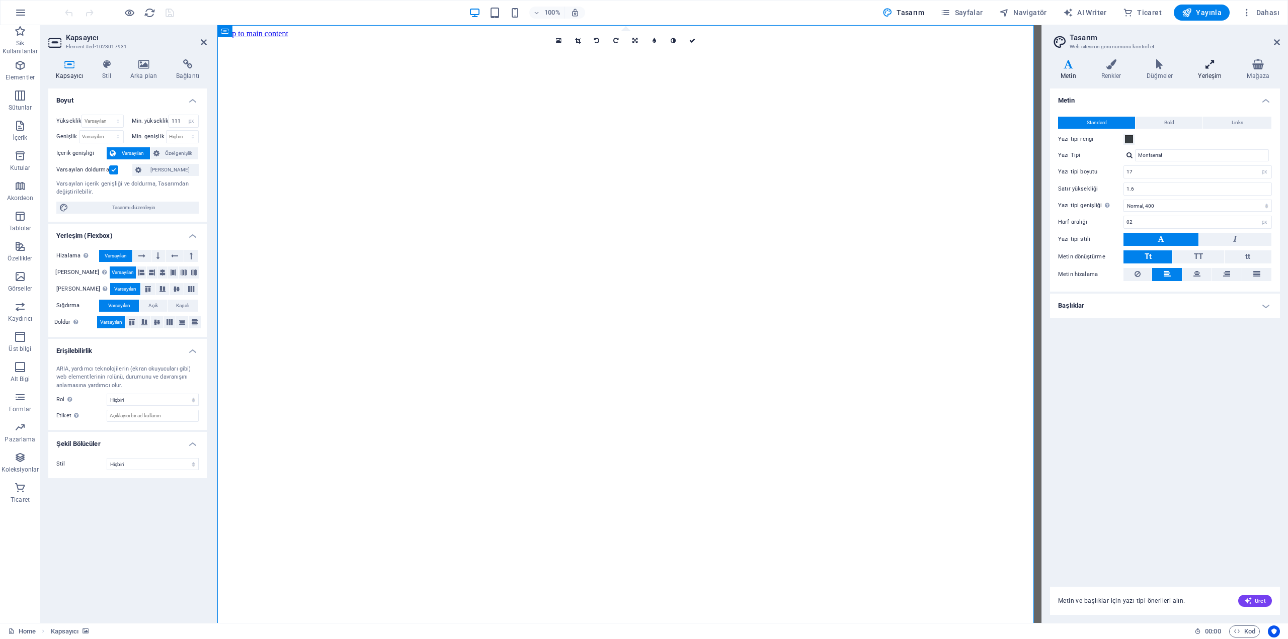
click at [1209, 63] on icon at bounding box center [1209, 64] width 45 height 10
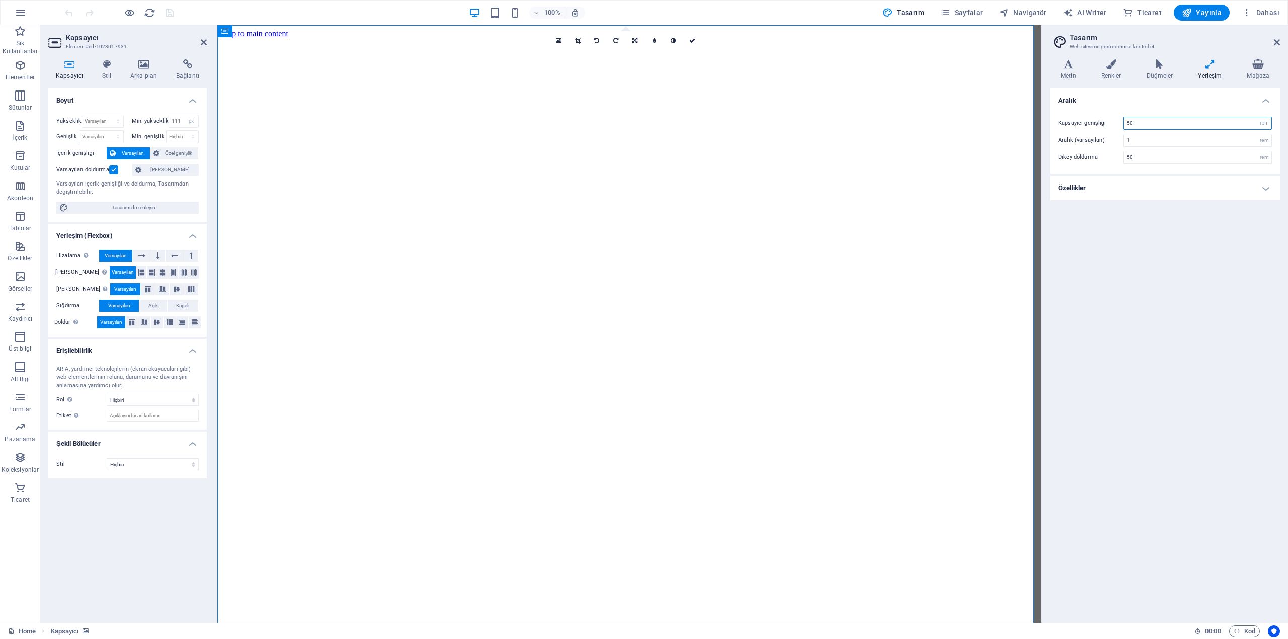
drag, startPoint x: 1139, startPoint y: 126, endPoint x: 1098, endPoint y: 121, distance: 41.6
click at [1102, 120] on div "Kapsayıcı genişliği 50 rem px" at bounding box center [1165, 123] width 214 height 13
drag, startPoint x: 183, startPoint y: 122, endPoint x: 142, endPoint y: 120, distance: 40.8
click at [142, 120] on div "Min. yükseklik 111 Hiçbiri px rem % vh vw" at bounding box center [165, 121] width 67 height 13
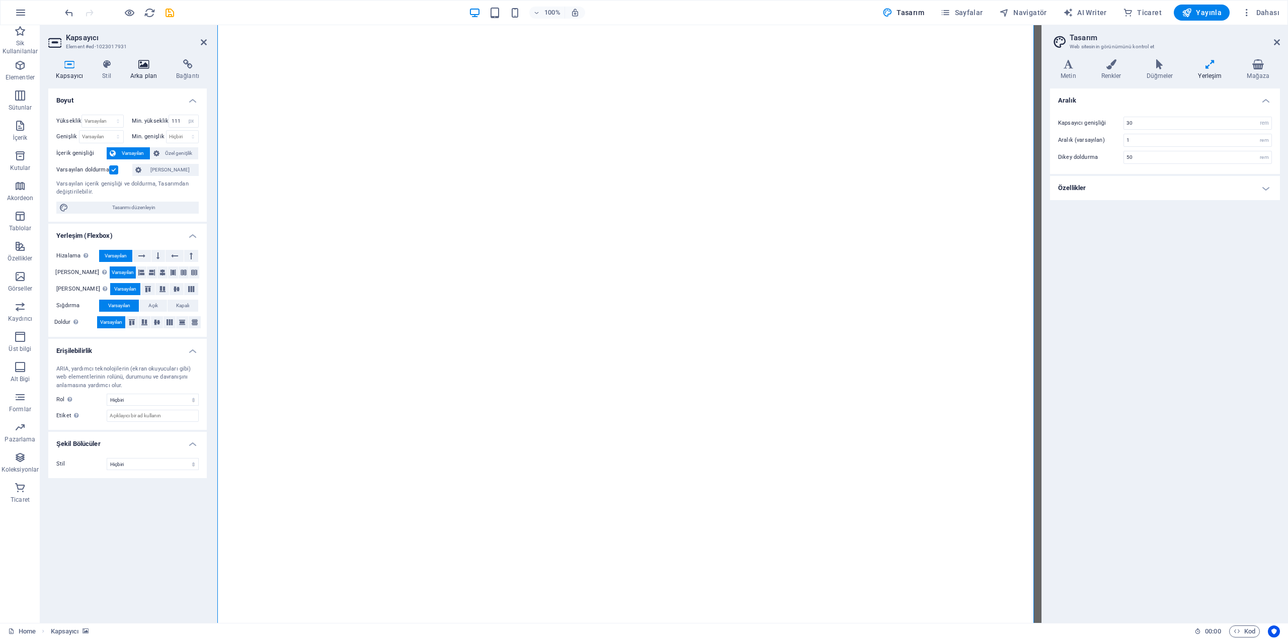
click at [140, 65] on icon at bounding box center [144, 64] width 42 height 10
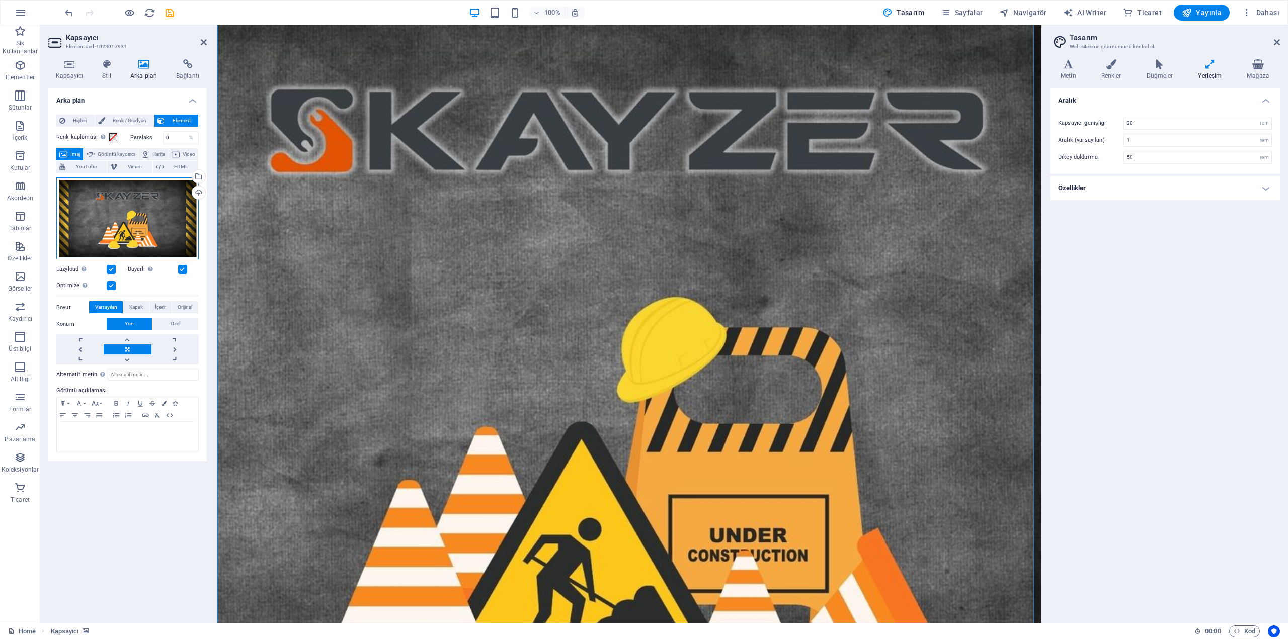
click at [126, 222] on div "Dosyaları buraya sürükleyin, dosyaları seçmek için tıklayın veya Dosyalardan ya…" at bounding box center [127, 219] width 142 height 83
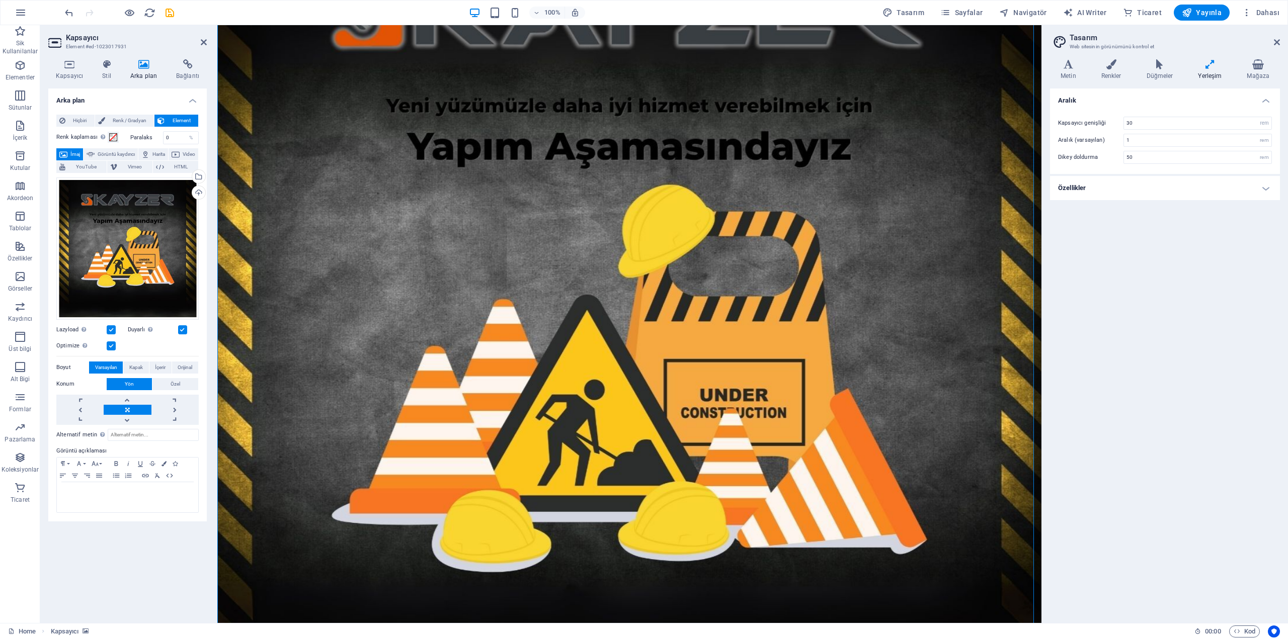
scroll to position [0, 0]
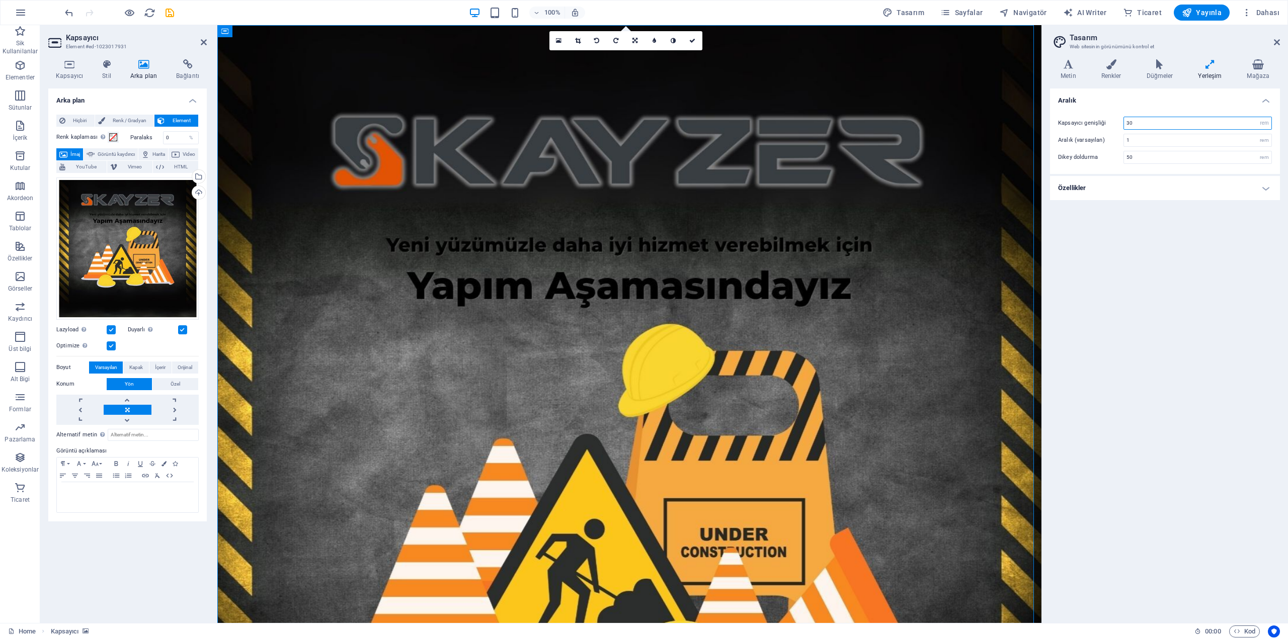
drag, startPoint x: 1263, startPoint y: 147, endPoint x: 1029, endPoint y: 120, distance: 235.5
type input "35"
click at [1142, 156] on input "50" at bounding box center [1197, 157] width 147 height 12
click at [1200, 9] on span "Yayınla" at bounding box center [1202, 13] width 40 height 10
